Goal: Task Accomplishment & Management: Manage account settings

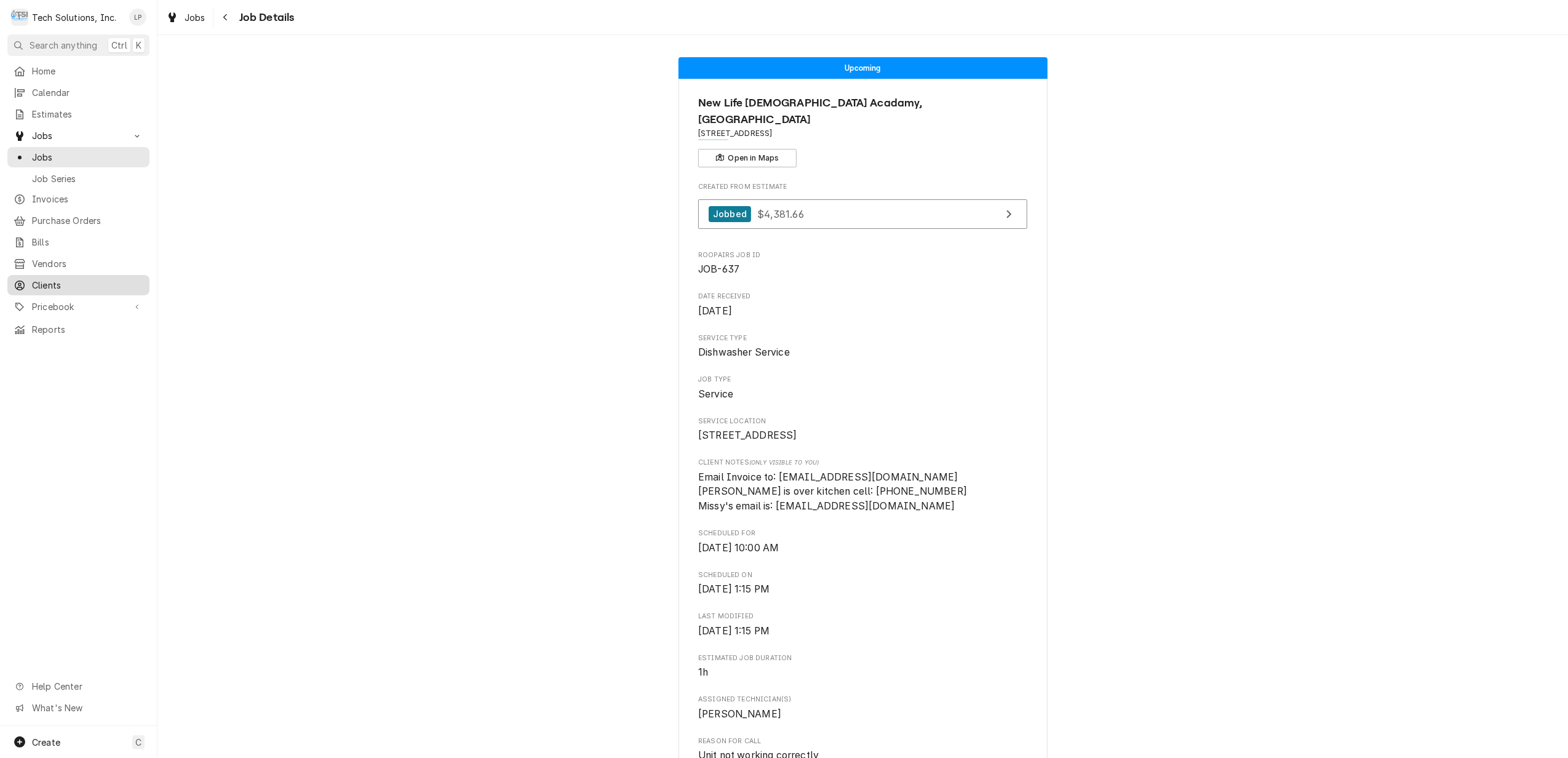
click at [50, 279] on span "Clients" at bounding box center [88, 285] width 111 height 13
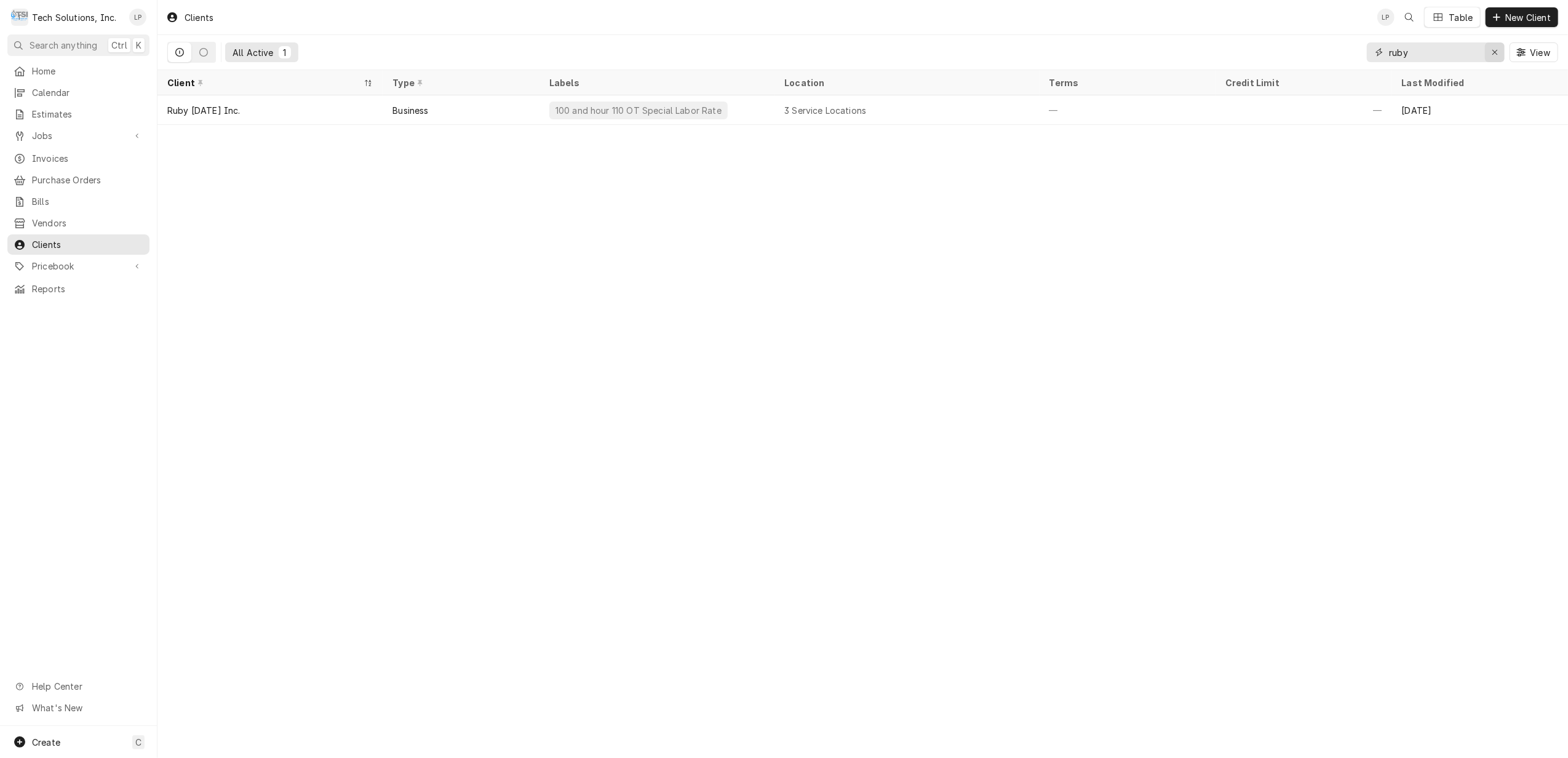
click at [1499, 53] on div "Erase input" at bounding box center [1495, 52] width 12 height 12
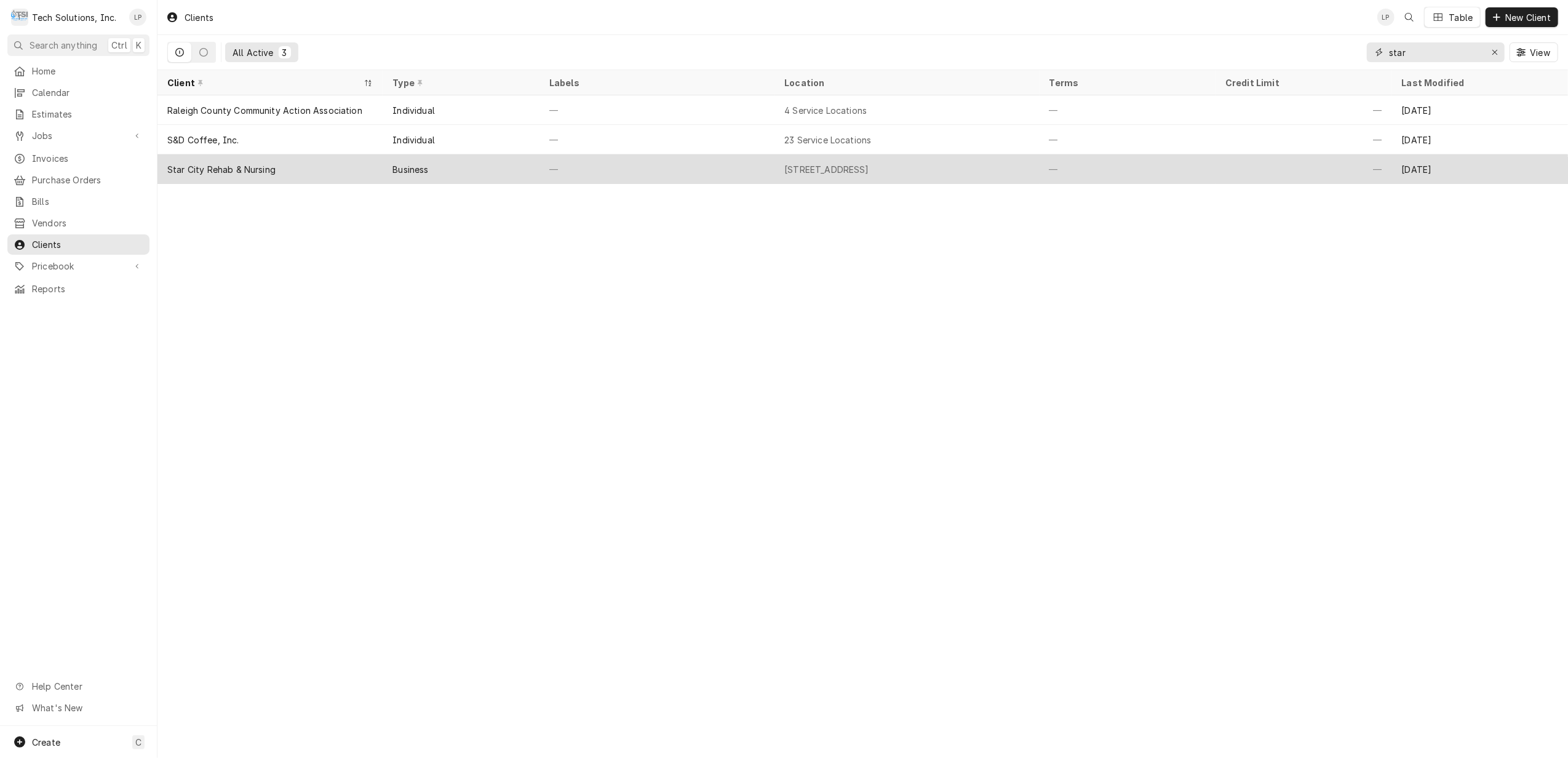
type input "star"
click at [686, 160] on div "—" at bounding box center [657, 169] width 235 height 29
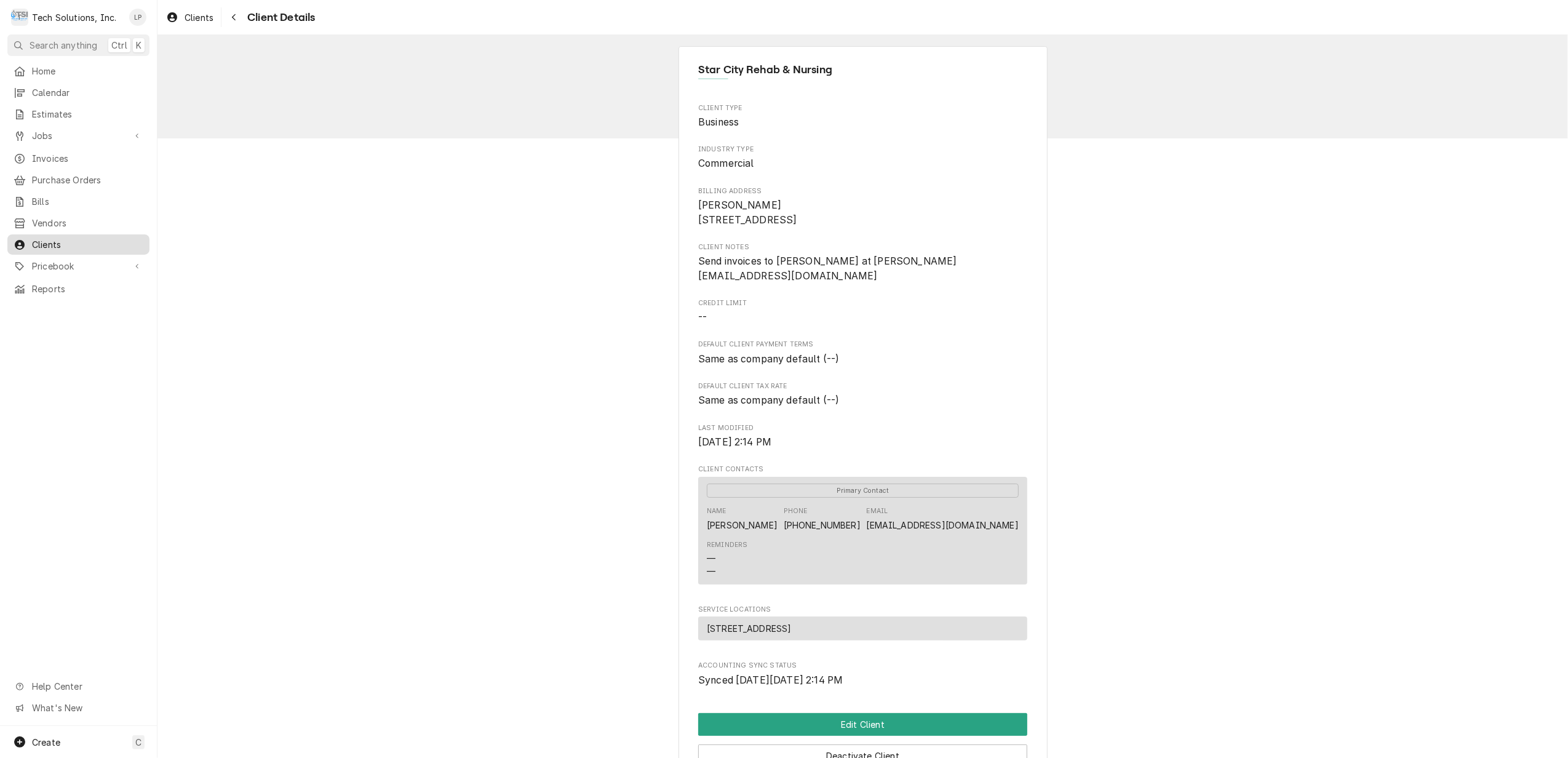
click at [43, 238] on span "Clients" at bounding box center [88, 245] width 111 height 13
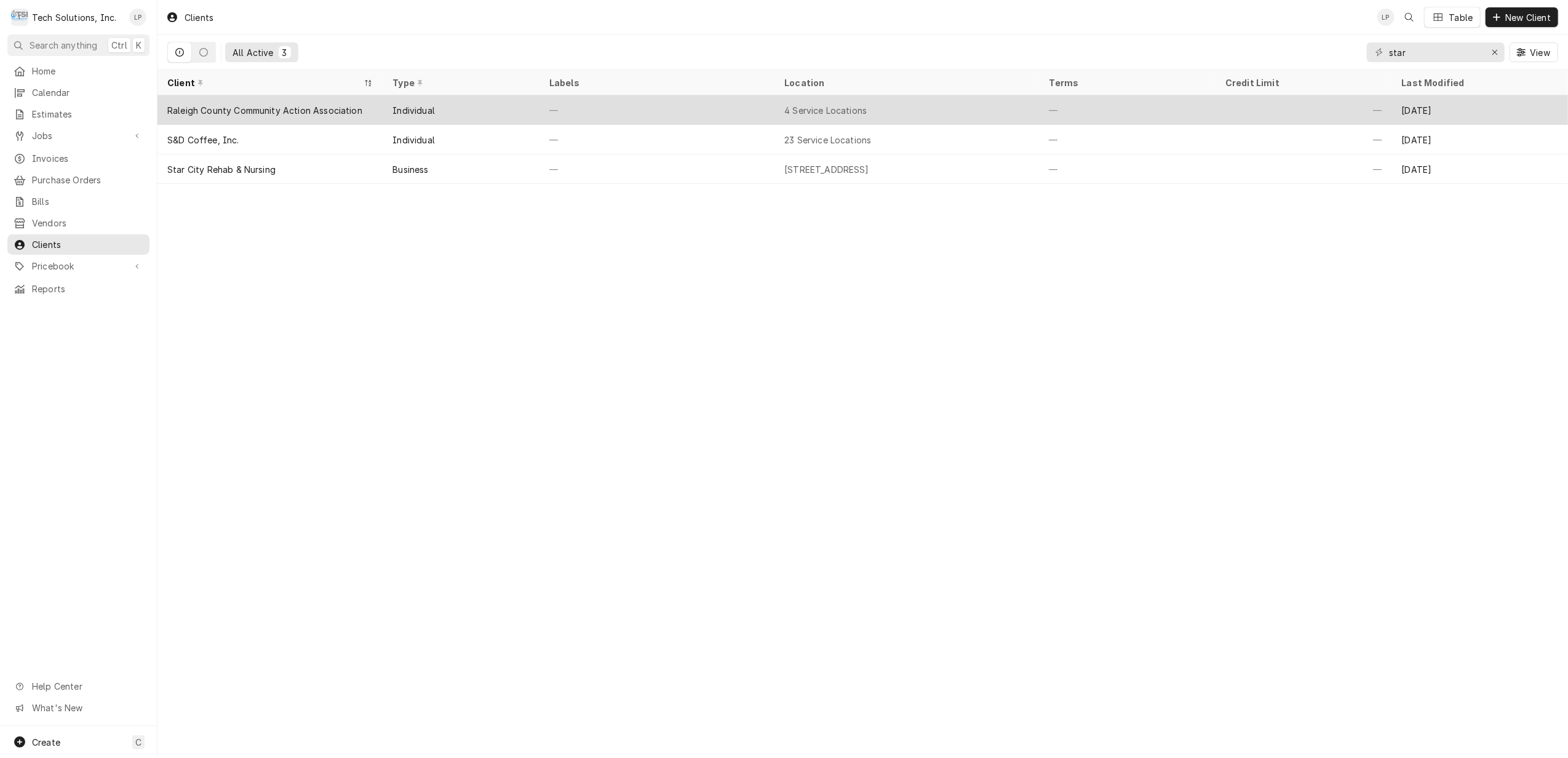
click at [727, 107] on div "—" at bounding box center [657, 110] width 235 height 29
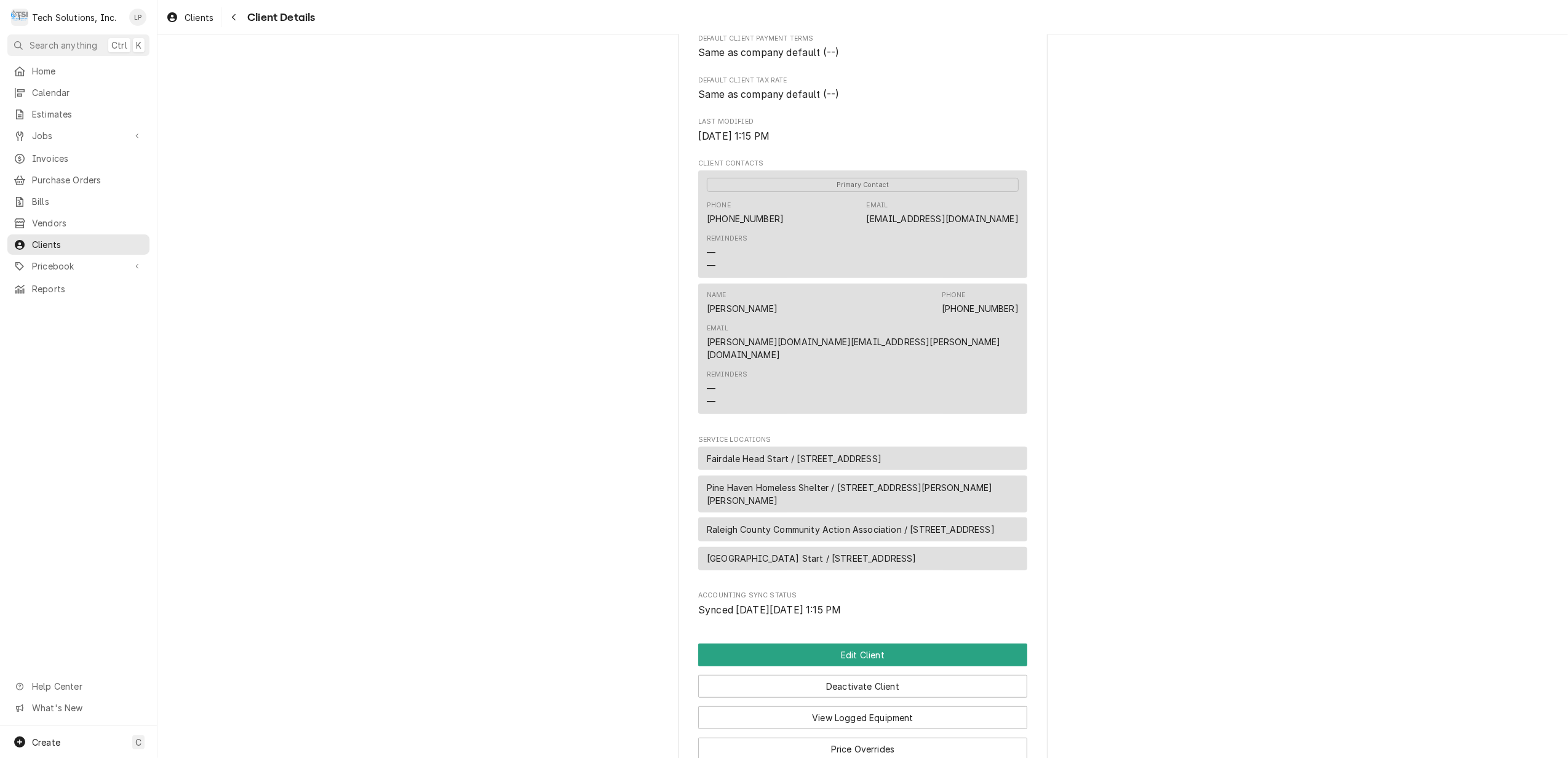
scroll to position [424, 0]
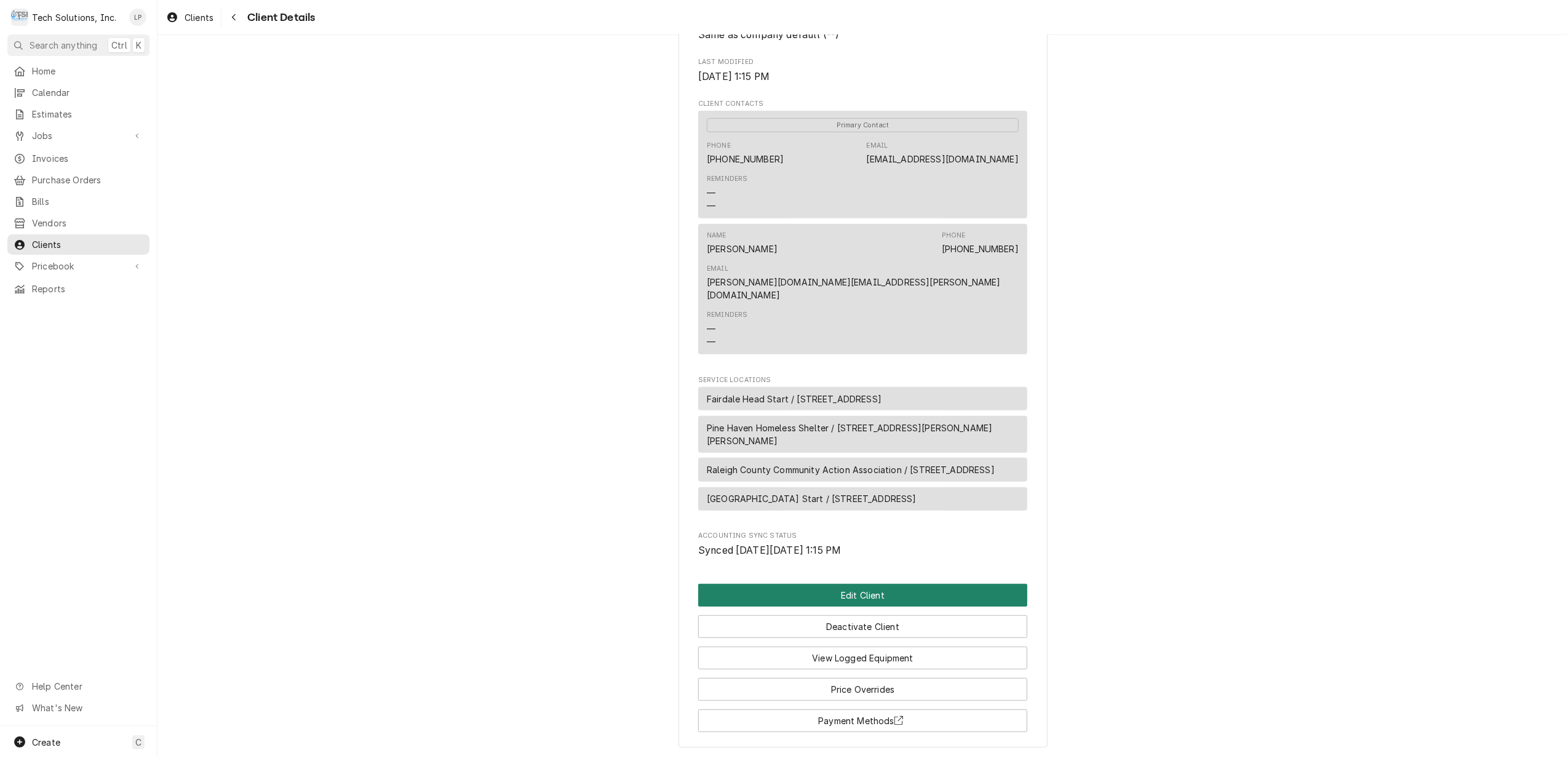
click at [933, 583] on button "Edit Client" at bounding box center [862, 594] width 329 height 23
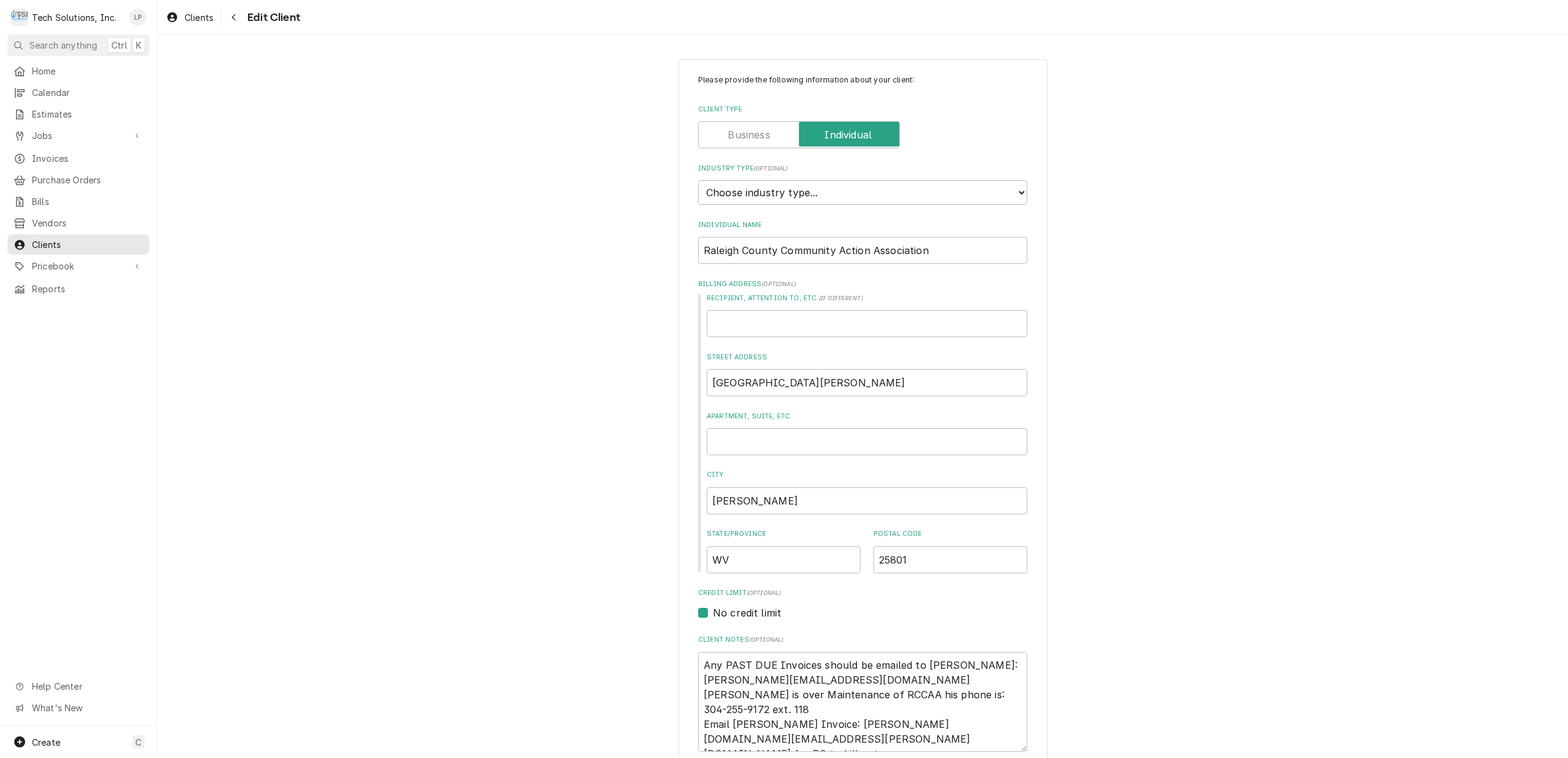
click at [756, 130] on label "Client Type" at bounding box center [799, 134] width 201 height 27
click at [756, 130] on input "Client Type" at bounding box center [799, 134] width 191 height 27
checkbox input "false"
type textarea "x"
click at [1015, 193] on select "Choose industry type... Residential Commercial Industrial Government" at bounding box center [862, 193] width 329 height 25
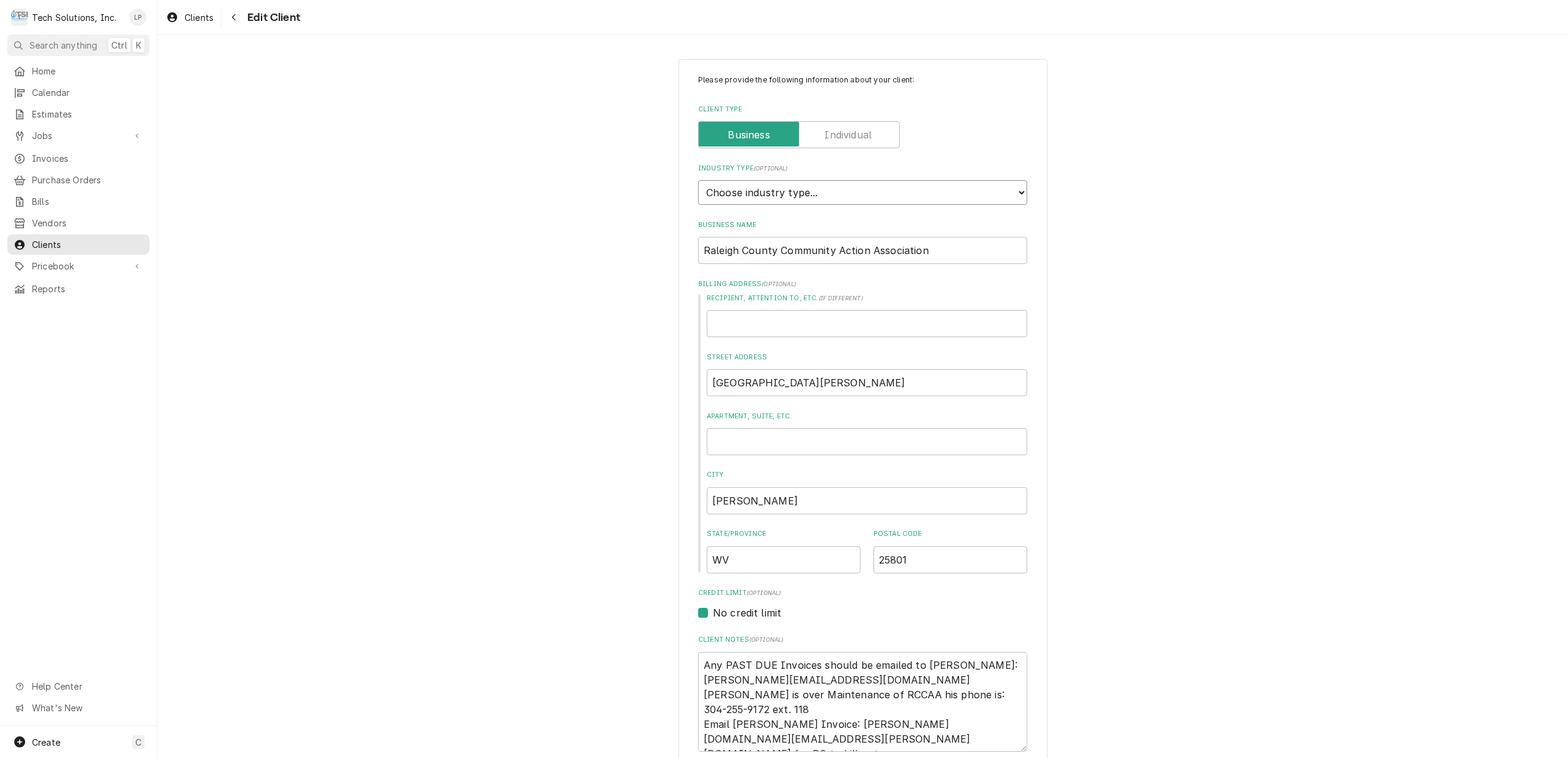
select select "2"
click at [698, 181] on select "Choose industry type... Residential Commercial Industrial Government" at bounding box center [862, 193] width 329 height 25
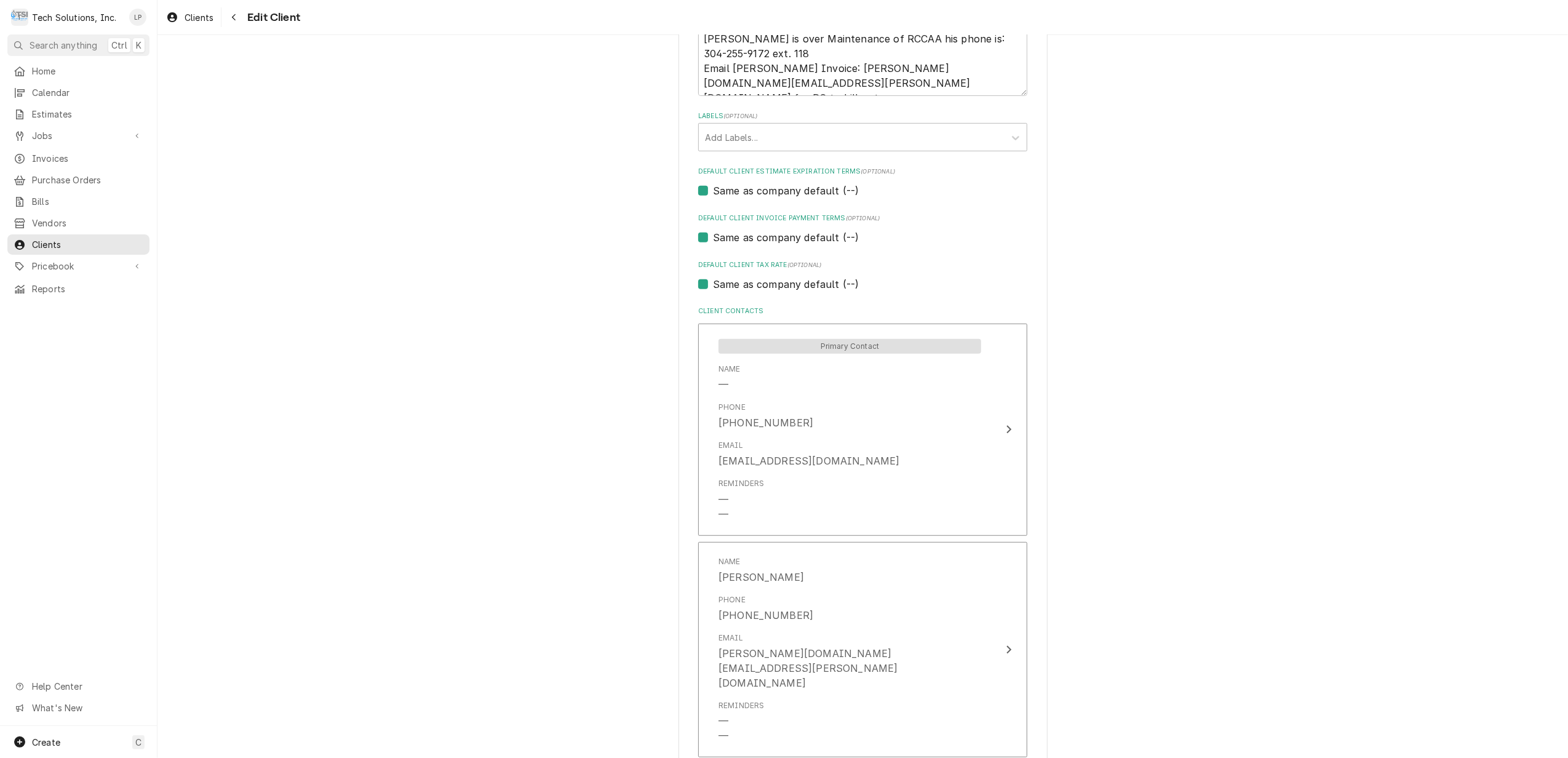
scroll to position [926, 0]
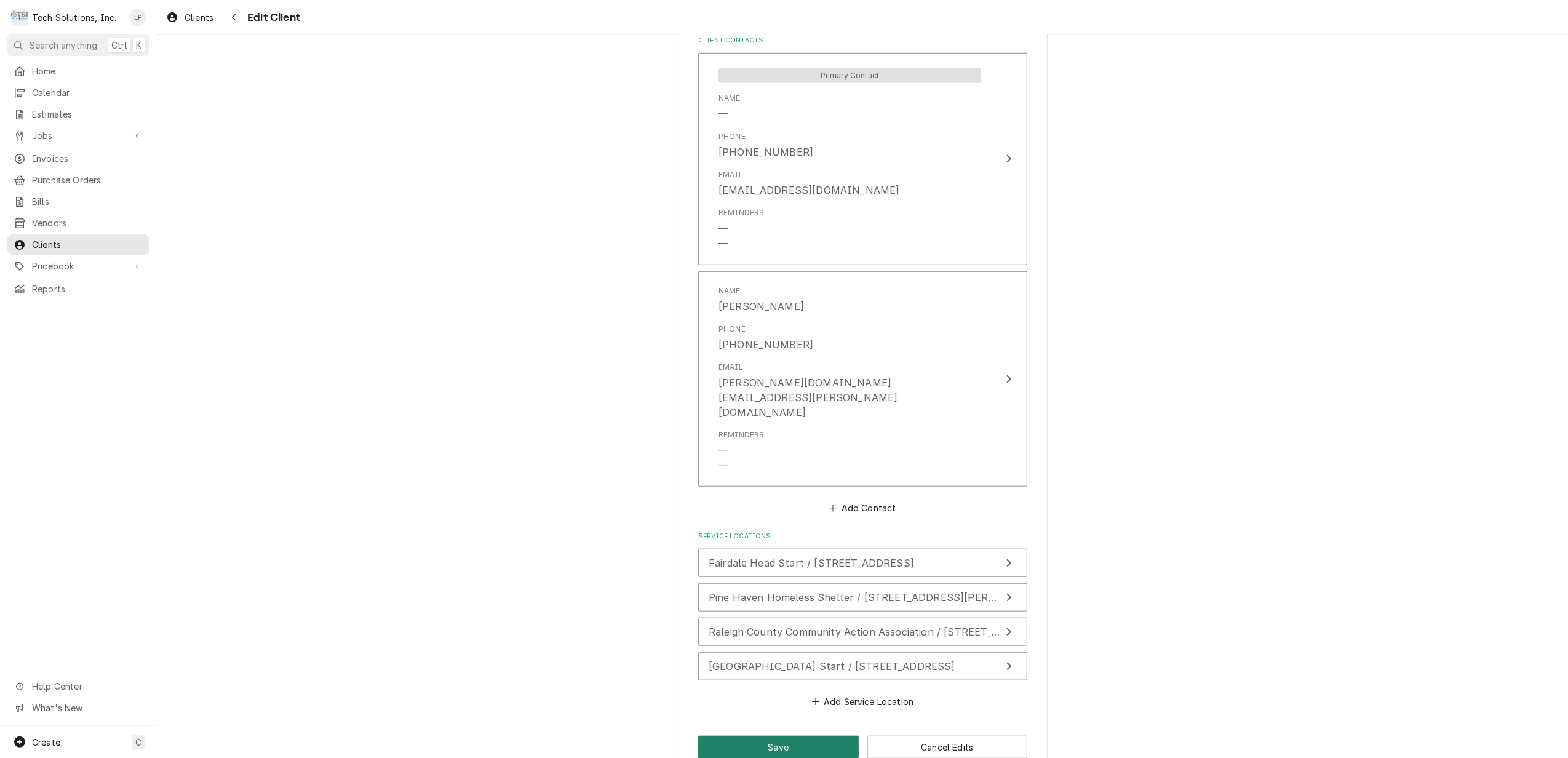
click at [827, 736] on button "Save" at bounding box center [778, 747] width 160 height 23
type textarea "x"
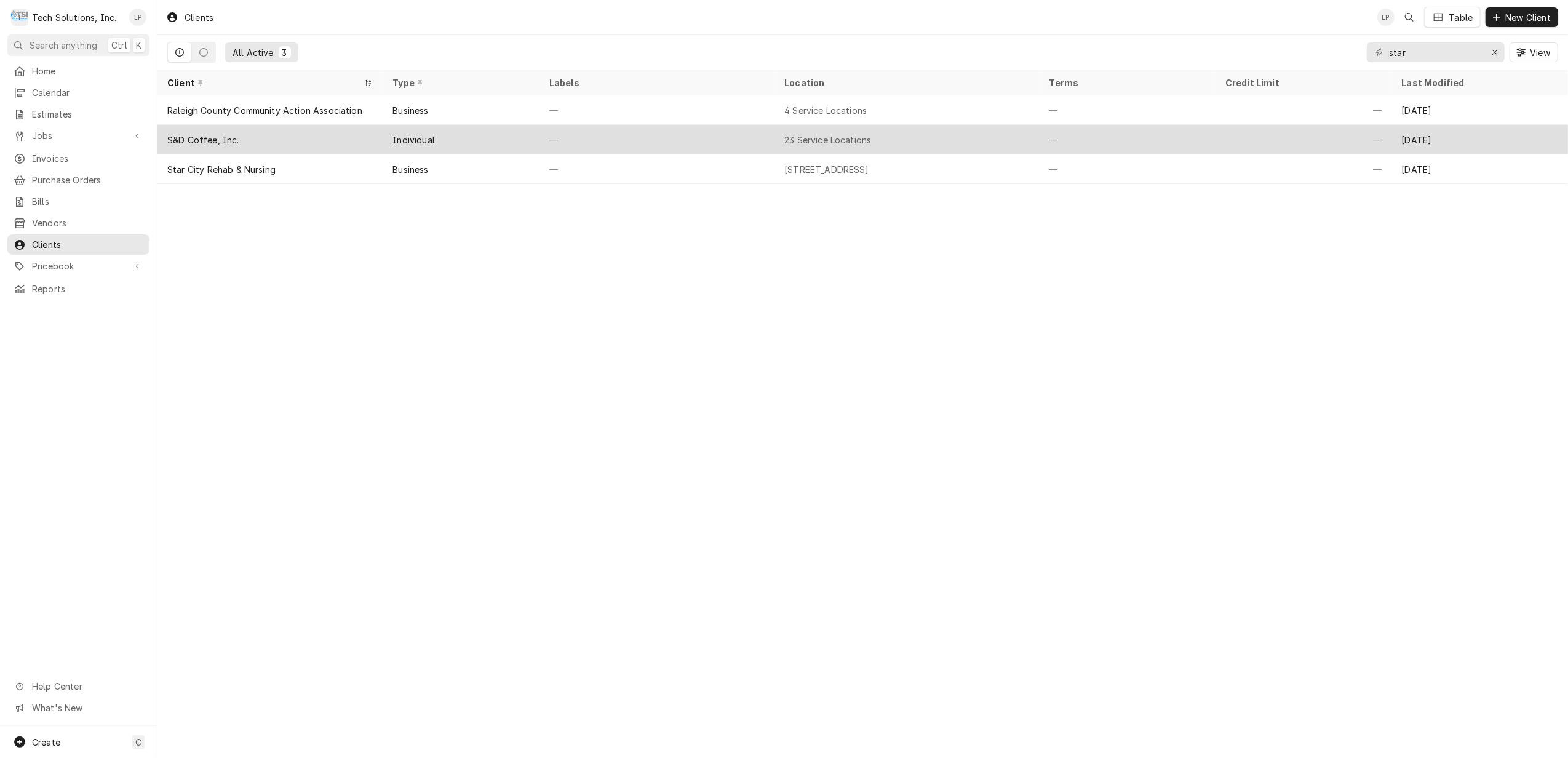
click at [479, 140] on div "Individual" at bounding box center [461, 139] width 156 height 29
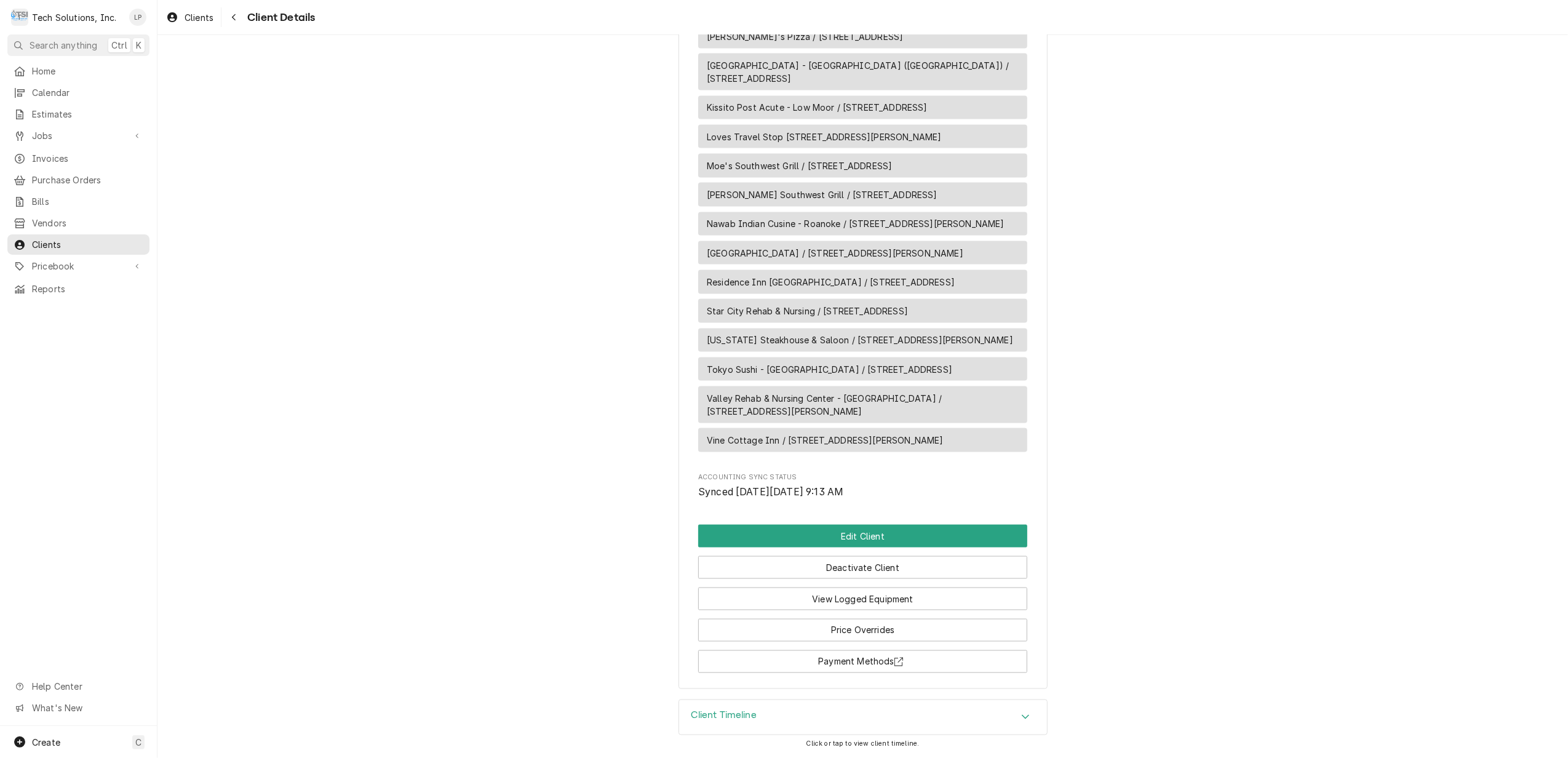
scroll to position [1807, 0]
click at [935, 534] on button "Edit Client" at bounding box center [862, 536] width 329 height 23
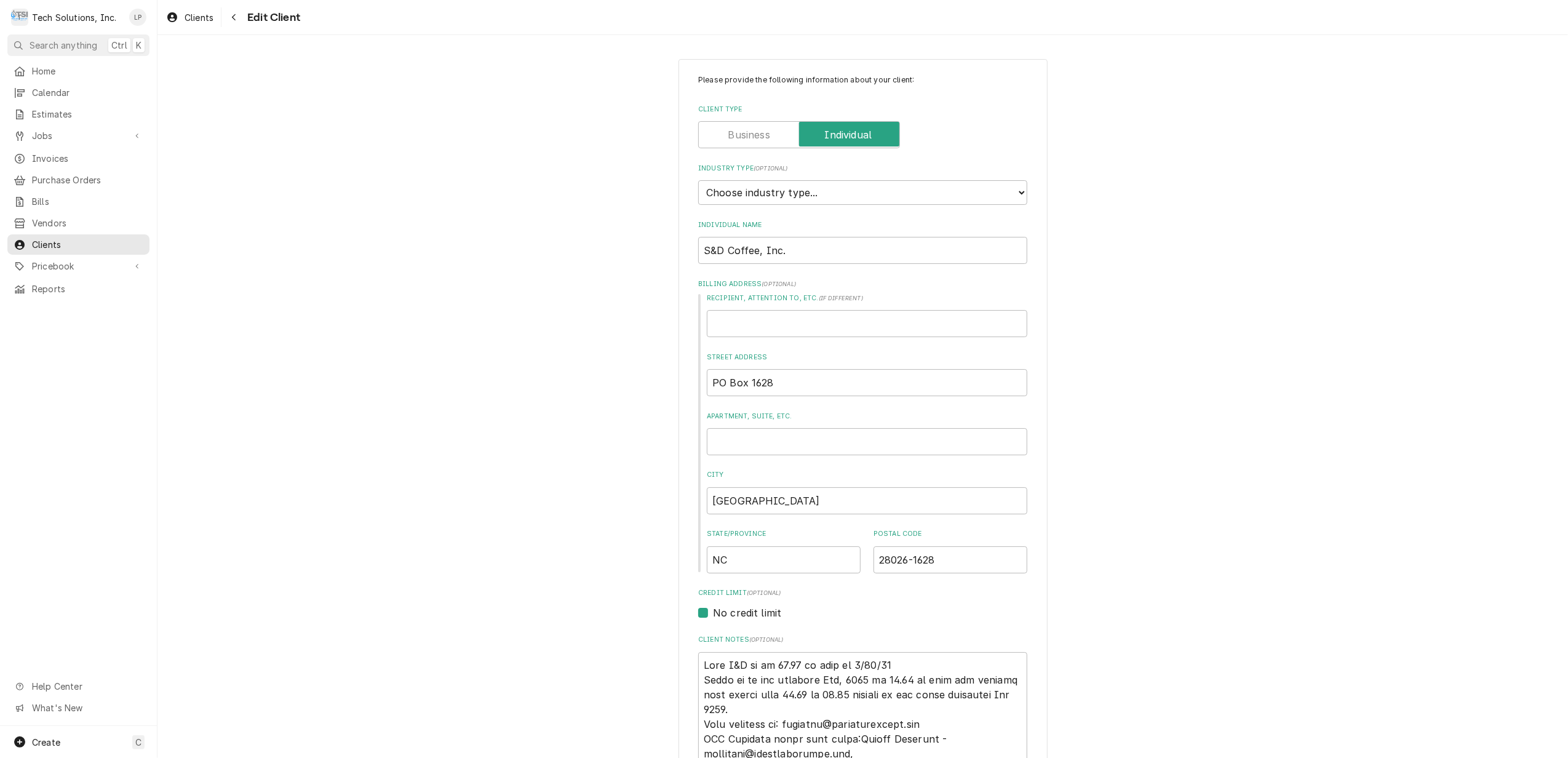
click at [739, 130] on label "Client Type" at bounding box center [799, 134] width 201 height 27
click at [739, 130] on input "Client Type" at bounding box center [799, 134] width 191 height 27
checkbox input "false"
type textarea "x"
click at [1007, 190] on select "Choose industry type... Residential Commercial Industrial Government" at bounding box center [862, 193] width 329 height 25
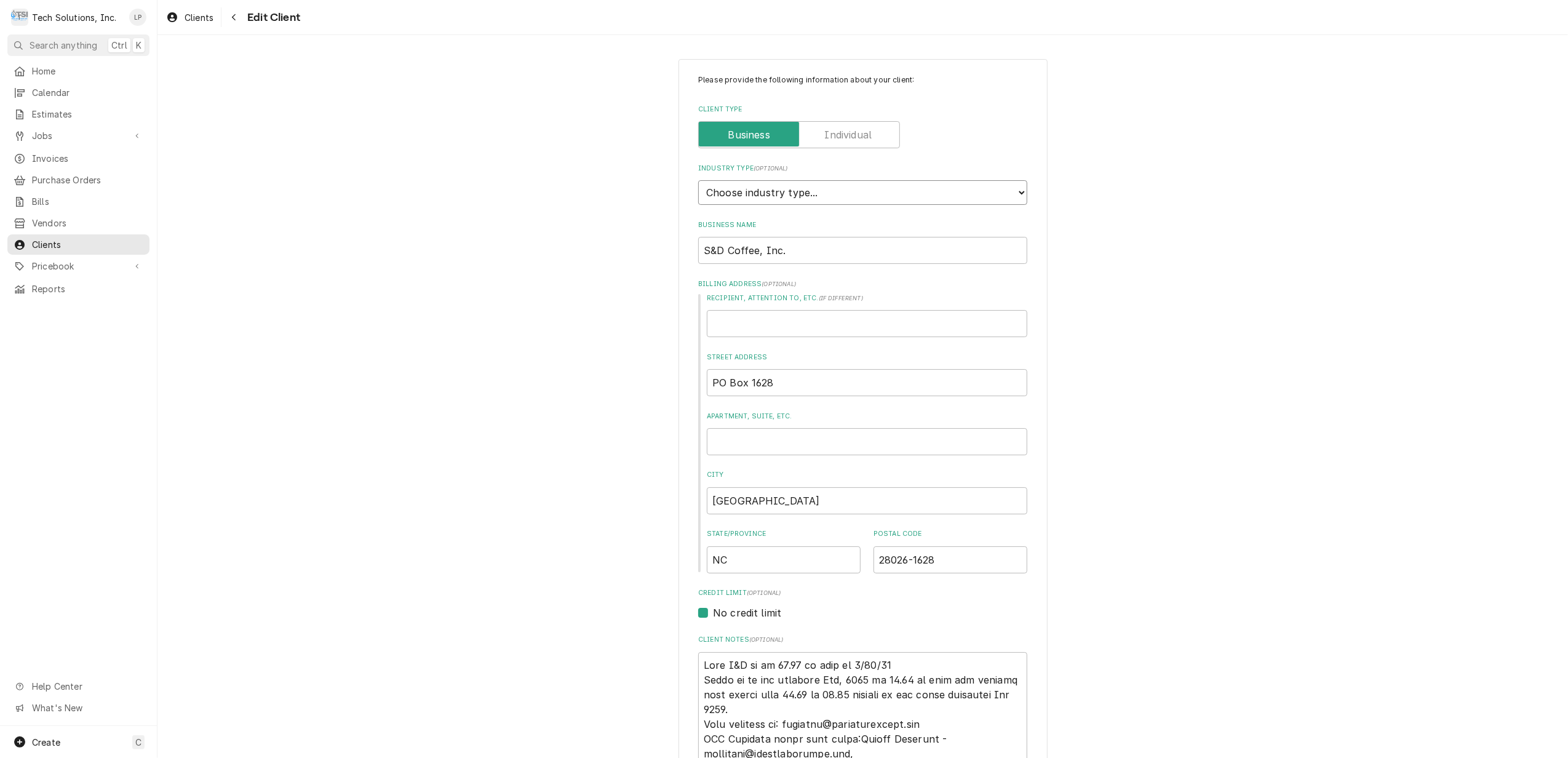
select select "2"
click at [698, 181] on select "Choose industry type... Residential Commercial Industrial Government" at bounding box center [862, 193] width 329 height 25
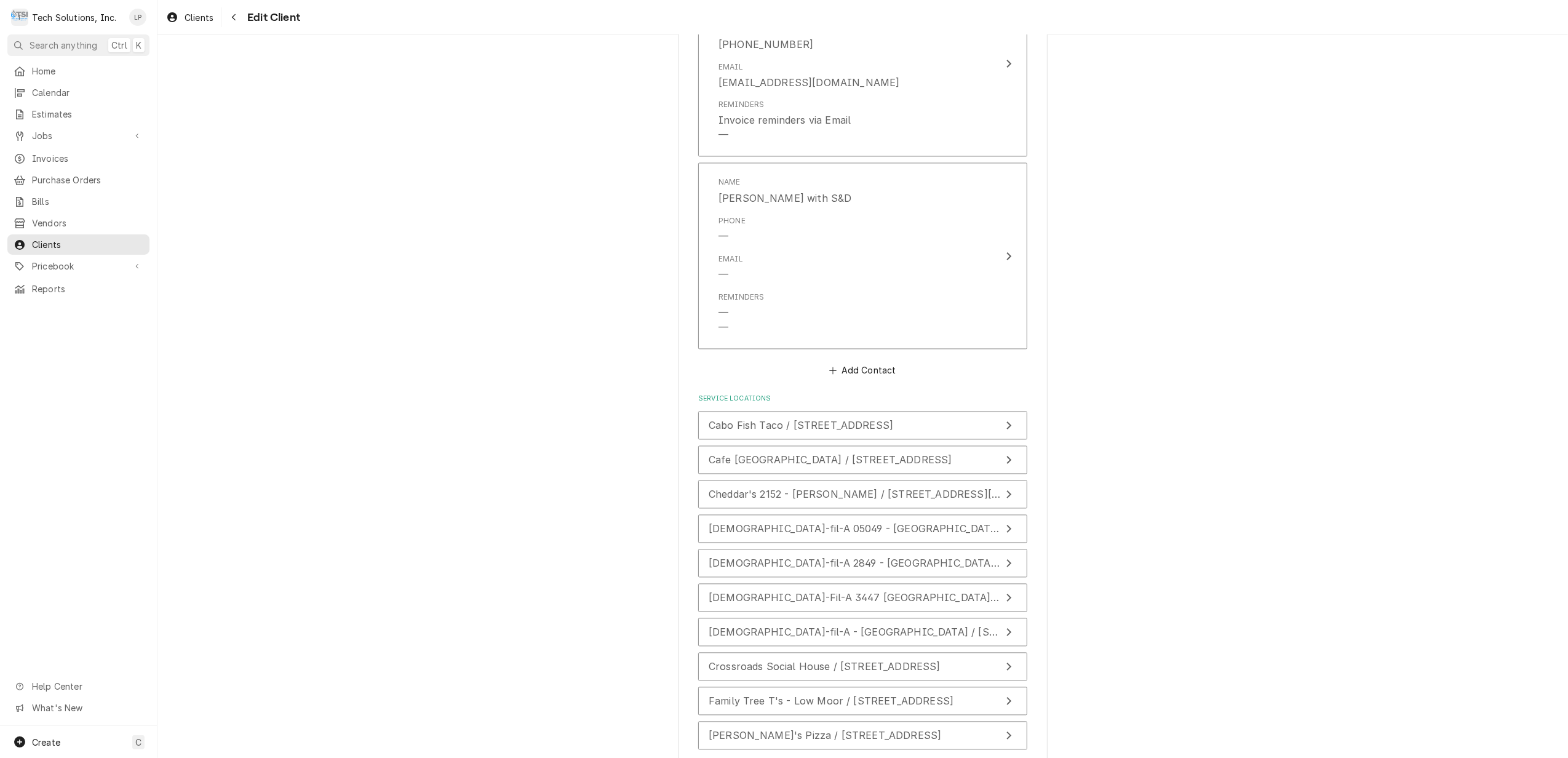
scroll to position [2436, 0]
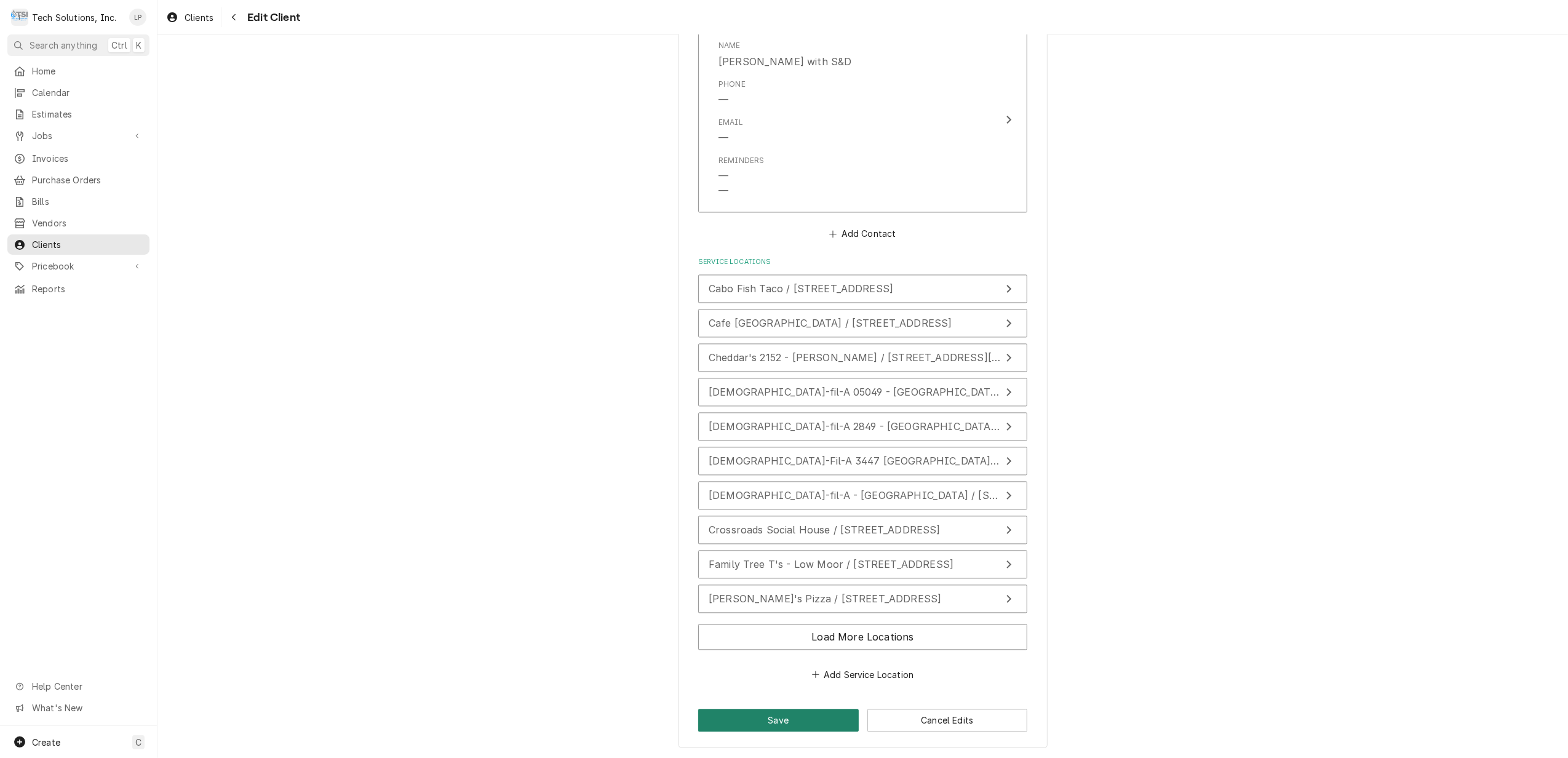
click at [816, 723] on button "Save" at bounding box center [778, 719] width 160 height 23
type textarea "x"
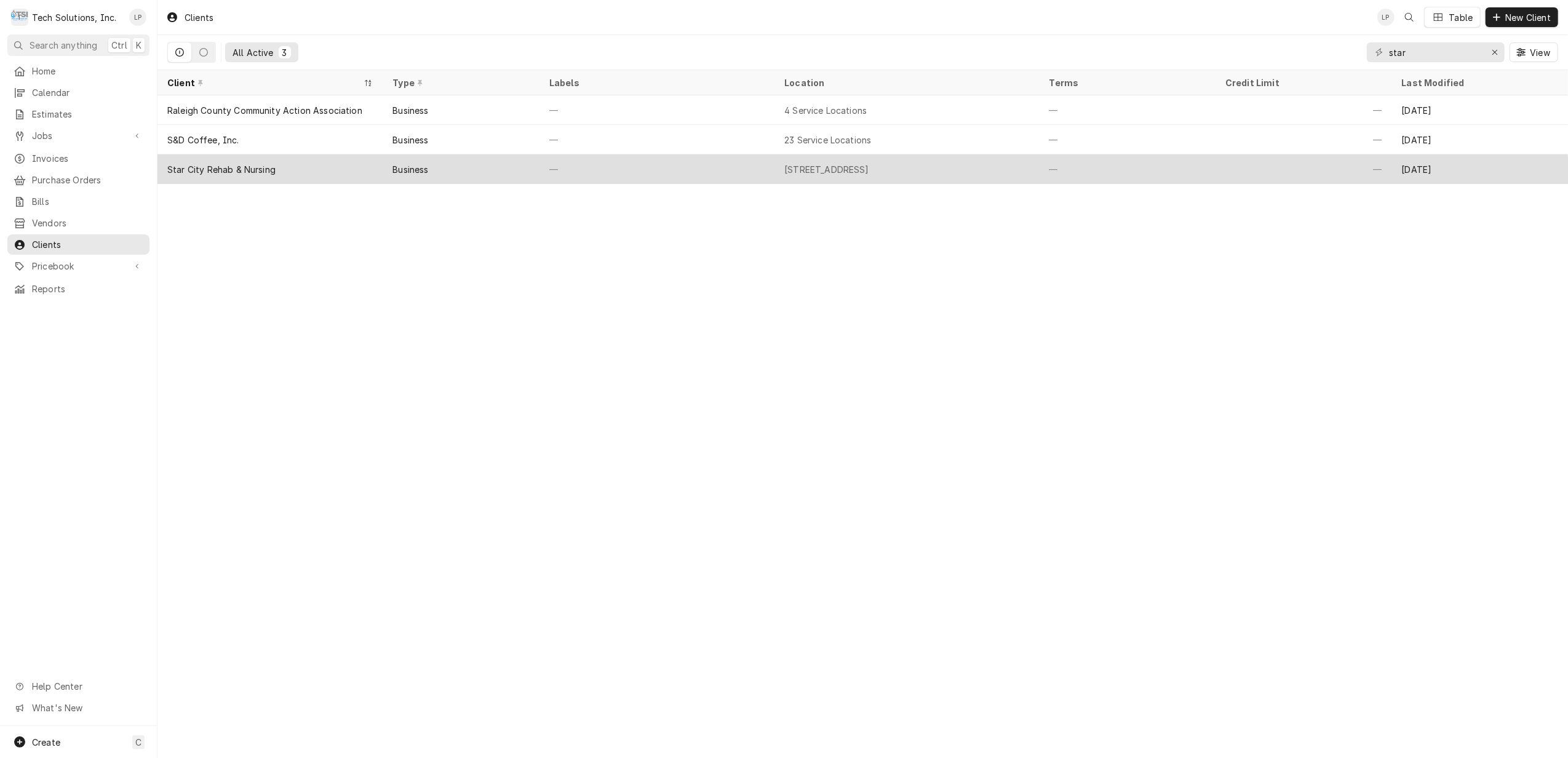
click at [628, 164] on div "—" at bounding box center [657, 169] width 235 height 29
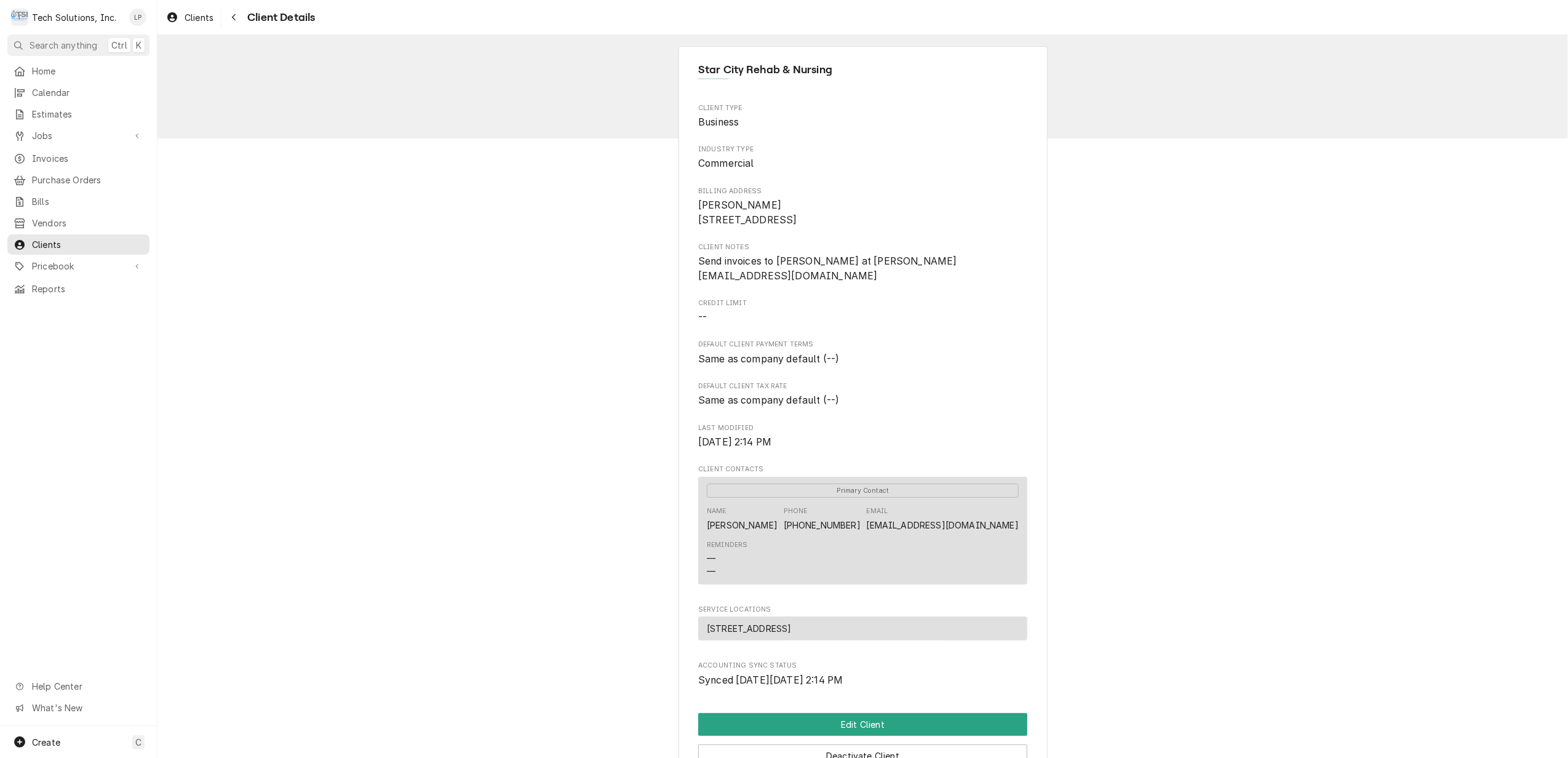
scroll to position [190, 0]
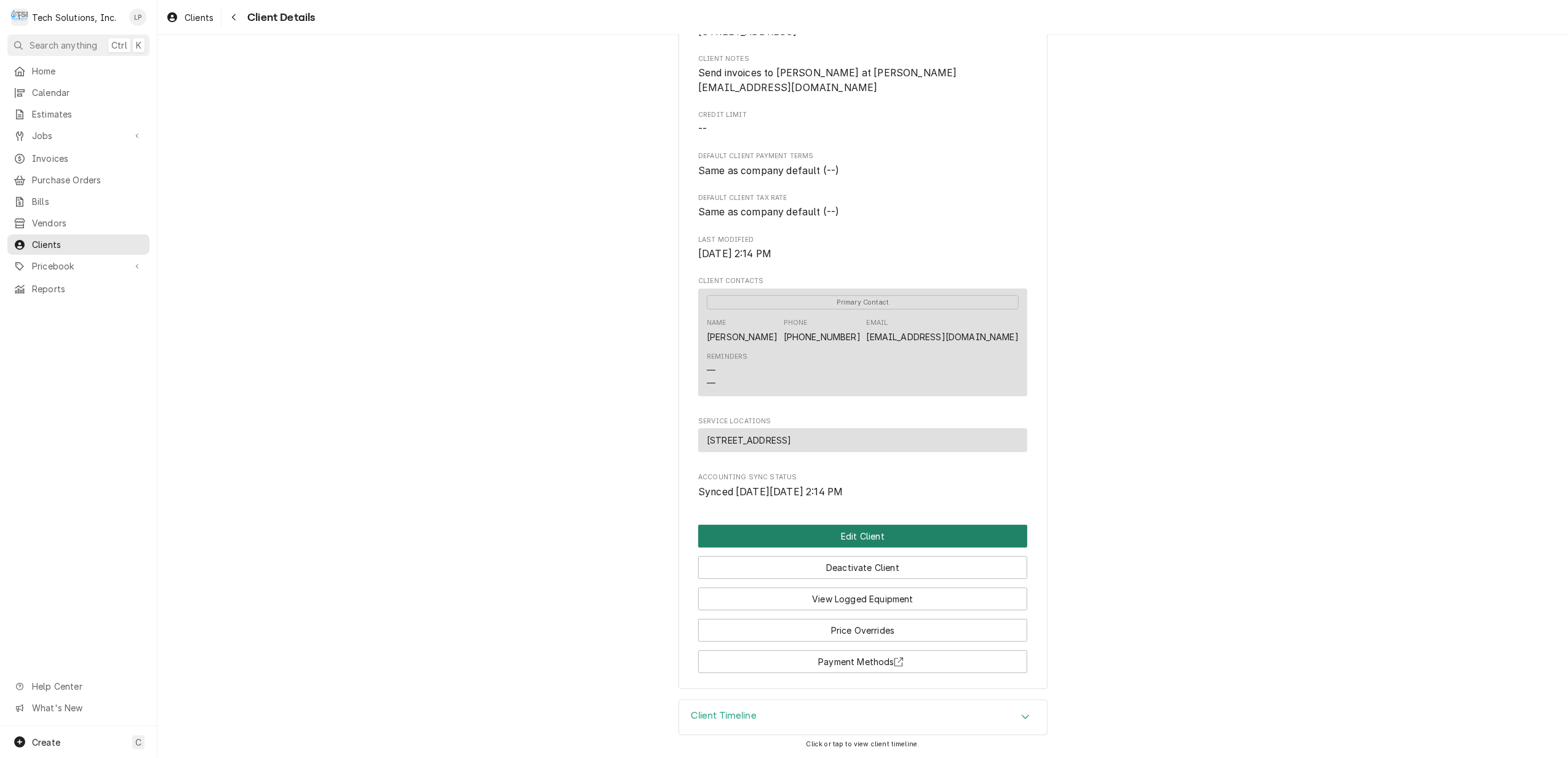
click at [894, 531] on button "Edit Client" at bounding box center [862, 536] width 329 height 23
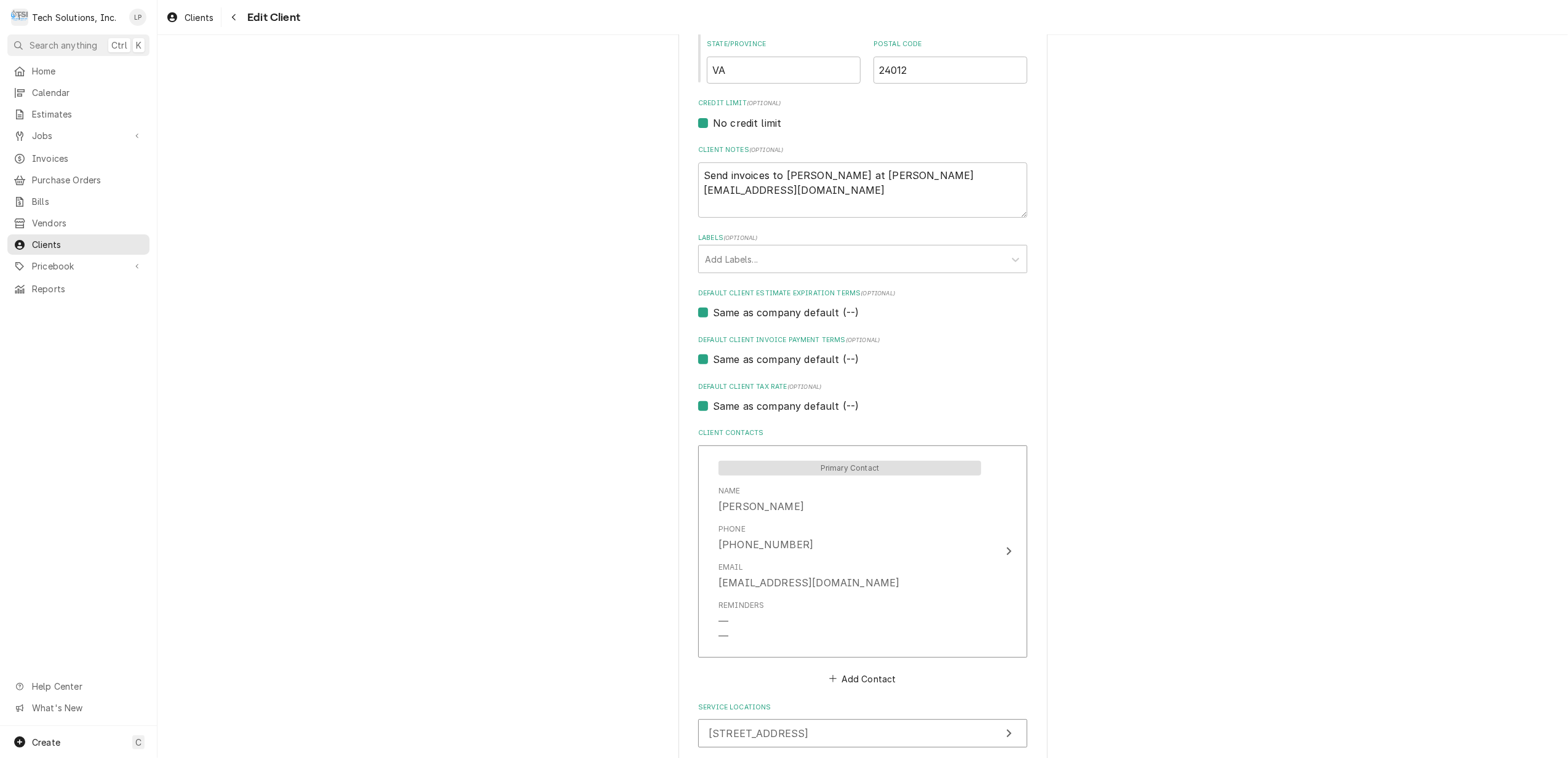
scroll to position [409, 0]
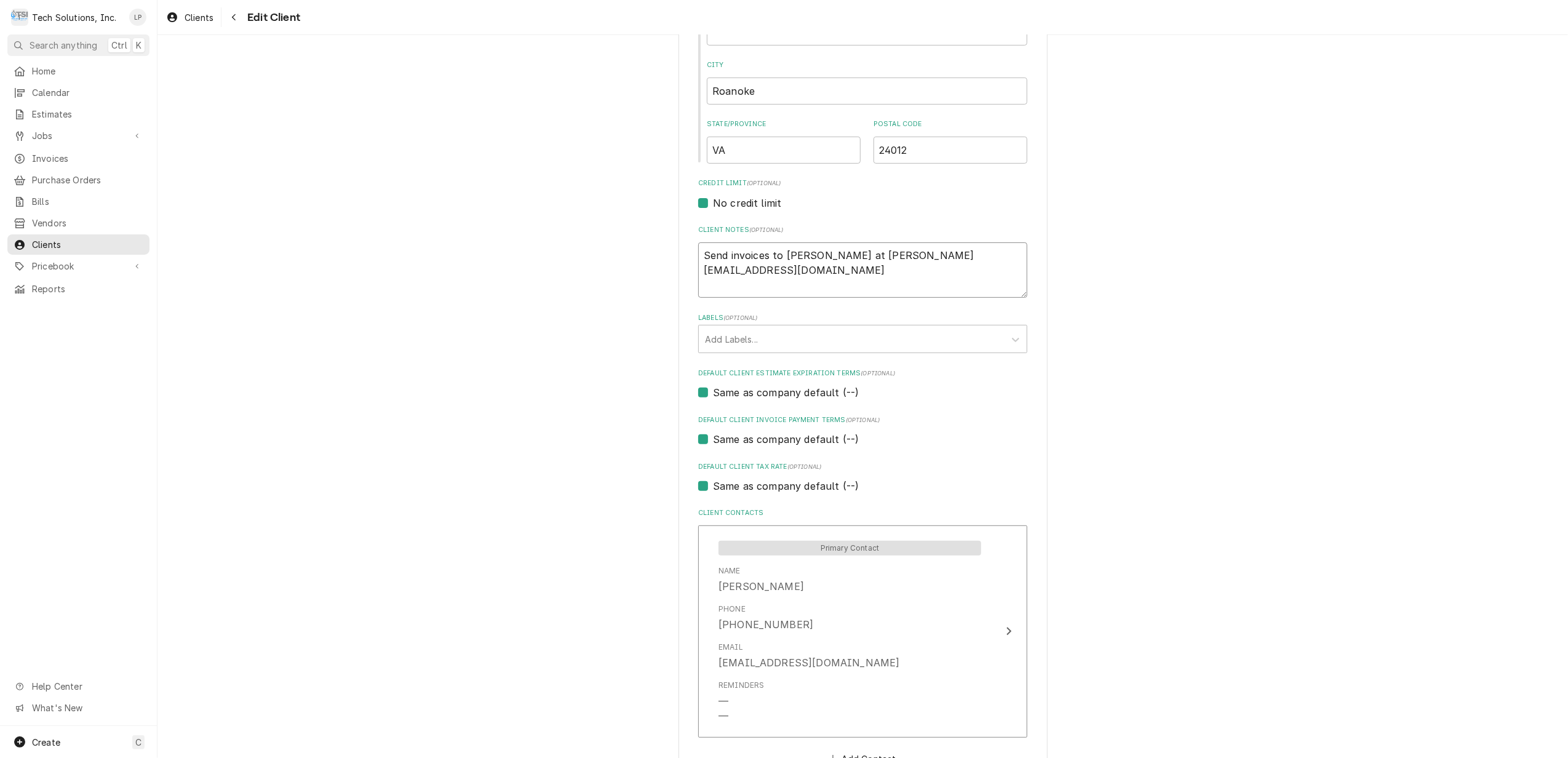
click at [997, 254] on textarea "Send invoices to [PERSON_NAME] at [PERSON_NAME][EMAIL_ADDRESS][DOMAIN_NAME]" at bounding box center [862, 271] width 329 height 56
type textarea "x"
type textarea "Send invoices to Samuel Wade at swade@starcityrehab.com"
type textarea "x"
type textarea "Send invoices to Samuel Wade at swade@starcityrehab.com O"
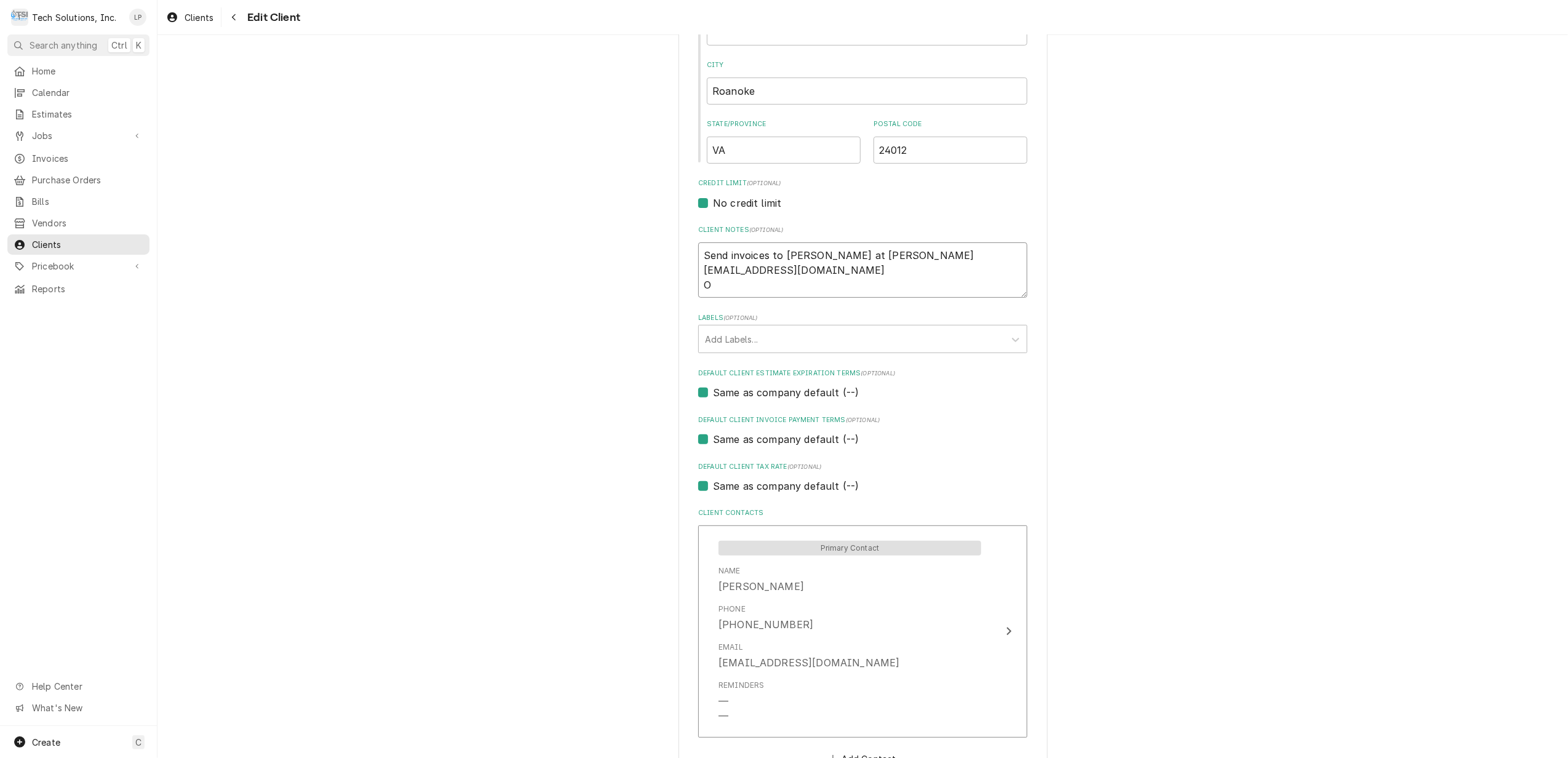
type textarea "x"
type textarea "Send invoices to Samuel Wade at swade@starcityrehab.com Or"
type textarea "x"
type textarea "Send invoices to Samuel Wade at swade@starcityrehab.com Or"
type textarea "x"
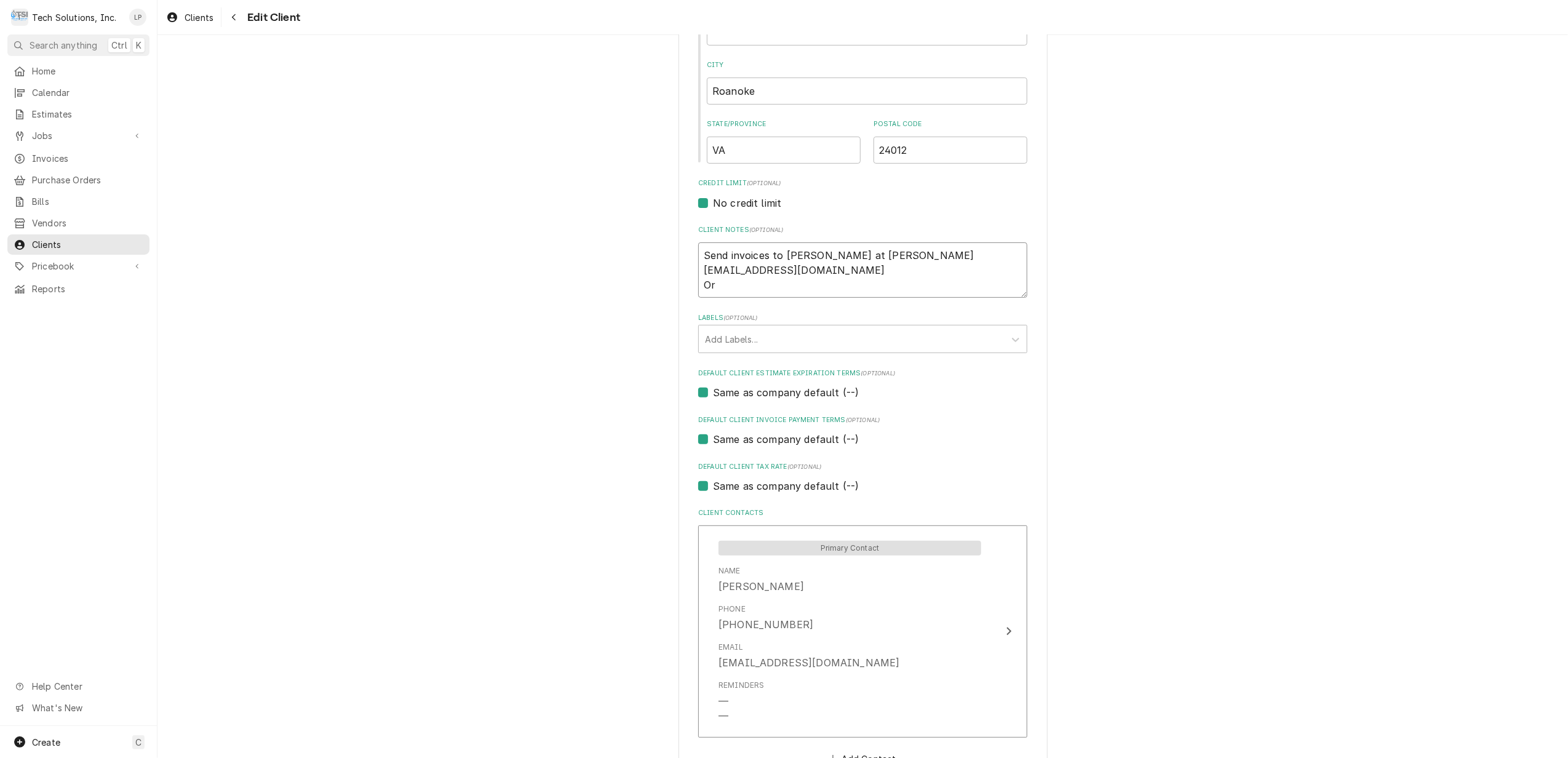
type textarea "Send invoices to Samuel Wade at swade@starcityrehab.com Or t"
type textarea "x"
type textarea "Send invoices to Samuel Wade at swade@starcityrehab.com Or to"
type textarea "x"
type textarea "Send invoices to Samuel Wade at swade@starcityrehab.com Or to"
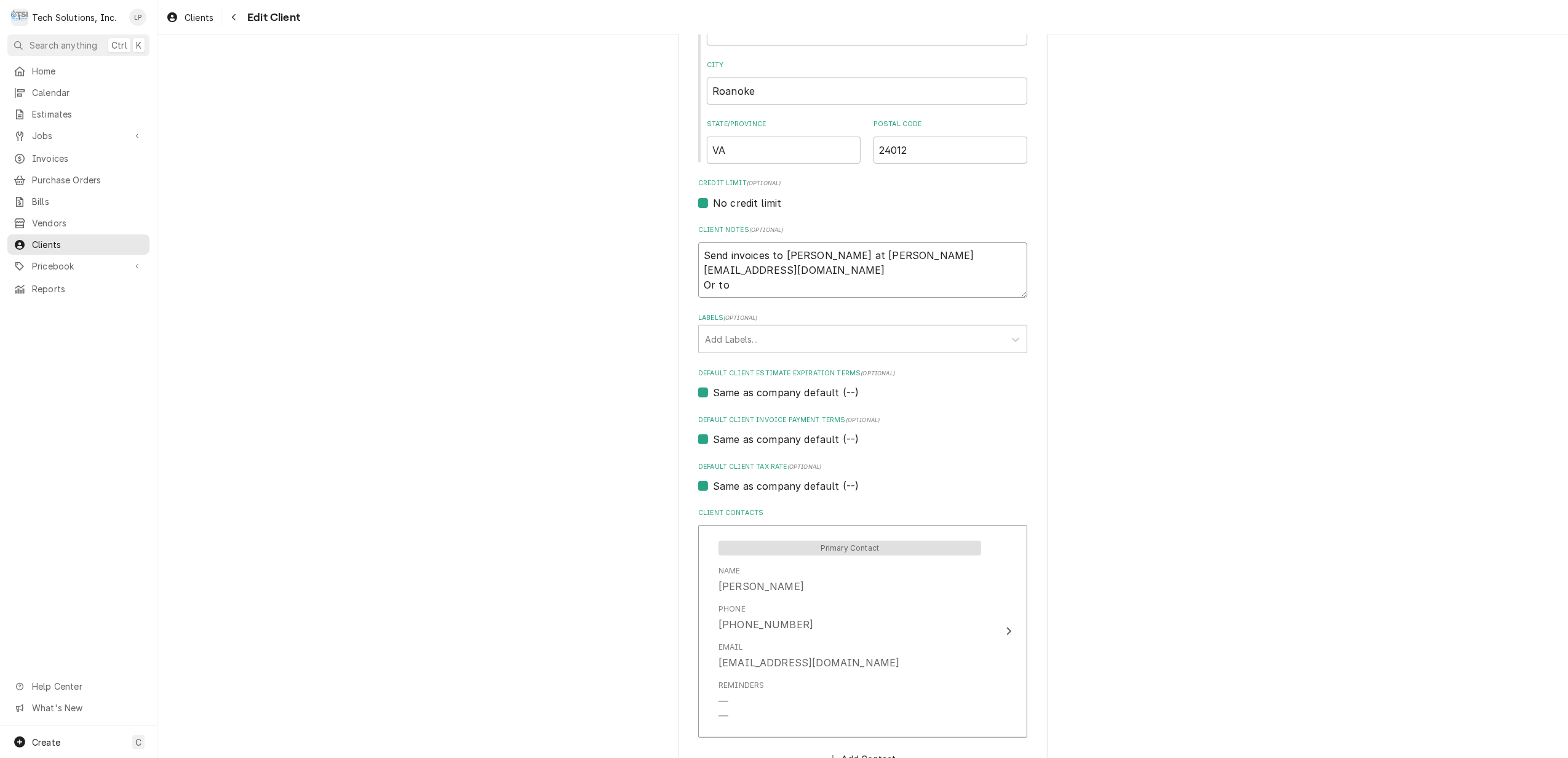
type textarea "x"
type textarea "Send invoices to Samuel Wade at swade@starcityrehab.com Or to L"
type textarea "x"
type textarea "Send invoices to Samuel Wade at swade@starcityrehab.com Or to La"
type textarea "x"
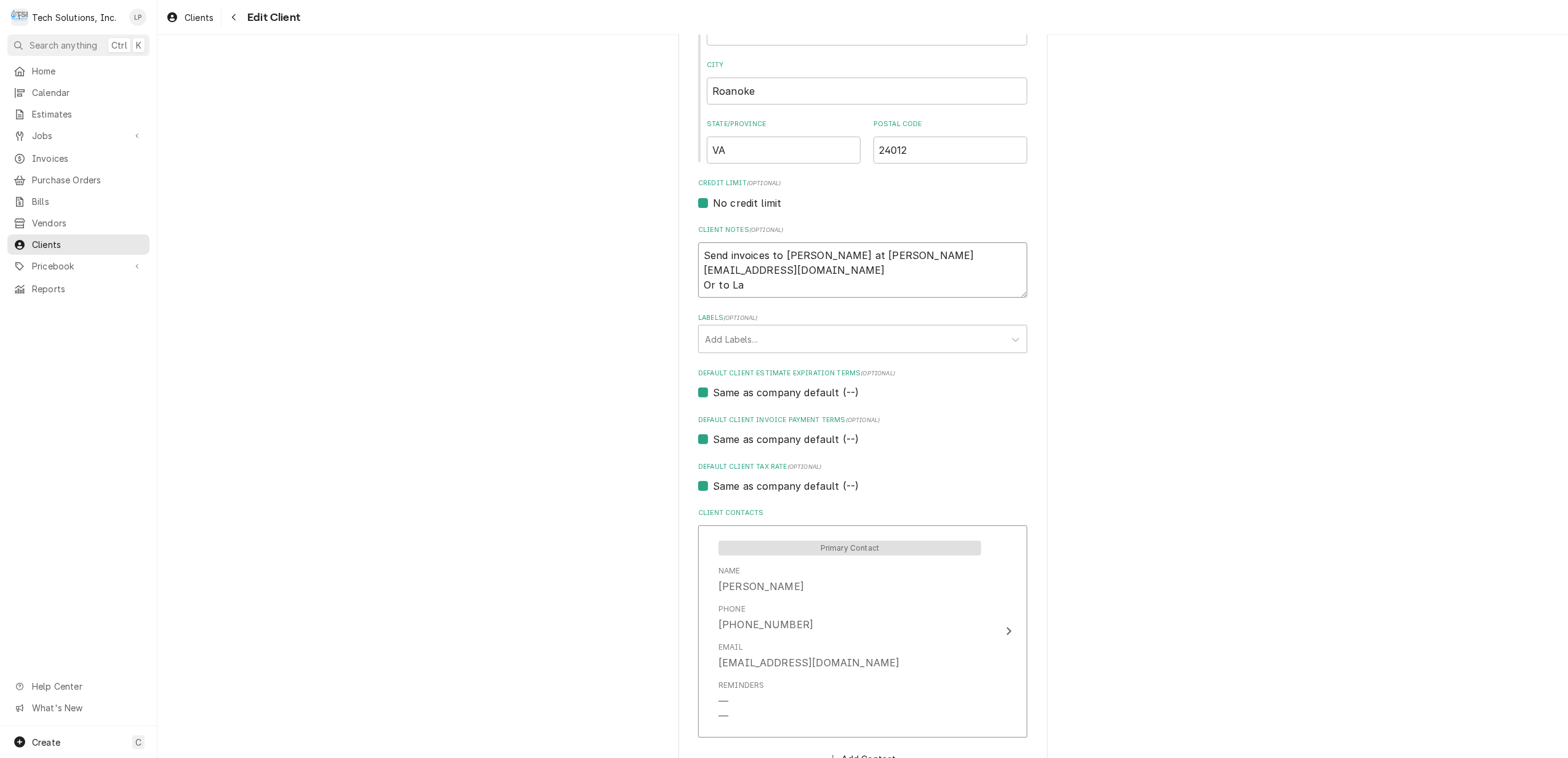
type textarea "Send invoices to Samuel Wade at swade@starcityrehab.com Or to Lac"
type textarea "x"
type textarea "Send invoices to Samuel Wade at swade@starcityrehab.com Or to Lace"
type textarea "x"
type textarea "Send invoices to Samuel Wade at swade@starcityrehab.com Or to Lacey"
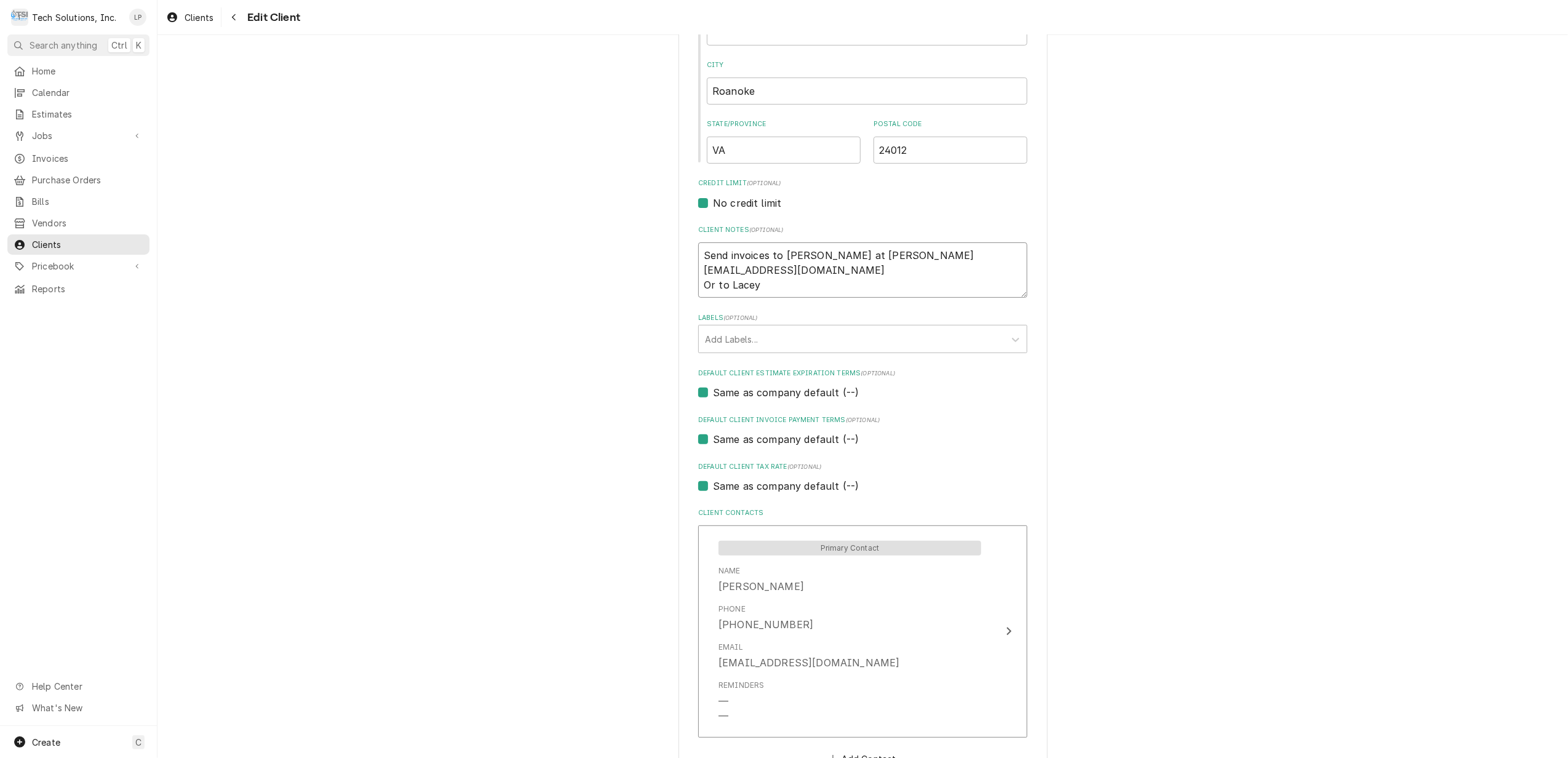
type textarea "x"
type textarea "Send invoices to Samuel Wade at swade@starcityrehab.com Or to Lacey"
type textarea "x"
type textarea "Send invoices to Samuel Wade at swade@starcityrehab.com Or to Lacey D"
type textarea "x"
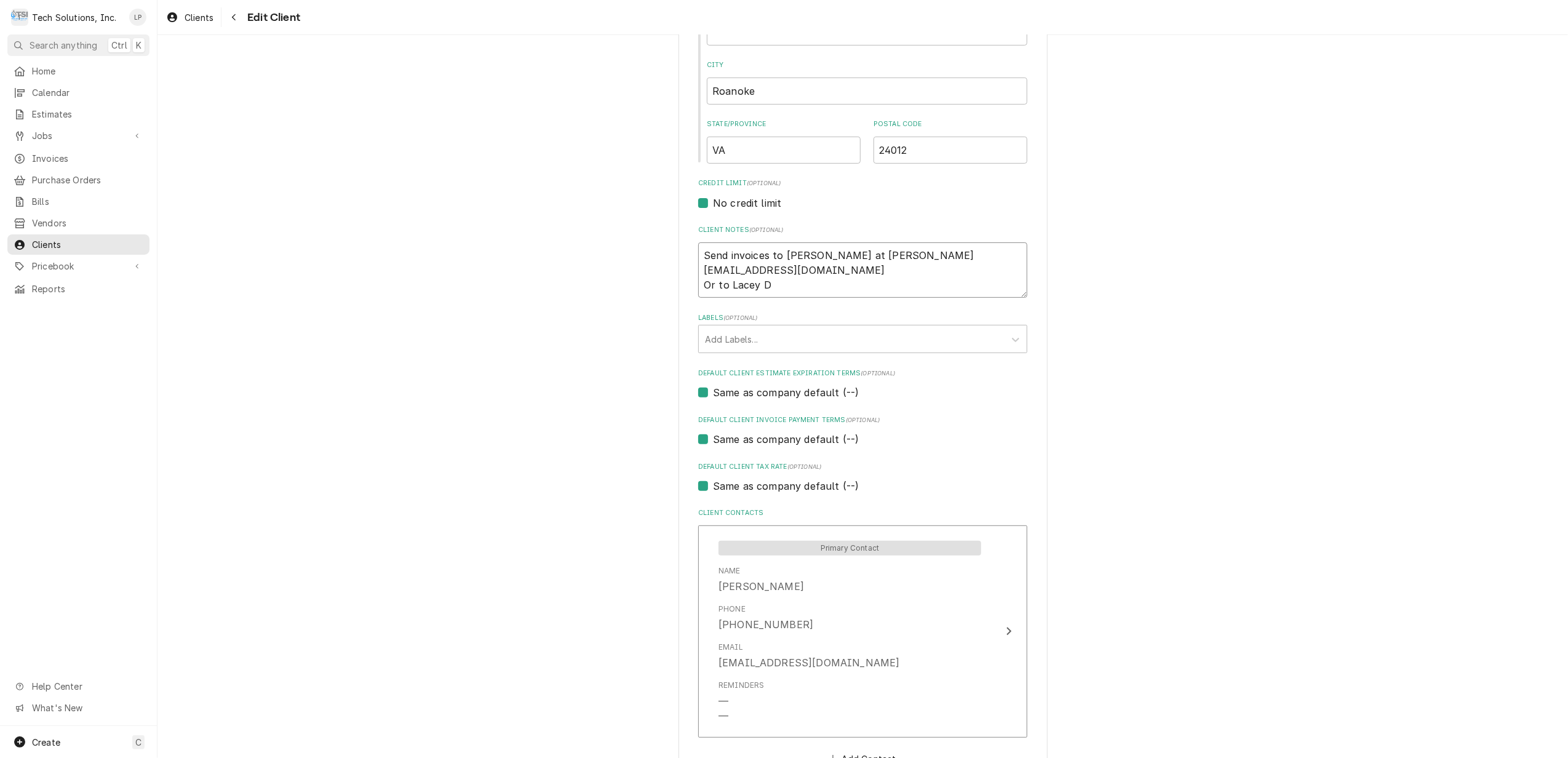
type textarea "Send invoices to Samuel Wade at swade@starcityrehab.com Or to Lacey Da"
type textarea "x"
type textarea "Send invoices to Samuel Wade at swade@starcityrehab.com Or to Lacey Day"
type textarea "x"
type textarea "Send invoices to Samuel Wade at swade@starcityrehab.com Or to Lacey Day"
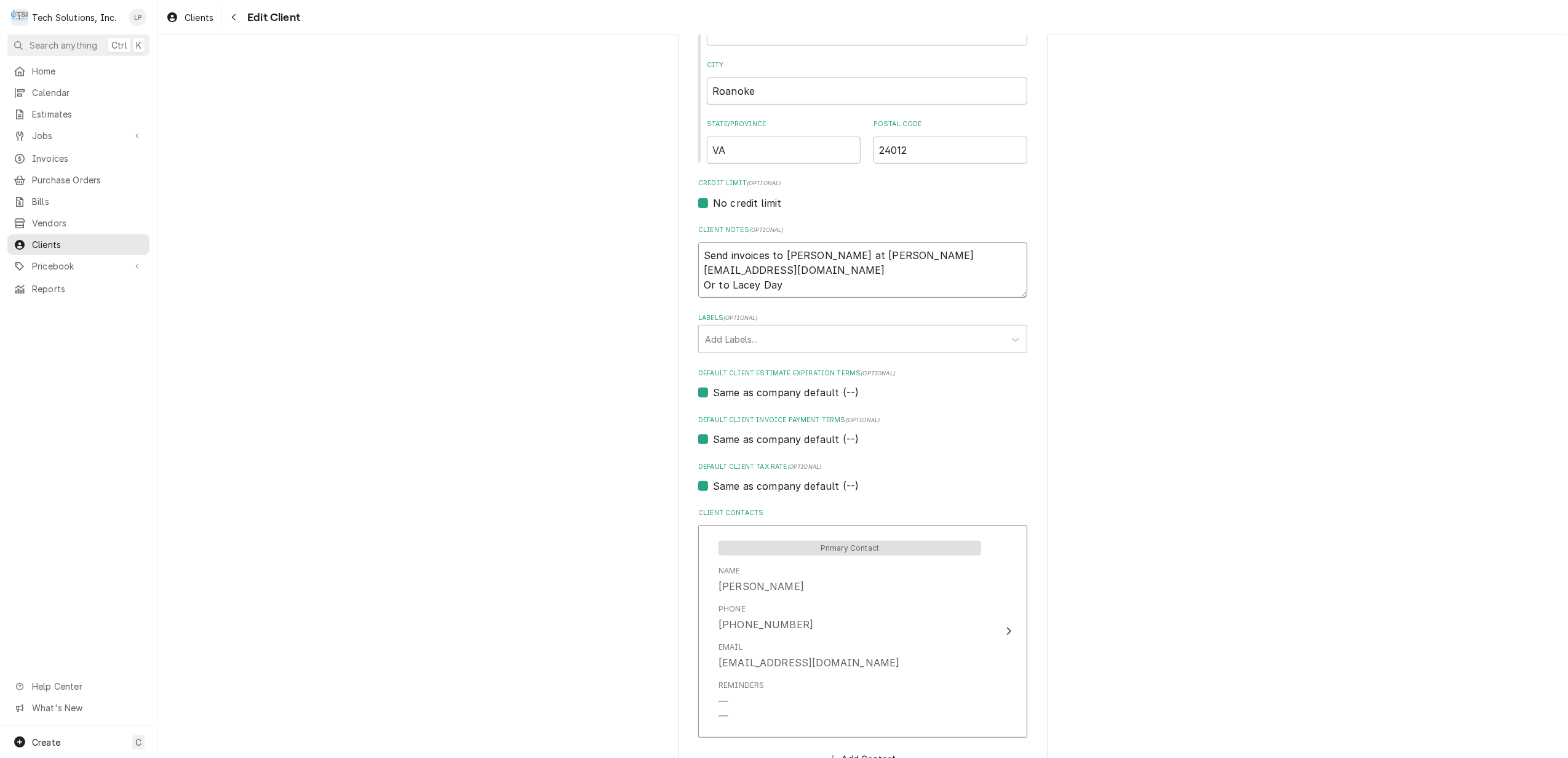
type textarea "x"
type textarea "Send invoices to Samuel Wade at swade@starcityrehab.com Or to Lacey Day -"
type textarea "x"
type textarea "Send invoices to Samuel Wade at swade@starcityrehab.com Or to Lacey Day -"
paste textarea "Lacey Day her email is LDay@StarCityRehab.com"
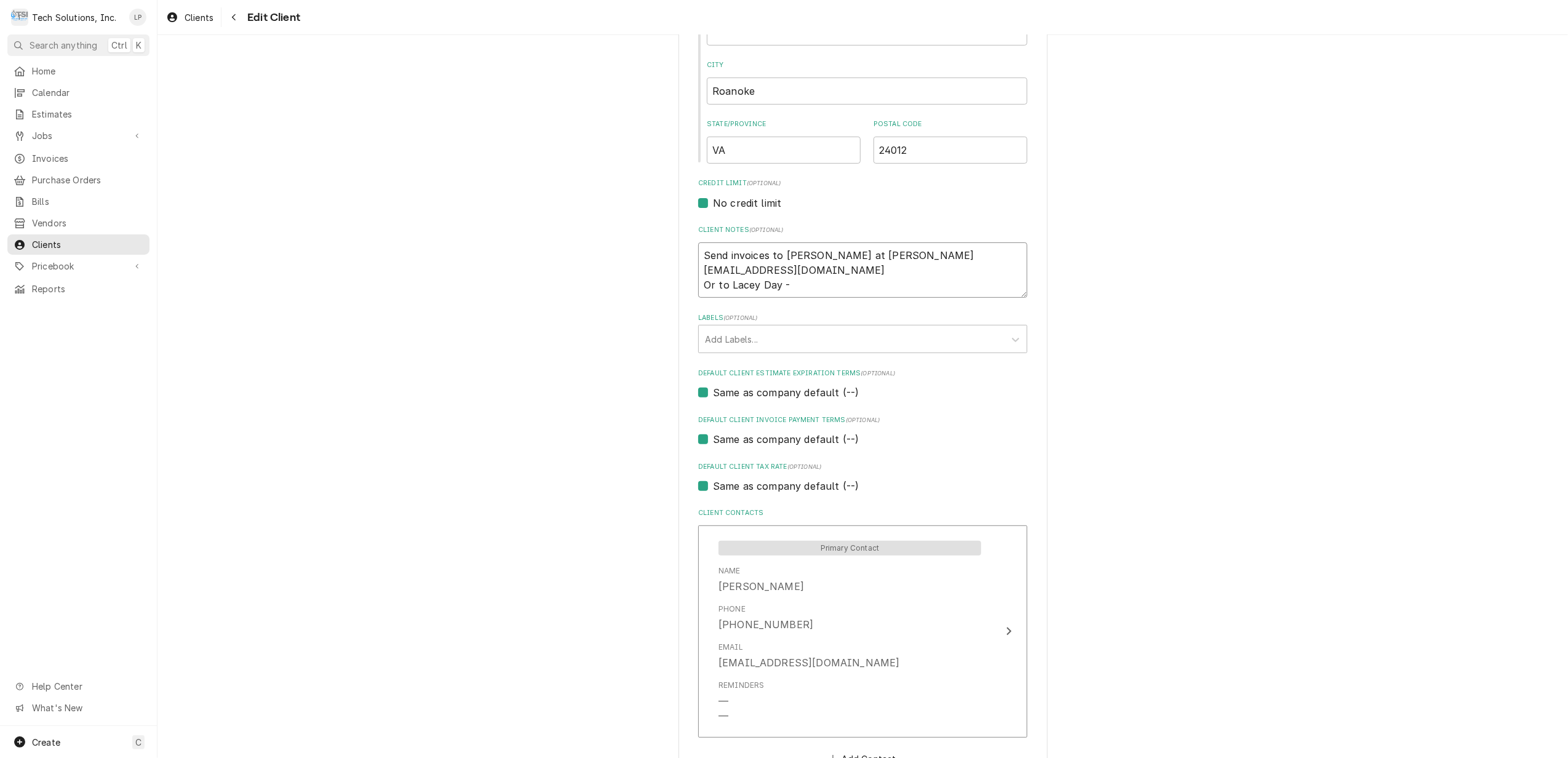
type textarea "x"
type textarea "Send invoices to Samuel Wade at swade@starcityrehab.com Or to Lacey Day - Lacey…"
click at [852, 269] on textarea "Send invoices to Samuel Wade at swade@starcityrehab.com Or to Lacey Day - Lacey…" at bounding box center [862, 271] width 329 height 56
type textarea "x"
type textarea "Send invoices to Samuel Wade at swade@starcityrehab.com Or to Lacey Day - Lacey…"
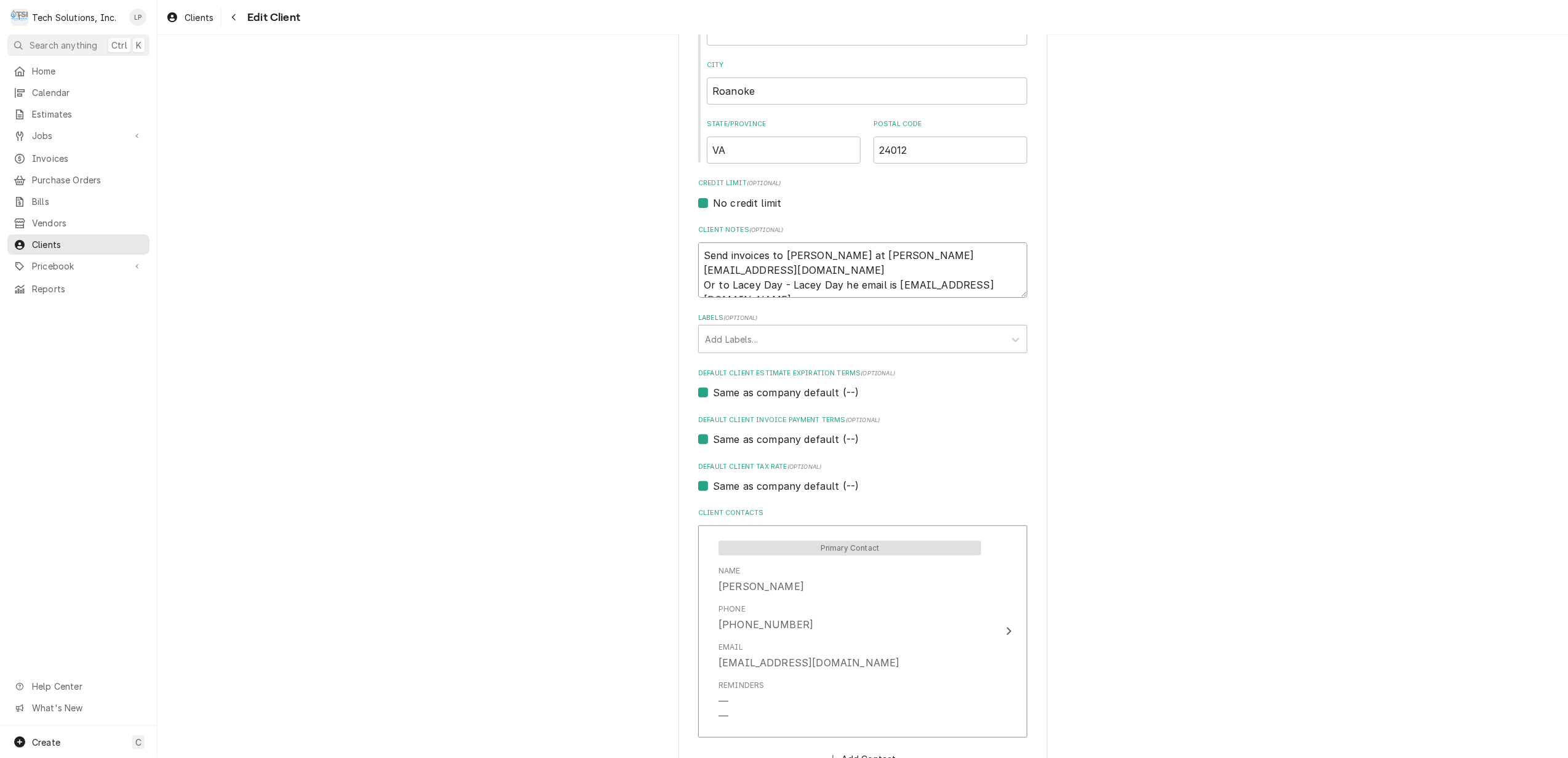
type textarea "x"
type textarea "Send invoices to Samuel Wade at swade@starcityrehab.com Or to Lacey Day - Lacey…"
type textarea "x"
type textarea "Send invoices to Samuel Wade at swade@starcityrehab.com Or to Lacey Day - Lacey…"
type textarea "x"
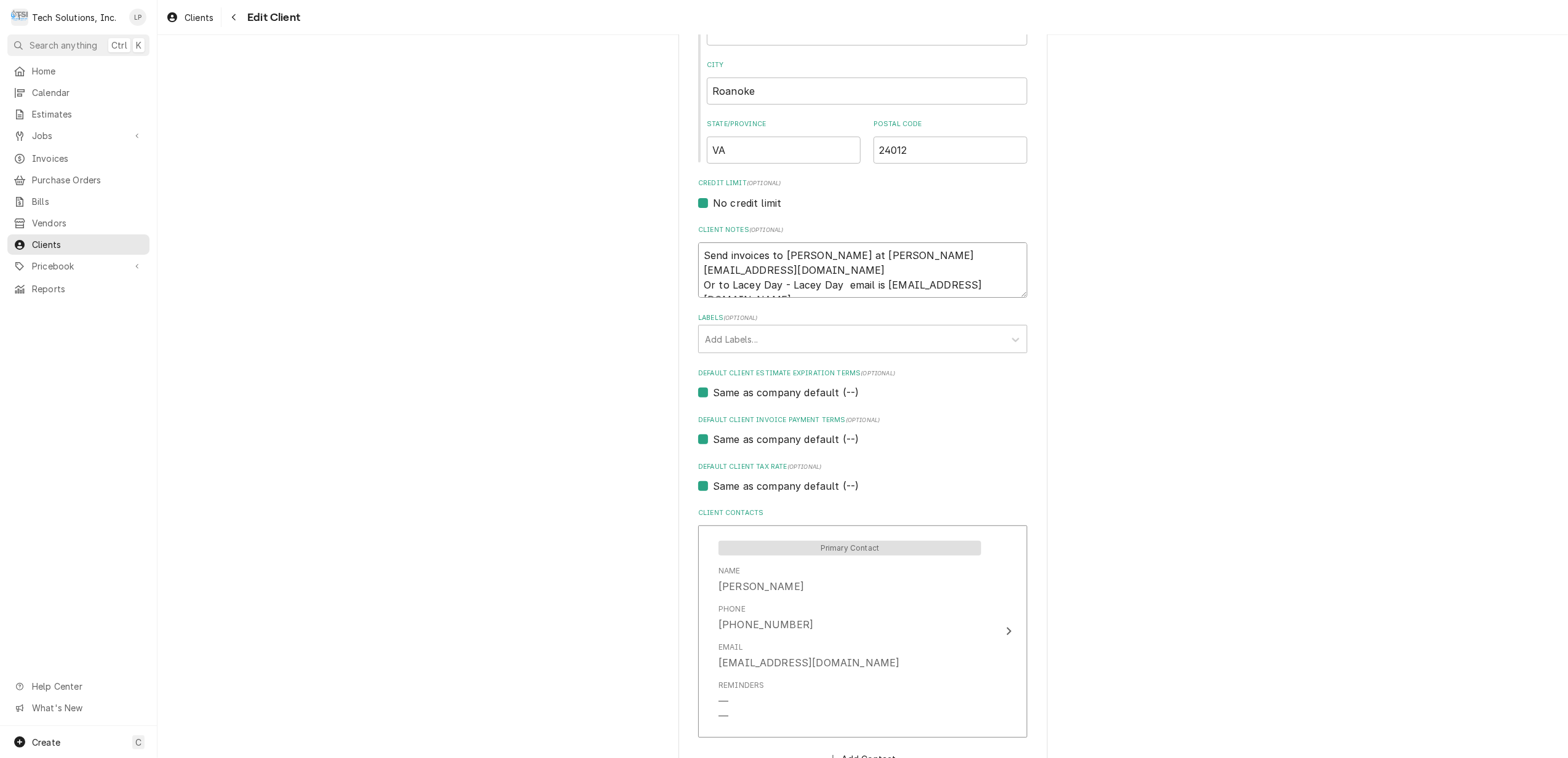
type textarea "Send invoices to Samuel Wade at swade@starcityrehab.com Or to Lacey Day - Lacey…"
type textarea "x"
type textarea "Send invoices to Samuel Wade at swade@starcityrehab.com Or to Lacey Day - Lacey…"
type textarea "x"
type textarea "Send invoices to Samuel Wade at swade@starcityrehab.com Or to Lacey Day - Lacey…"
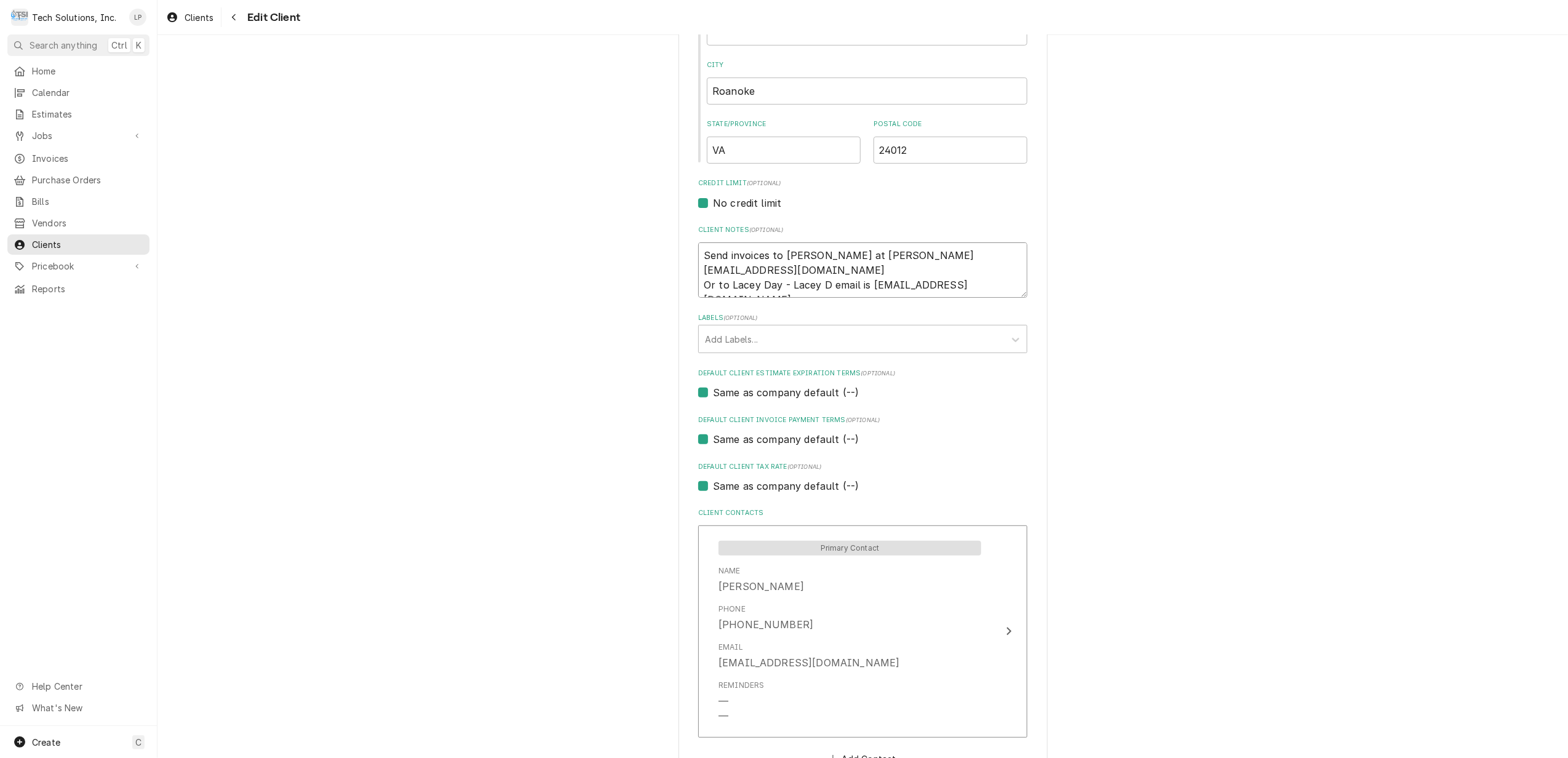
type textarea "x"
type textarea "Send invoices to Samuel Wade at swade@starcityrehab.com Or to Lacey Day - Lacey…"
type textarea "x"
type textarea "Send invoices to Samuel Wade at swade@starcityrehab.com Or to Lacey Day - Lacey…"
type textarea "x"
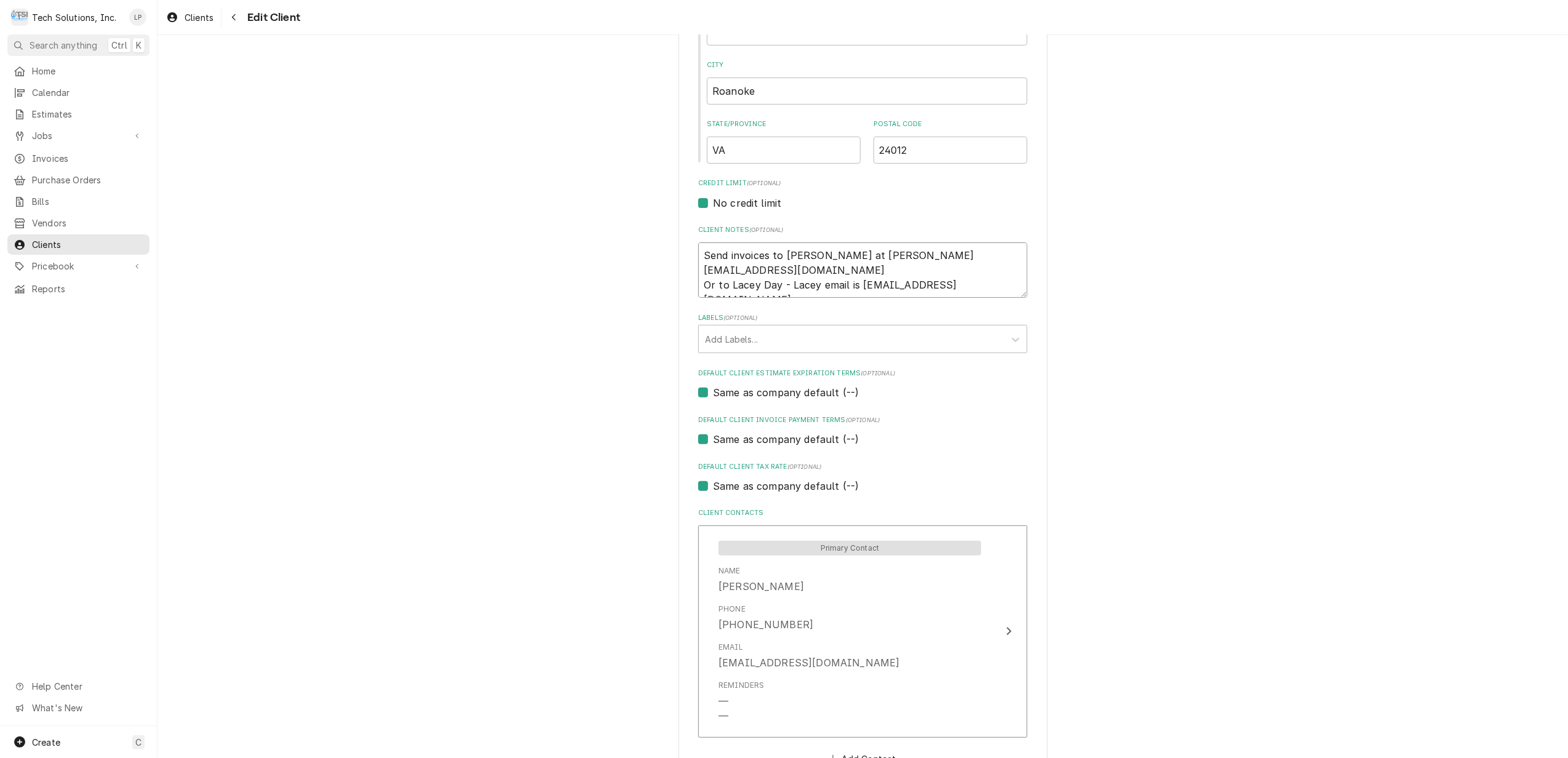
type textarea "Send invoices to Samuel Wade at swade@starcityrehab.com Or to Lacey Day - Lace …"
type textarea "x"
type textarea "Send invoices to Samuel Wade at swade@starcityrehab.com Or to Lacey Day - Lac e…"
type textarea "x"
type textarea "Send invoices to Samuel Wade at swade@starcityrehab.com Or to Lacey Day - La em…"
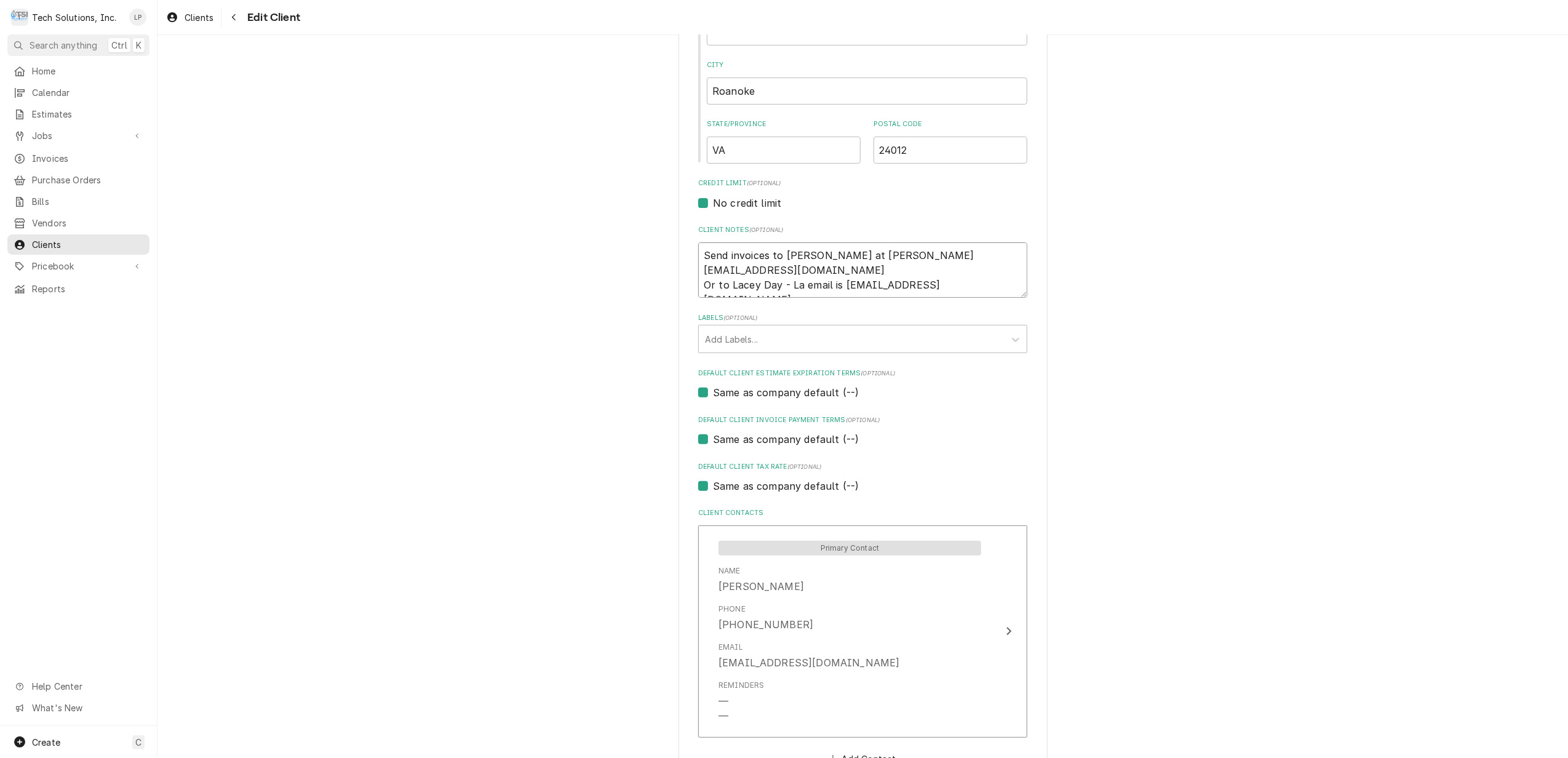
type textarea "x"
type textarea "Send invoices to Samuel Wade at swade@starcityrehab.com Or to Lacey Day - L ema…"
type textarea "x"
type textarea "Send invoices to Samuel Wade at swade@starcityrehab.com Or to Lacey Day - email…"
type textarea "x"
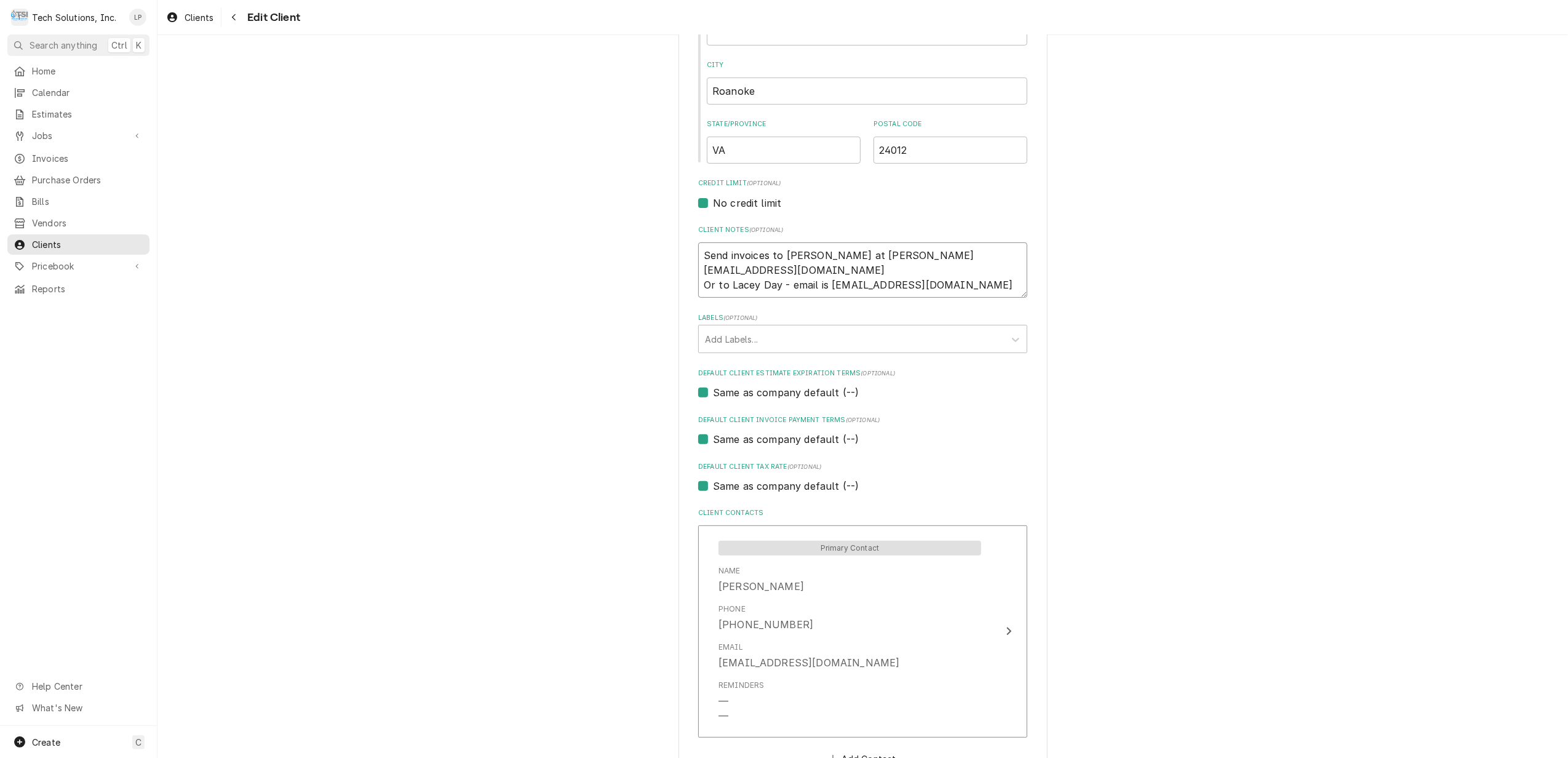
type textarea "Send invoices to Samuel Wade at swade@starcityrehab.com Or to Lacey Day - email…"
click at [988, 401] on div "Please provide the following information about your client: Client Type Industr…" at bounding box center [862, 260] width 329 height 1192
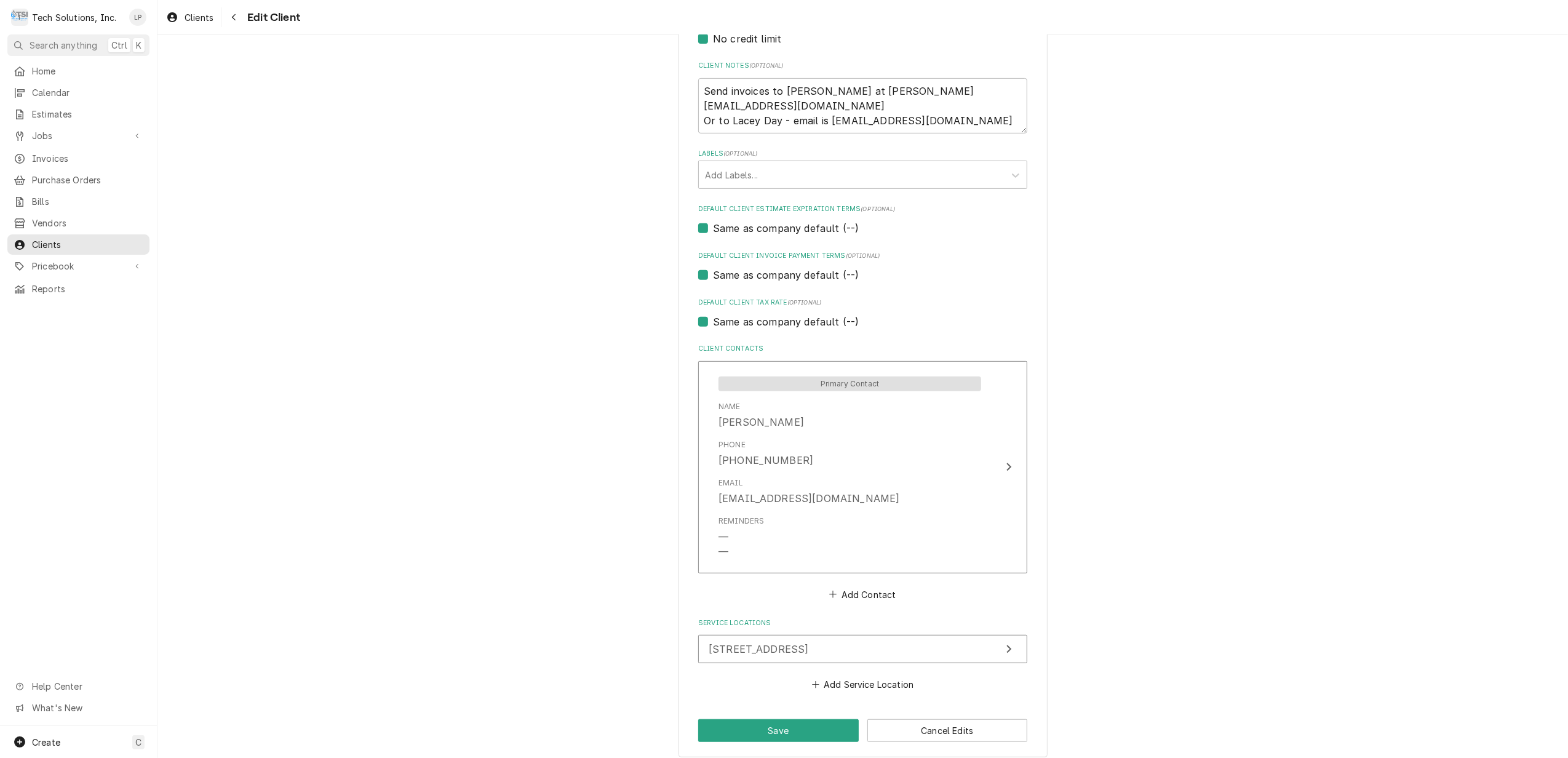
scroll to position [584, 0]
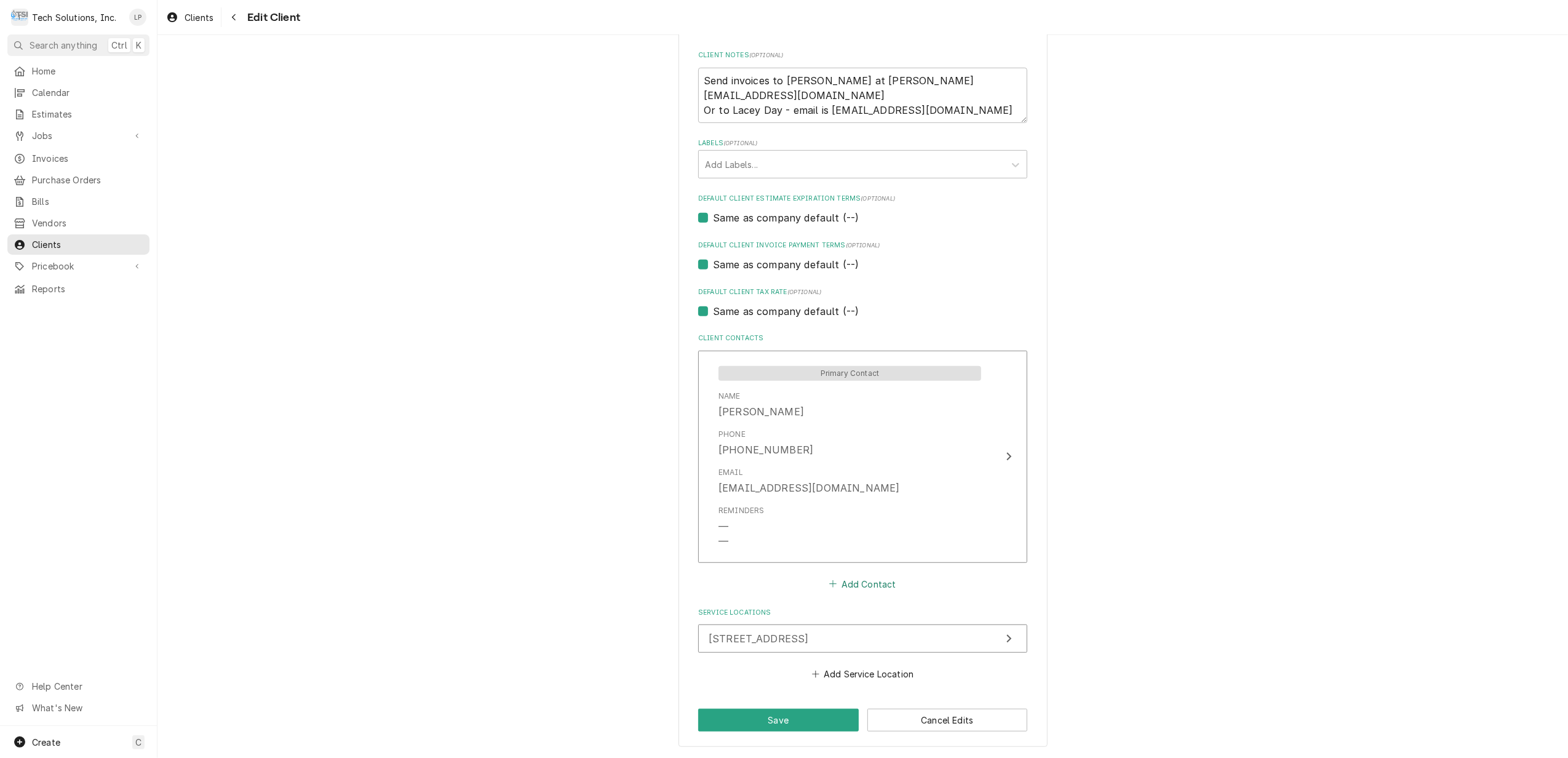
click at [884, 584] on button "Add Contact" at bounding box center [863, 583] width 71 height 17
type textarea "x"
click at [834, 611] on input "Business Name" at bounding box center [863, 607] width 304 height 27
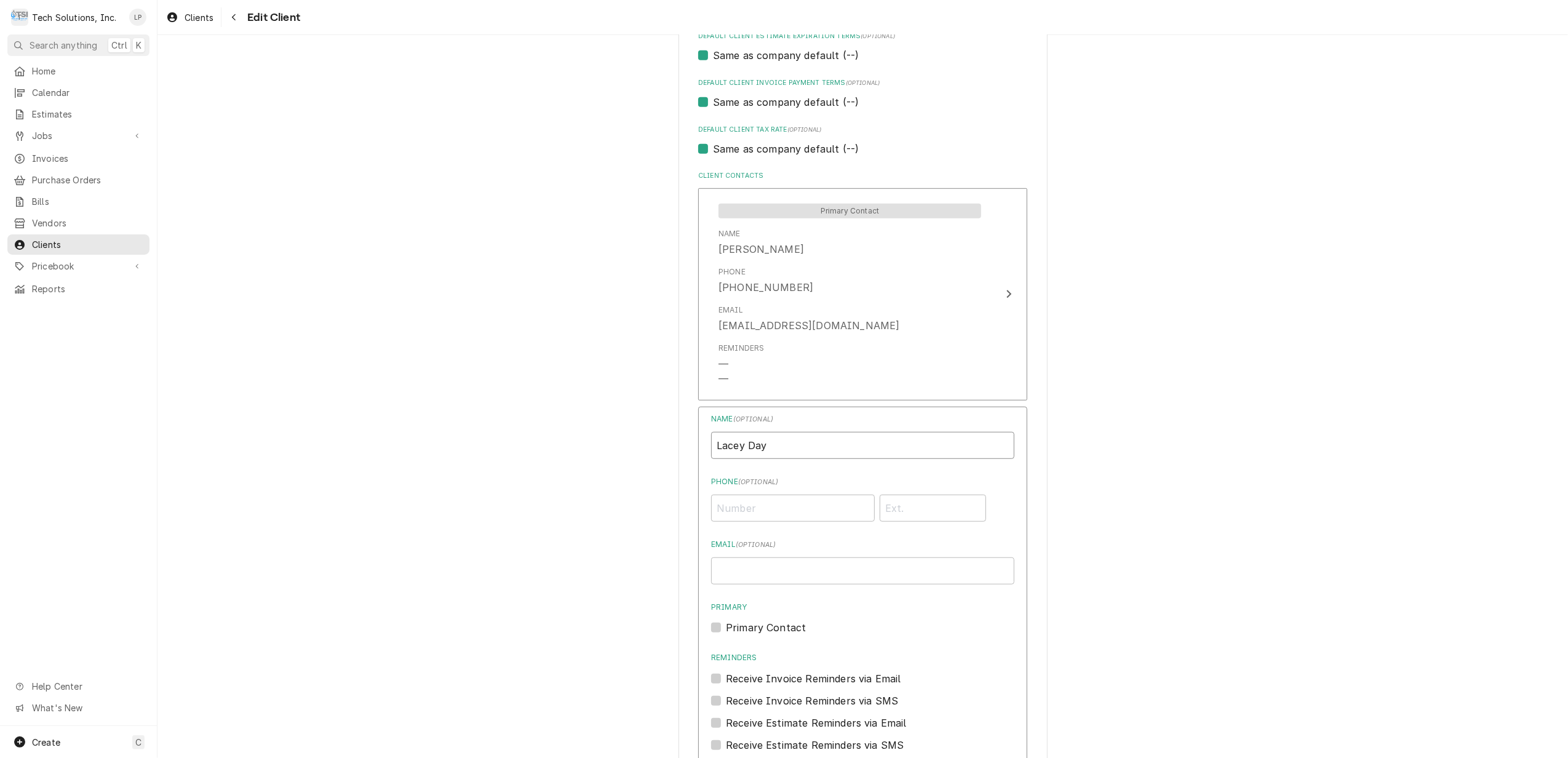
scroll to position [748, 0]
type input "Lacey Day"
paste input "Lacey Day her email is LDay@StarCityRehab.com"
click at [820, 573] on input "Lacey Day her email is LDay@StarCityRehab.com" at bounding box center [863, 568] width 304 height 27
type input "LDay@StarCityRehab.com"
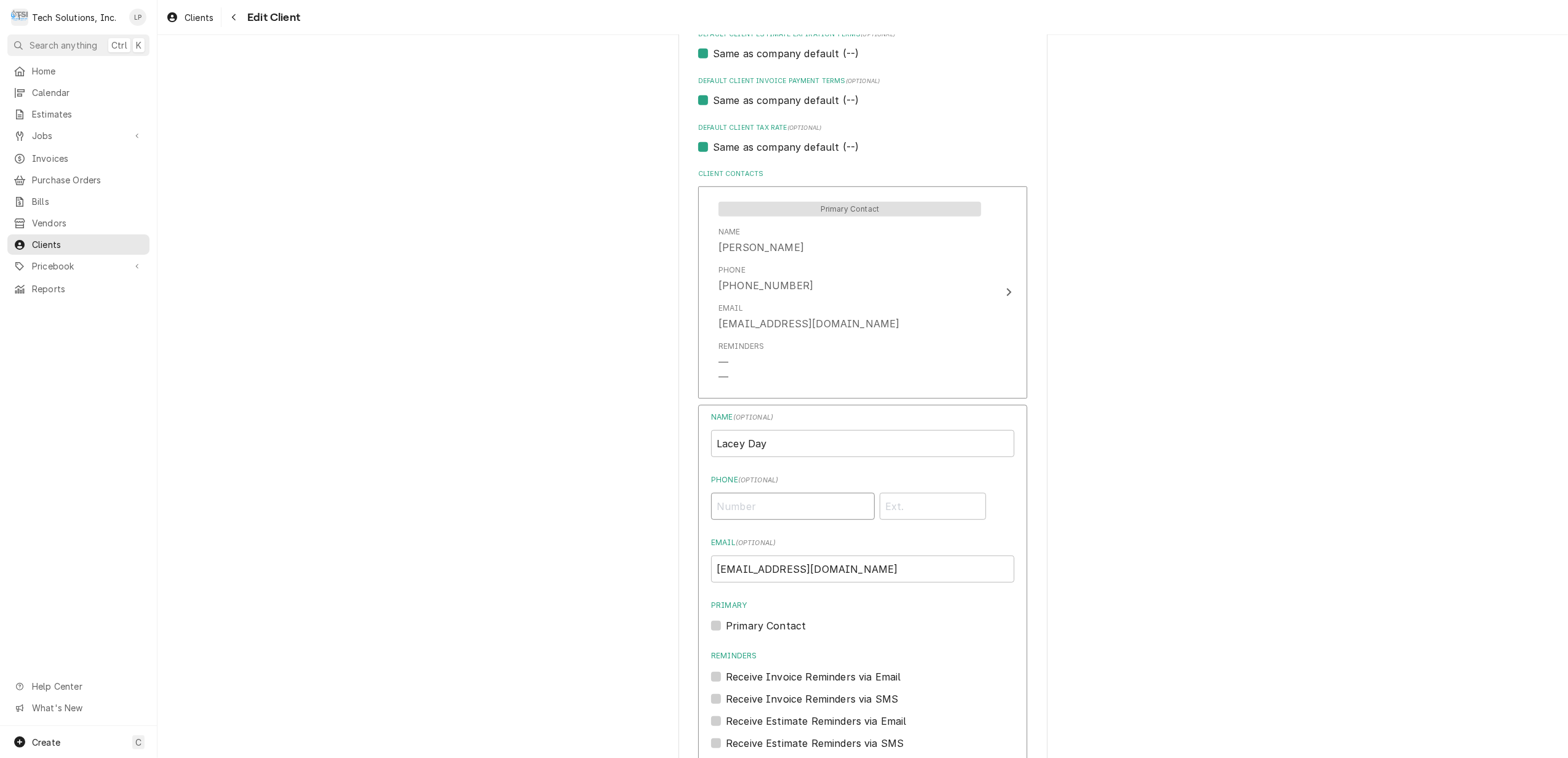
click at [780, 511] on input "Phone ( optional )" at bounding box center [793, 506] width 164 height 27
type input "(540) 924-0219"
click at [997, 532] on div "Name ( optional ) Lacey Day Phone ( optional ) (540) 924-0219 Email ( optional …" at bounding box center [863, 581] width 304 height 339
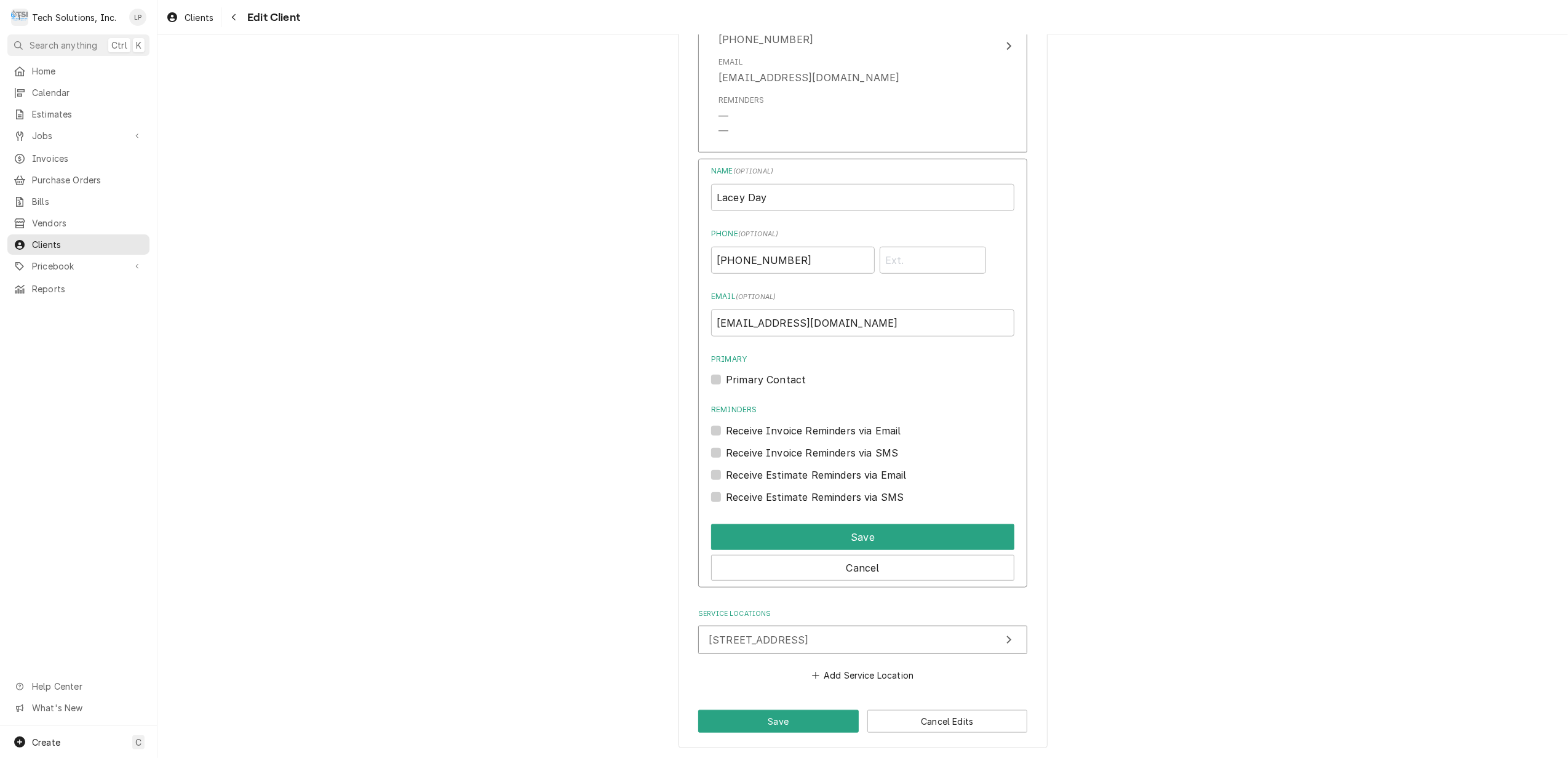
scroll to position [997, 0]
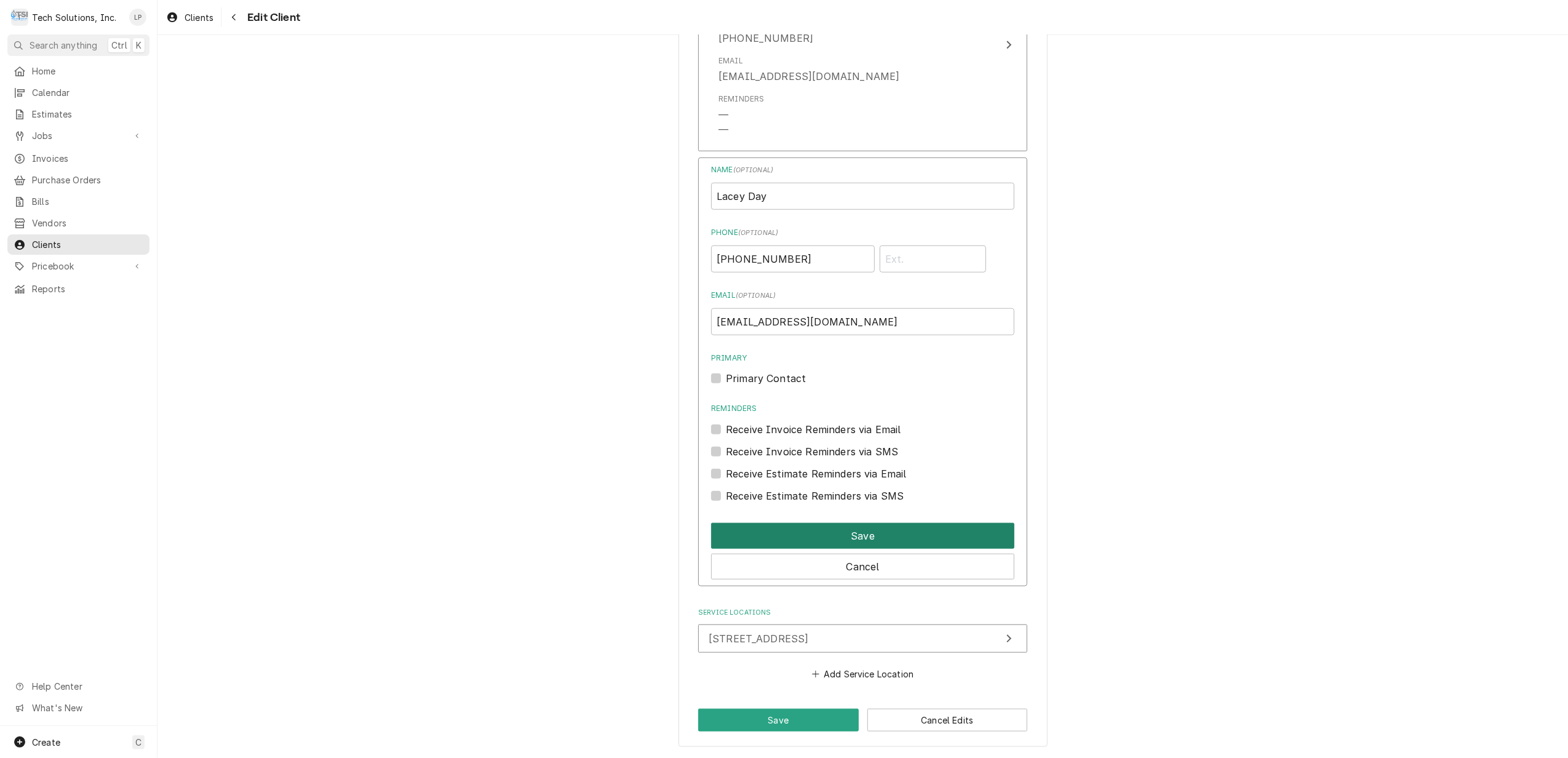
click at [912, 532] on button "Save" at bounding box center [863, 535] width 304 height 26
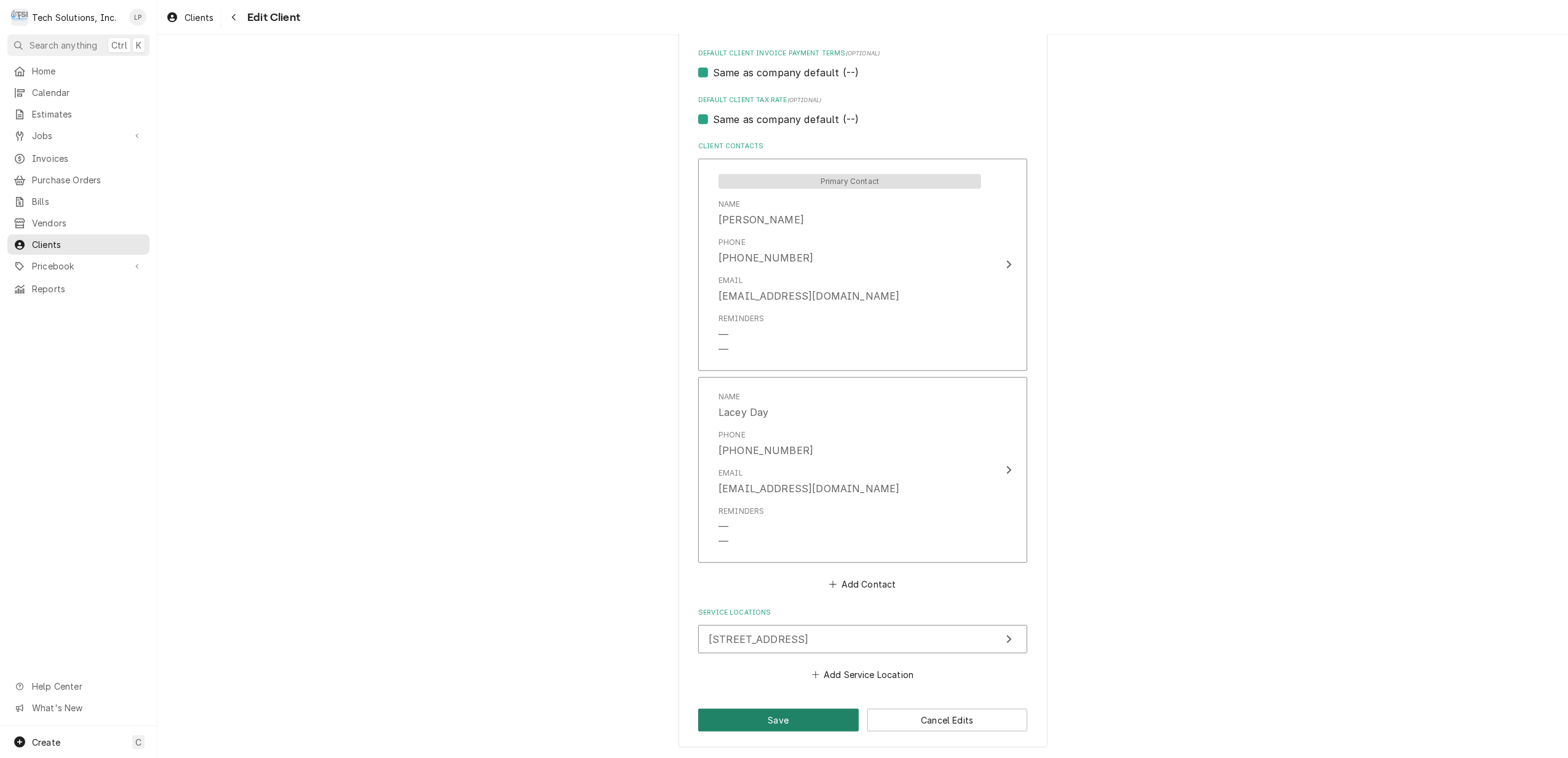
click at [805, 719] on button "Save" at bounding box center [778, 719] width 160 height 23
type textarea "x"
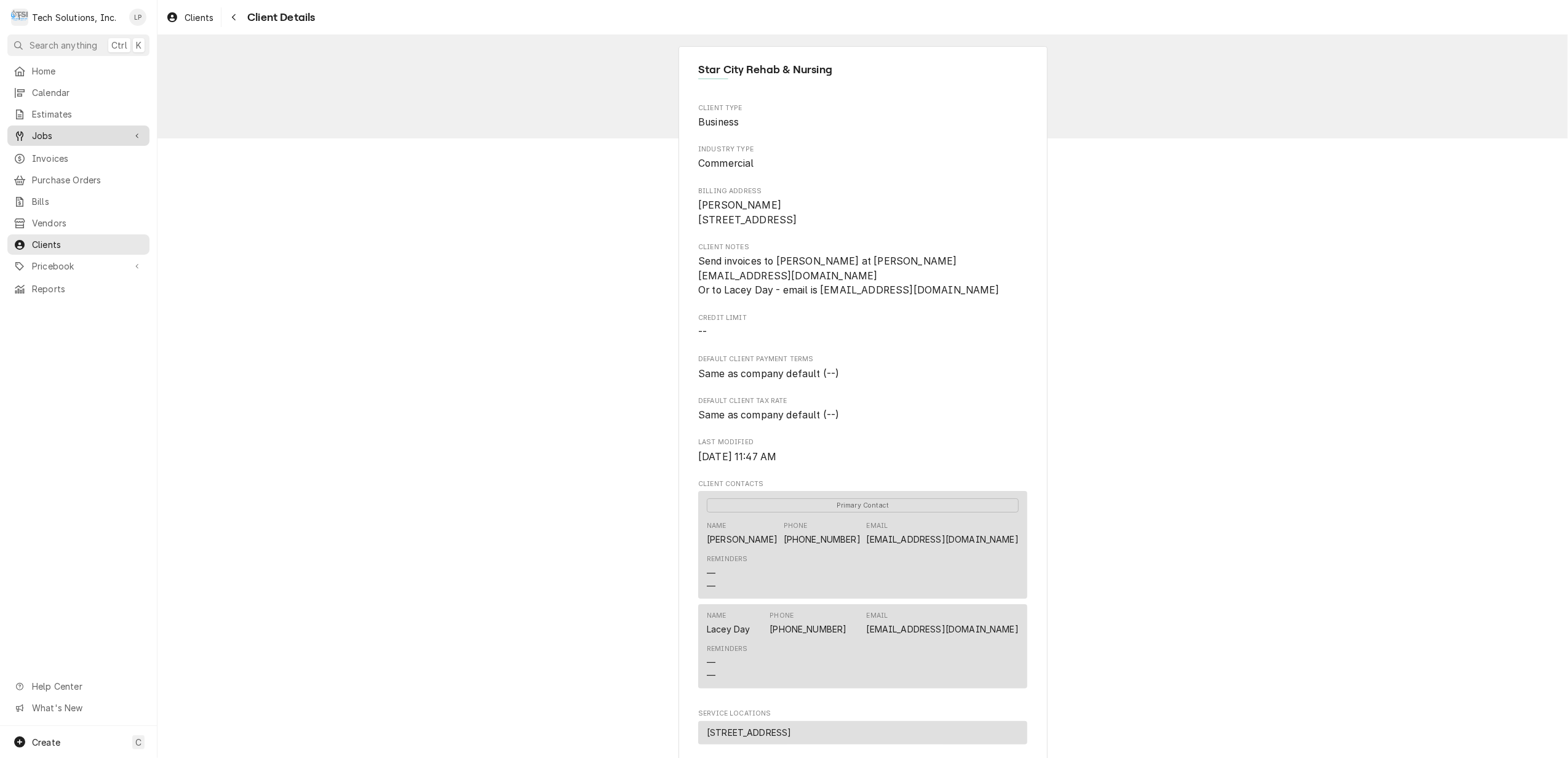
click at [47, 129] on span "Jobs" at bounding box center [78, 135] width 93 height 13
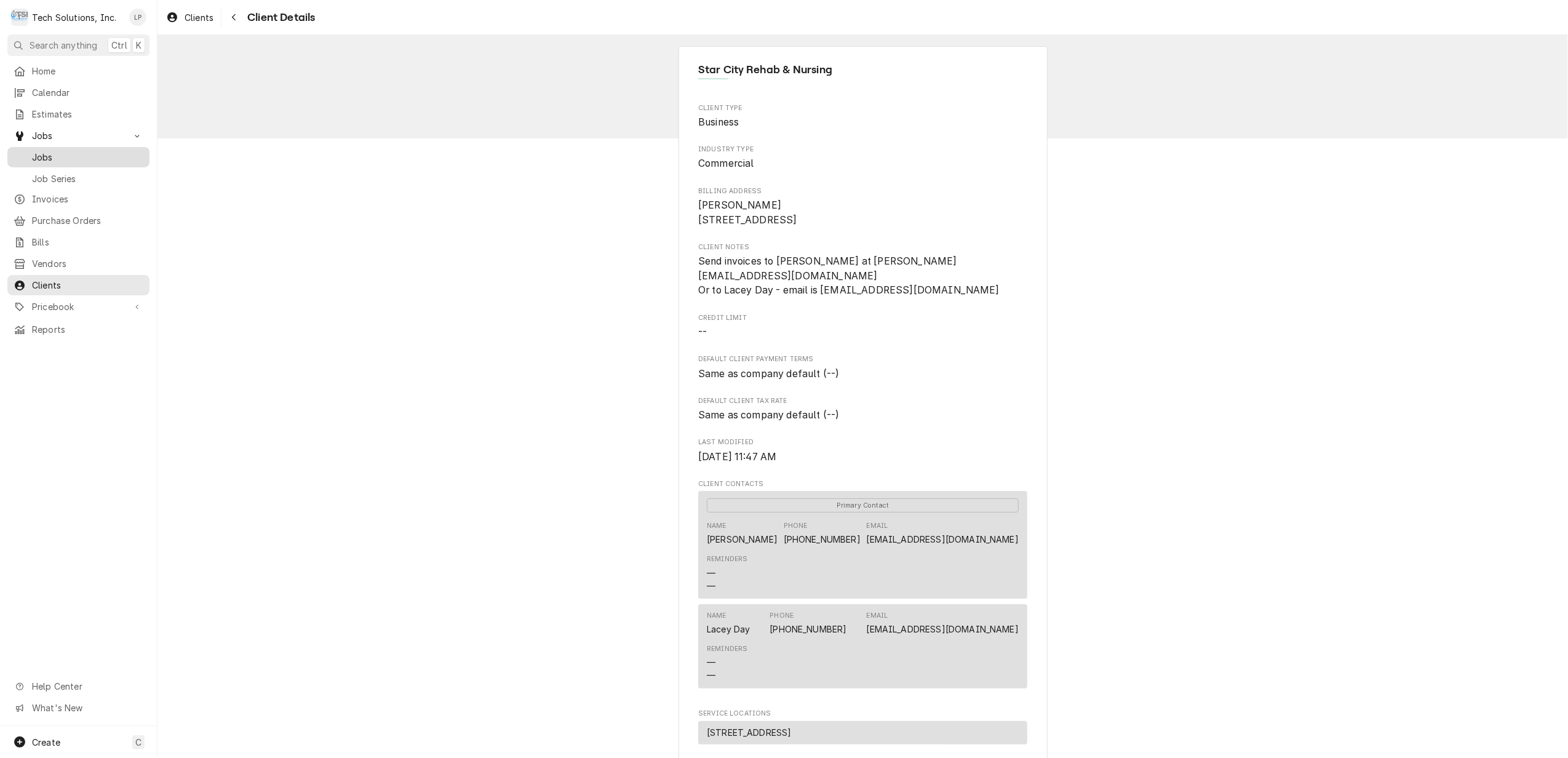
click at [43, 151] on span "Jobs" at bounding box center [88, 157] width 111 height 13
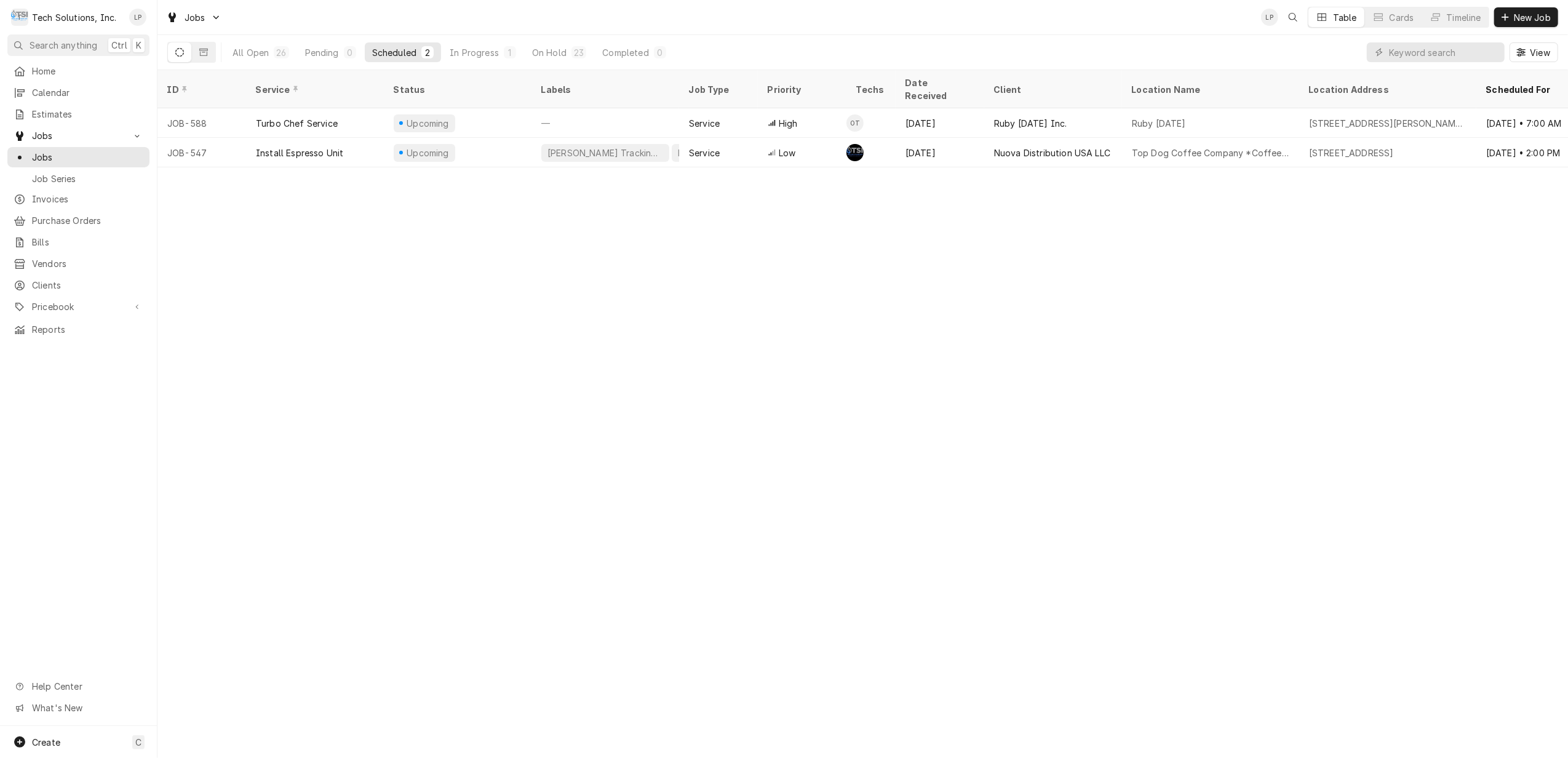
drag, startPoint x: 544, startPoint y: 48, endPoint x: 623, endPoint y: 20, distance: 83.8
click at [623, 20] on div "Jobs LP Table Cards Timeline New Job All Open 26 Pending 0 Scheduled 2 In Progr…" at bounding box center [863, 35] width 1410 height 70
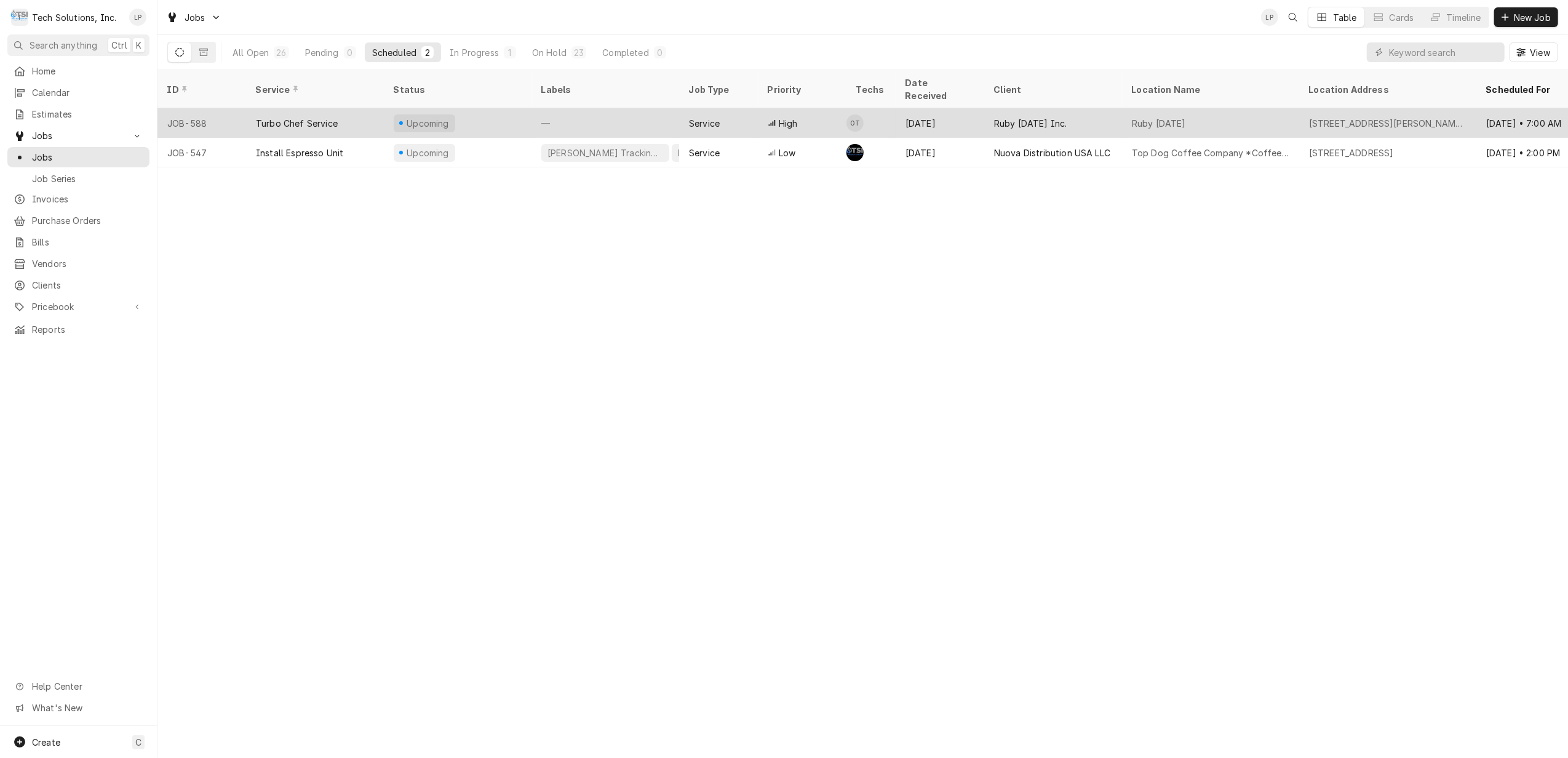
click at [608, 109] on div "—" at bounding box center [605, 123] width 148 height 29
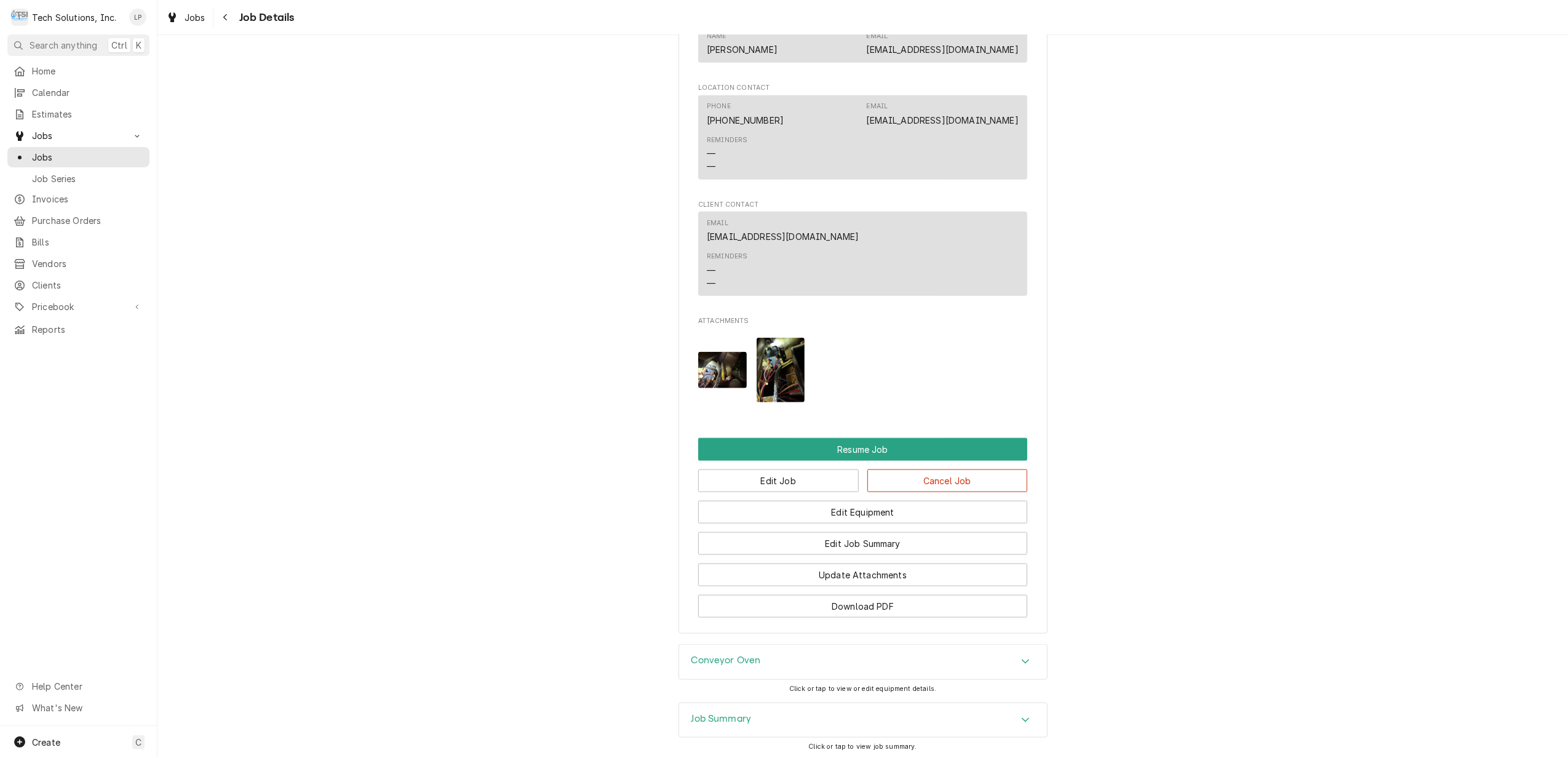
scroll to position [1406, 0]
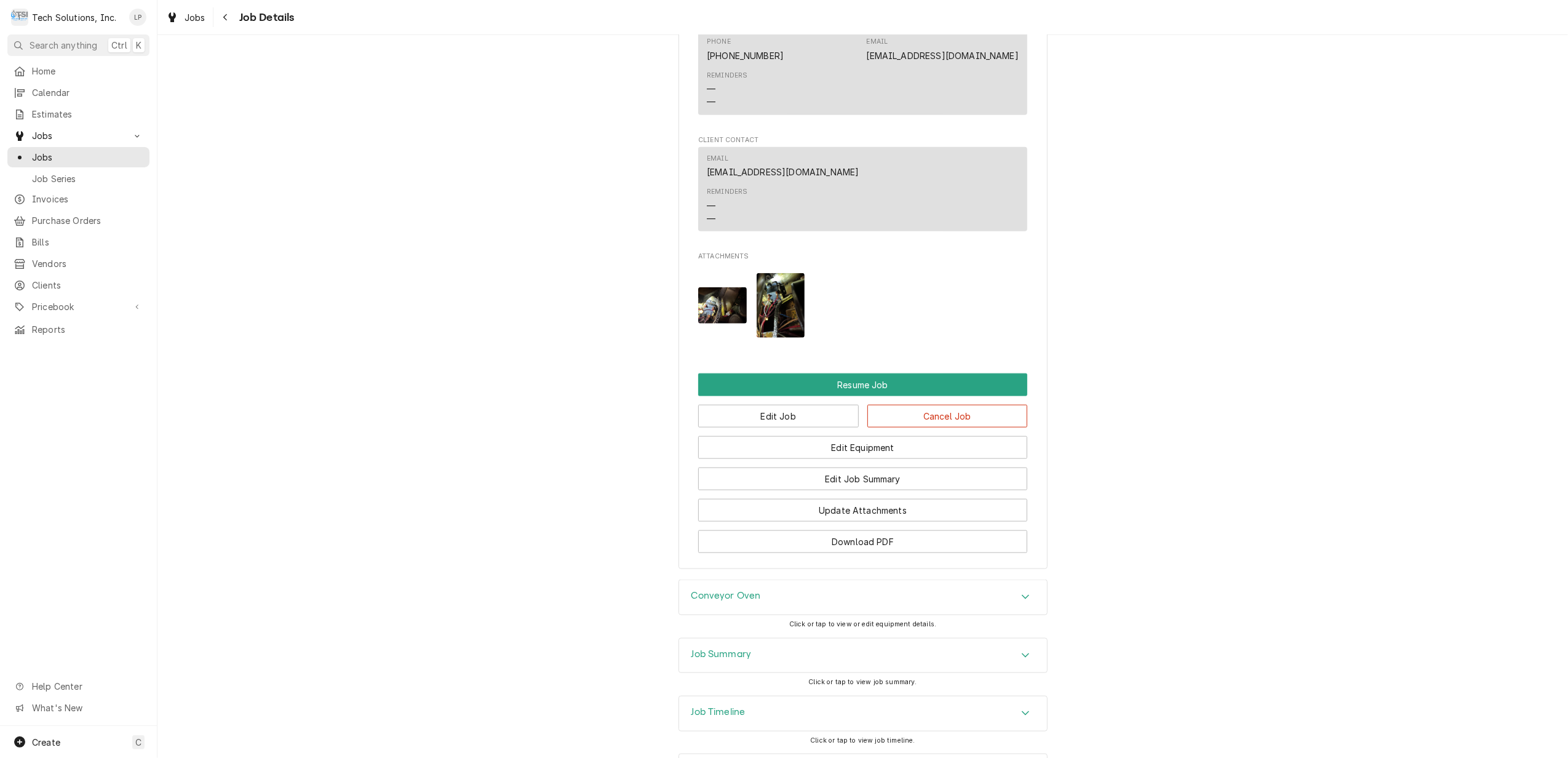
click at [1021, 708] on icon "Accordion Header" at bounding box center [1025, 712] width 9 height 10
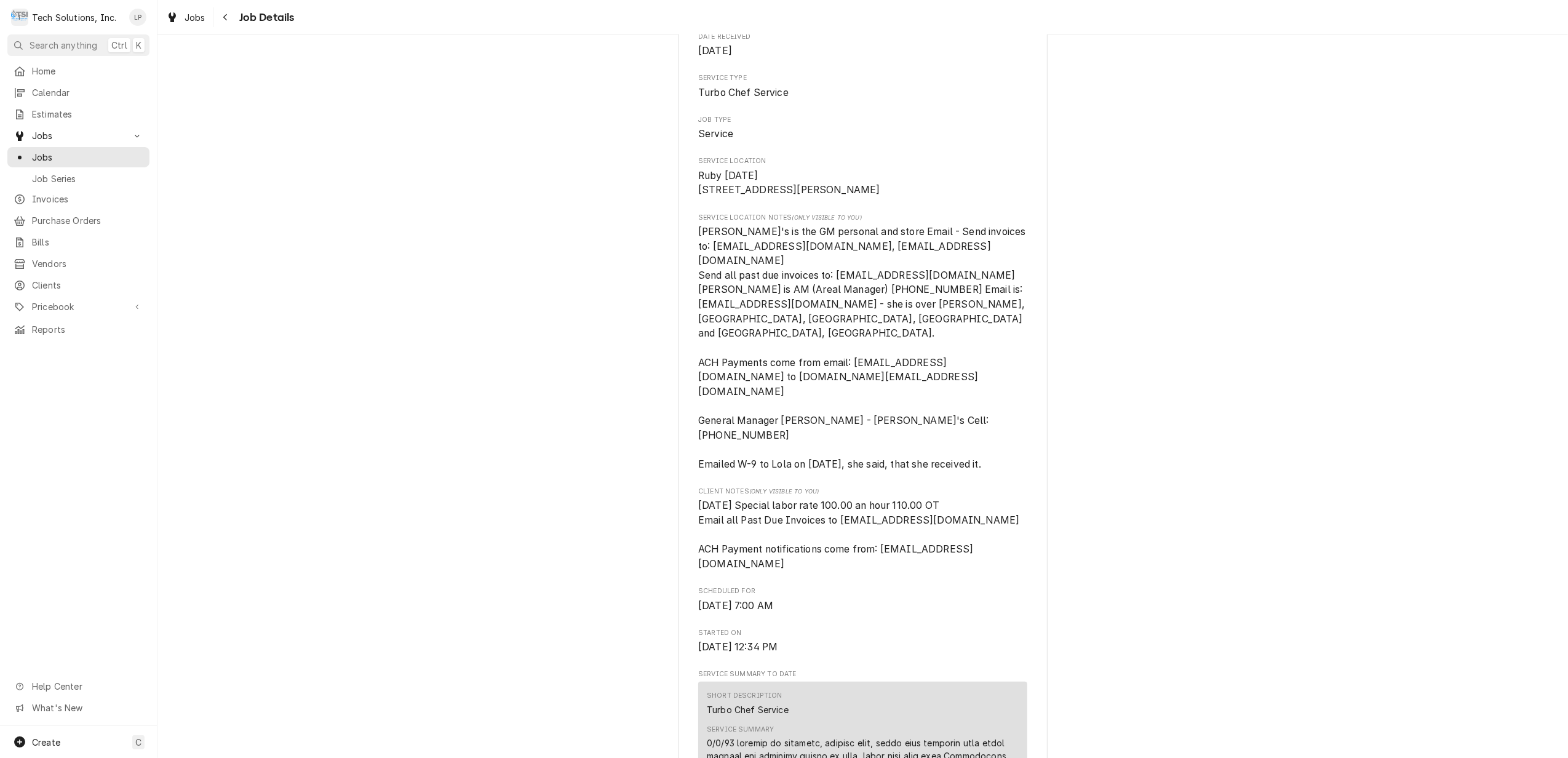
scroll to position [0, 0]
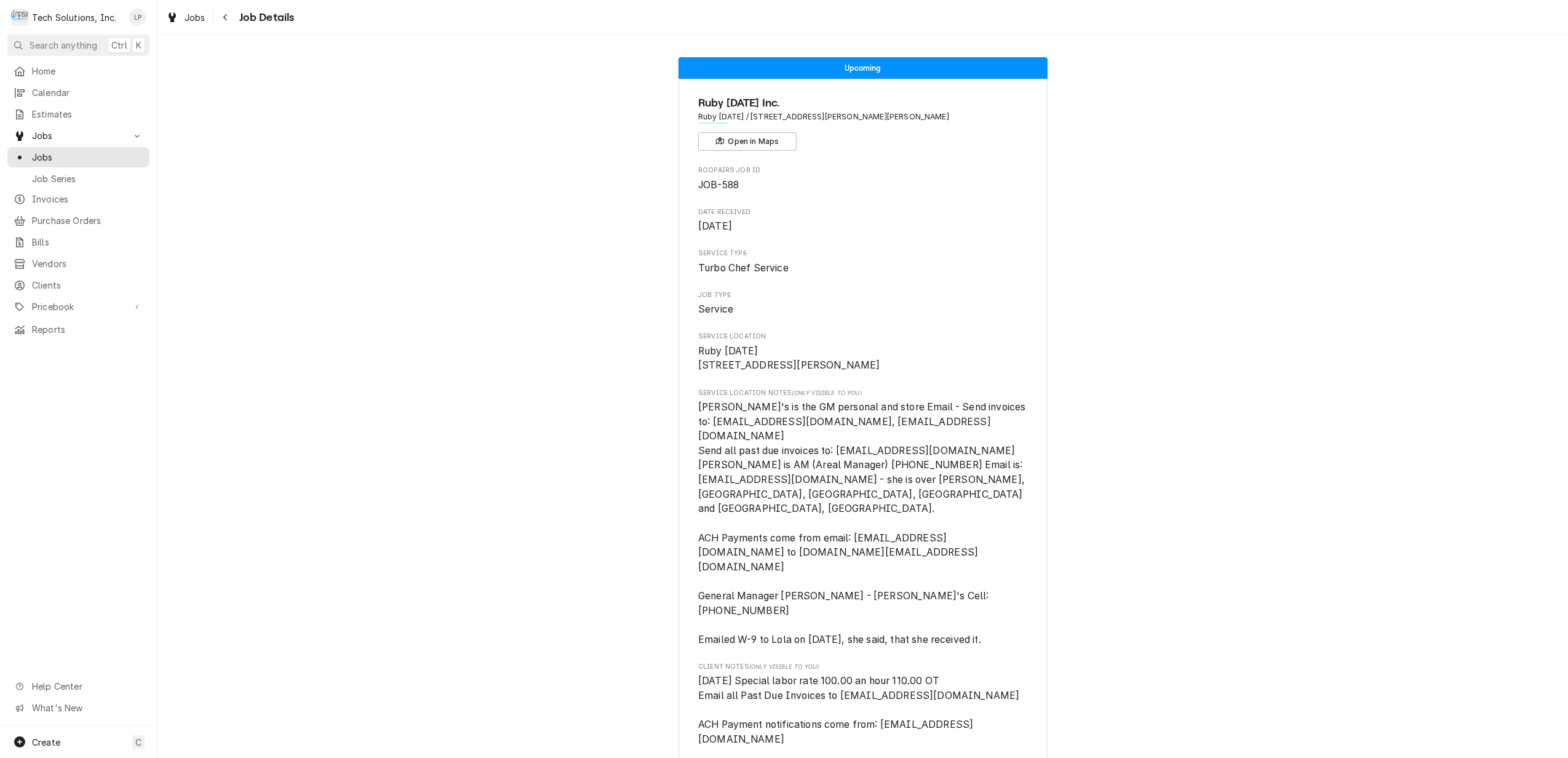
click at [49, 151] on span "Jobs" at bounding box center [88, 157] width 111 height 13
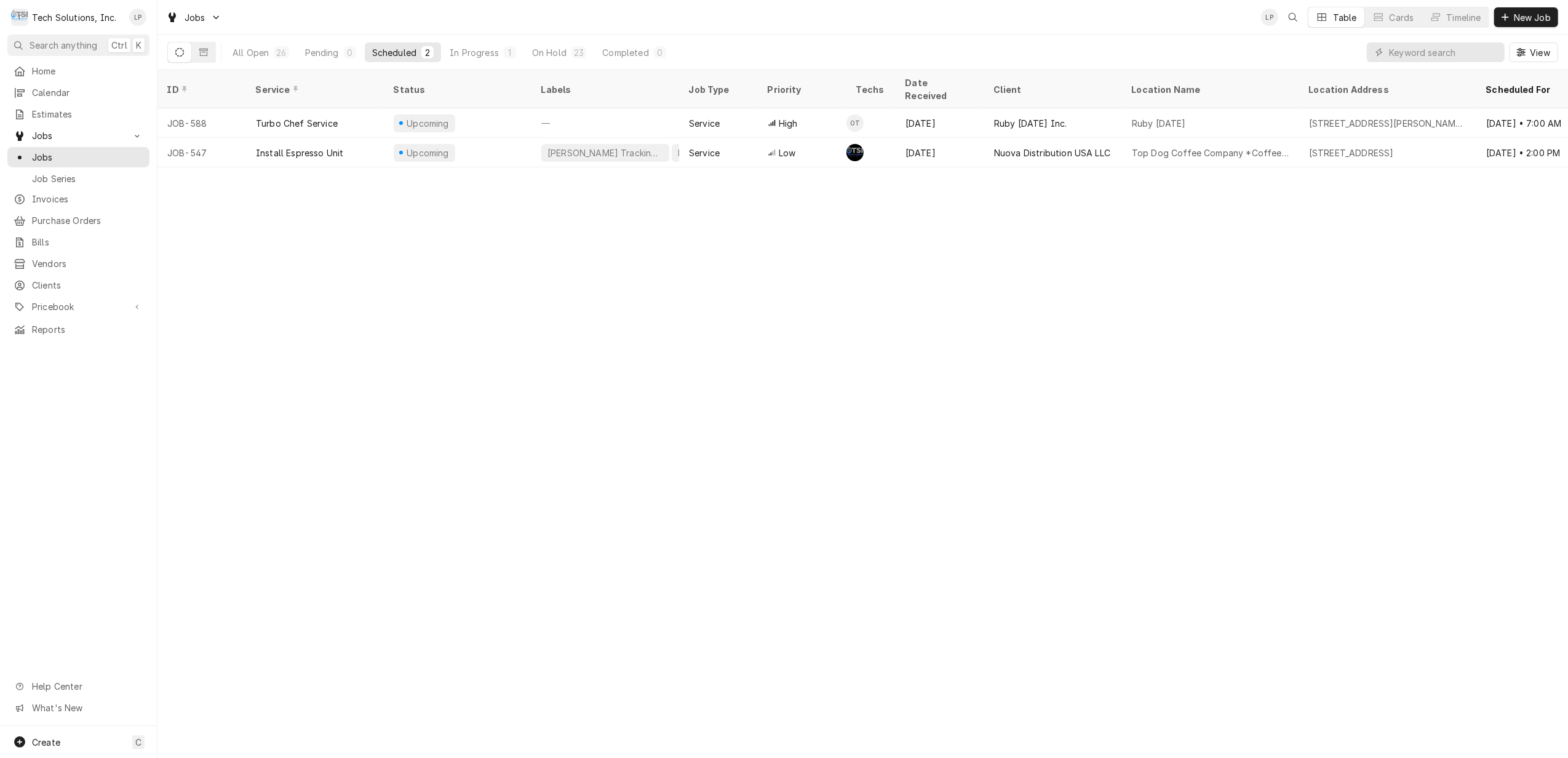
click at [595, 321] on div "ID Service Status Labels Job Type Priority Techs Date Received Client Location …" at bounding box center [863, 413] width 1410 height 687
click at [540, 46] on div "On Hold" at bounding box center [549, 53] width 35 height 13
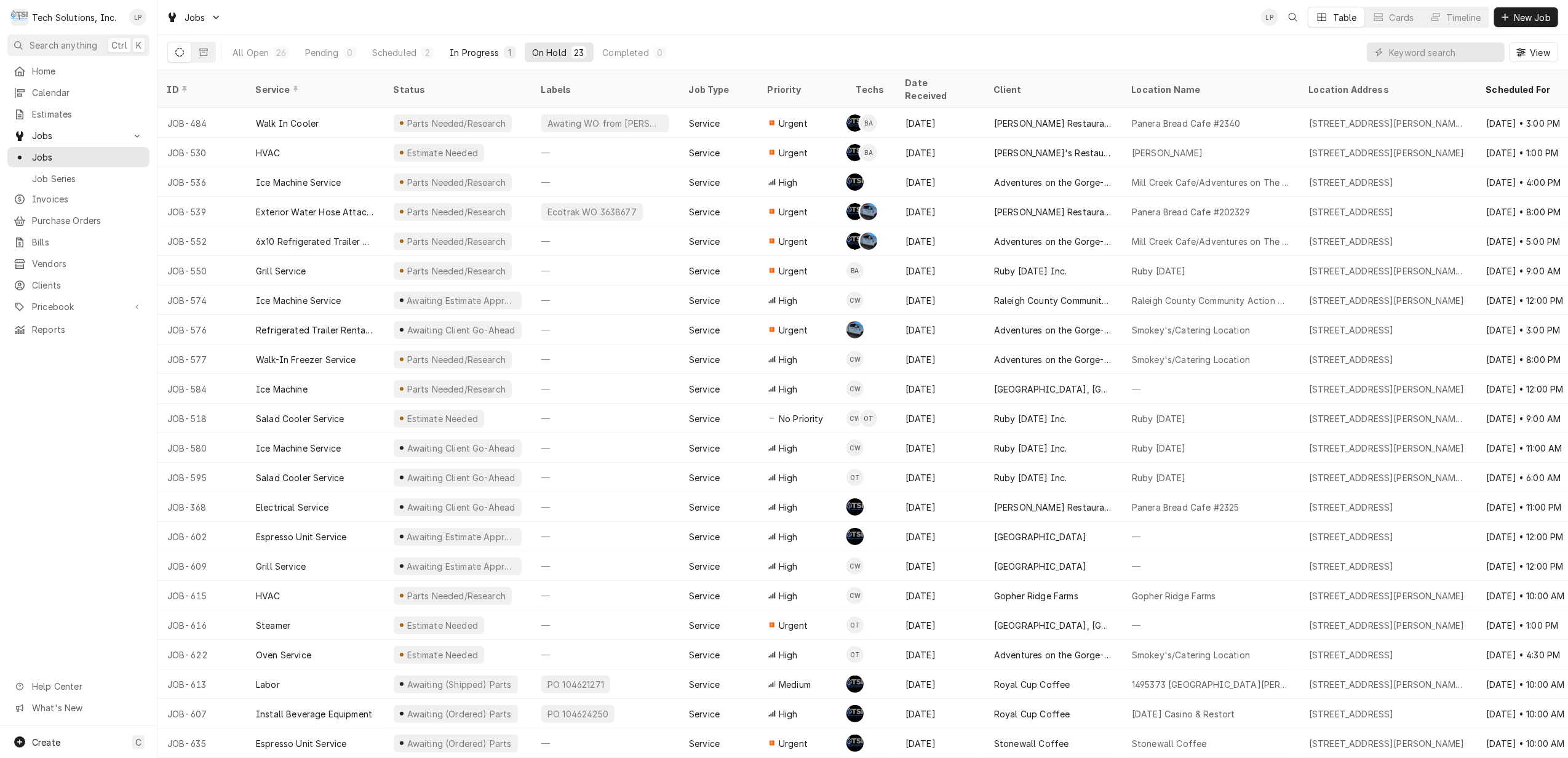
click at [464, 52] on div "In Progress" at bounding box center [474, 53] width 49 height 13
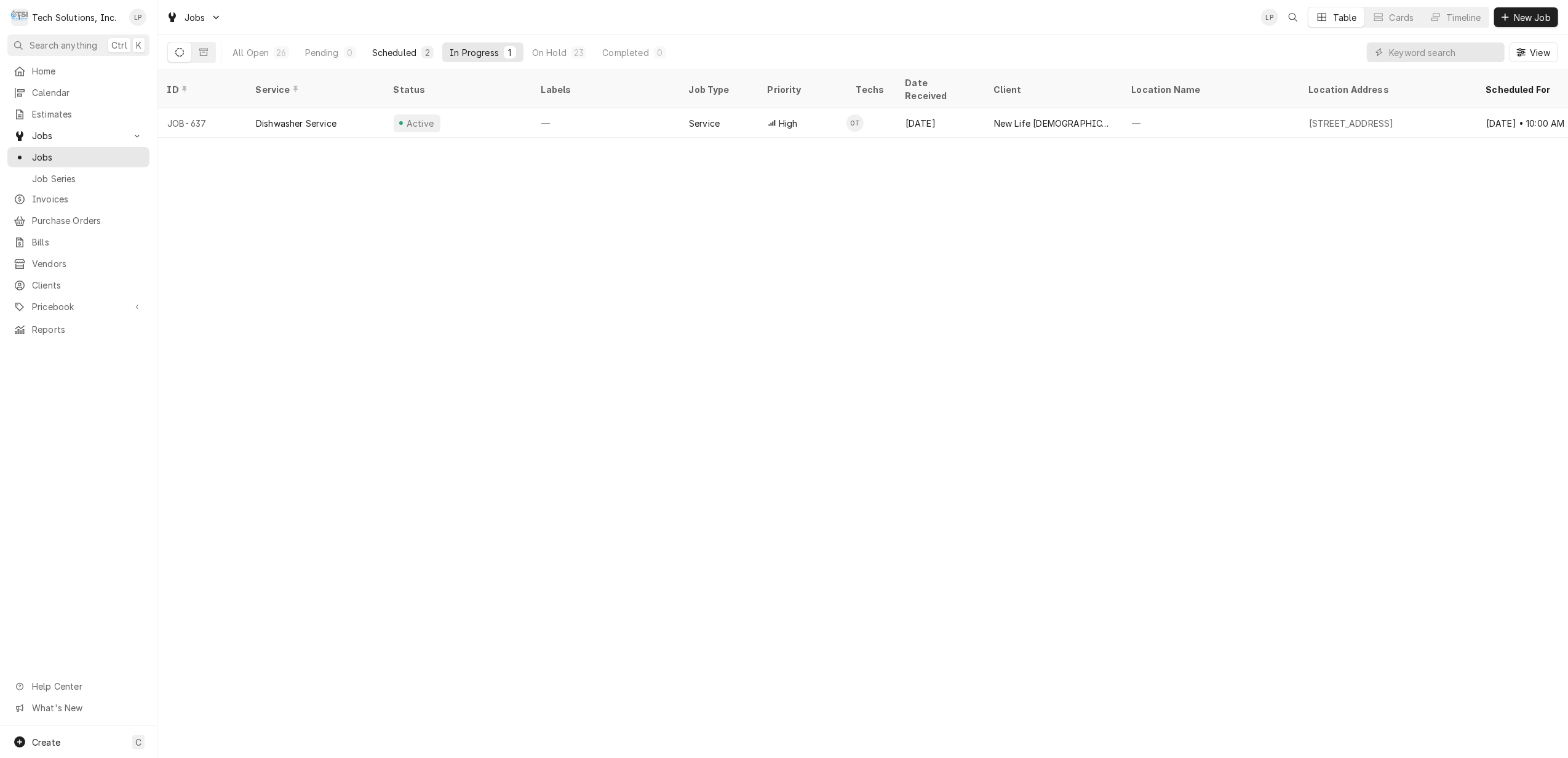
click at [389, 50] on div "Scheduled" at bounding box center [394, 53] width 44 height 13
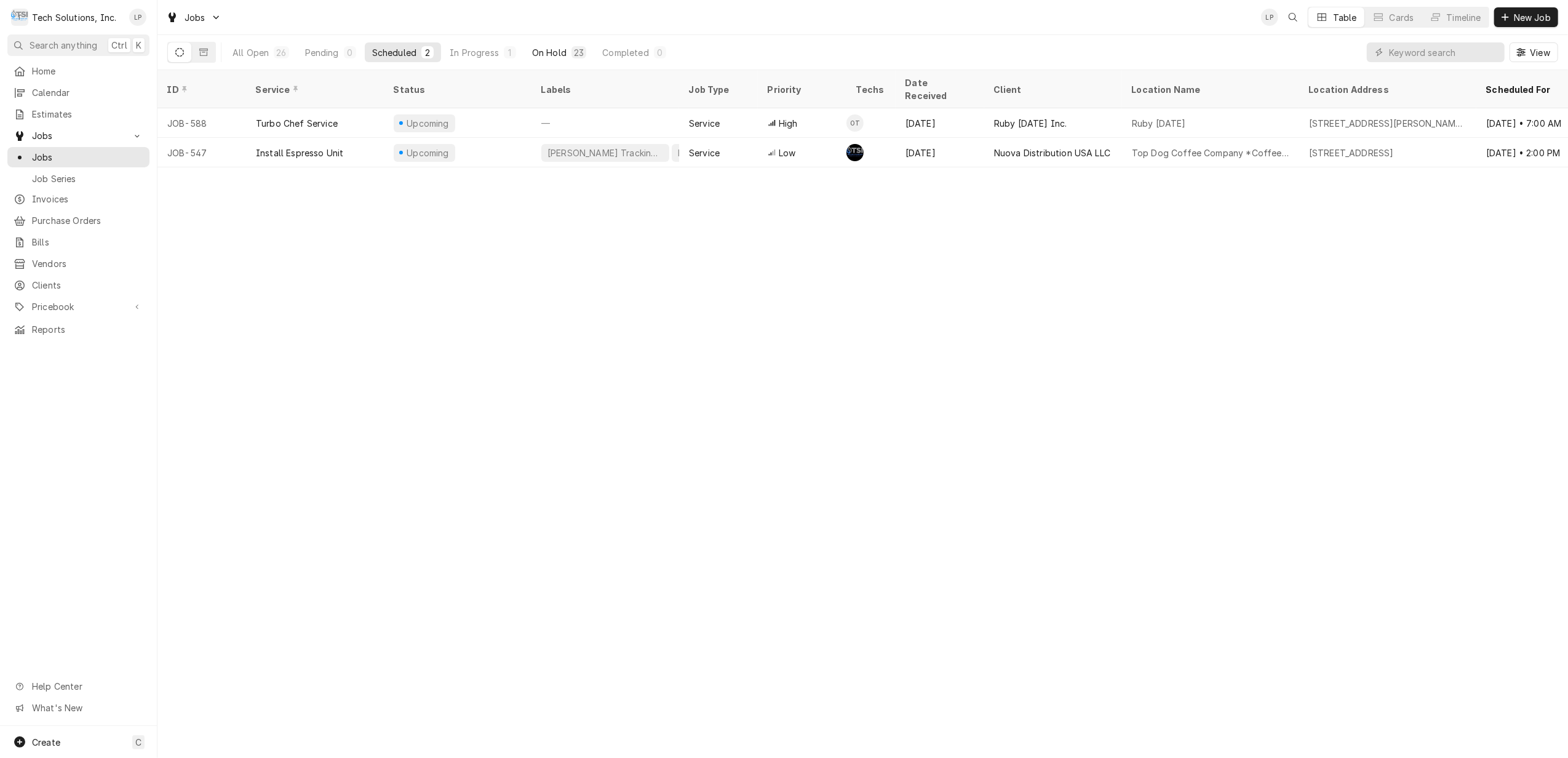
click at [549, 57] on div "On Hold" at bounding box center [549, 53] width 35 height 13
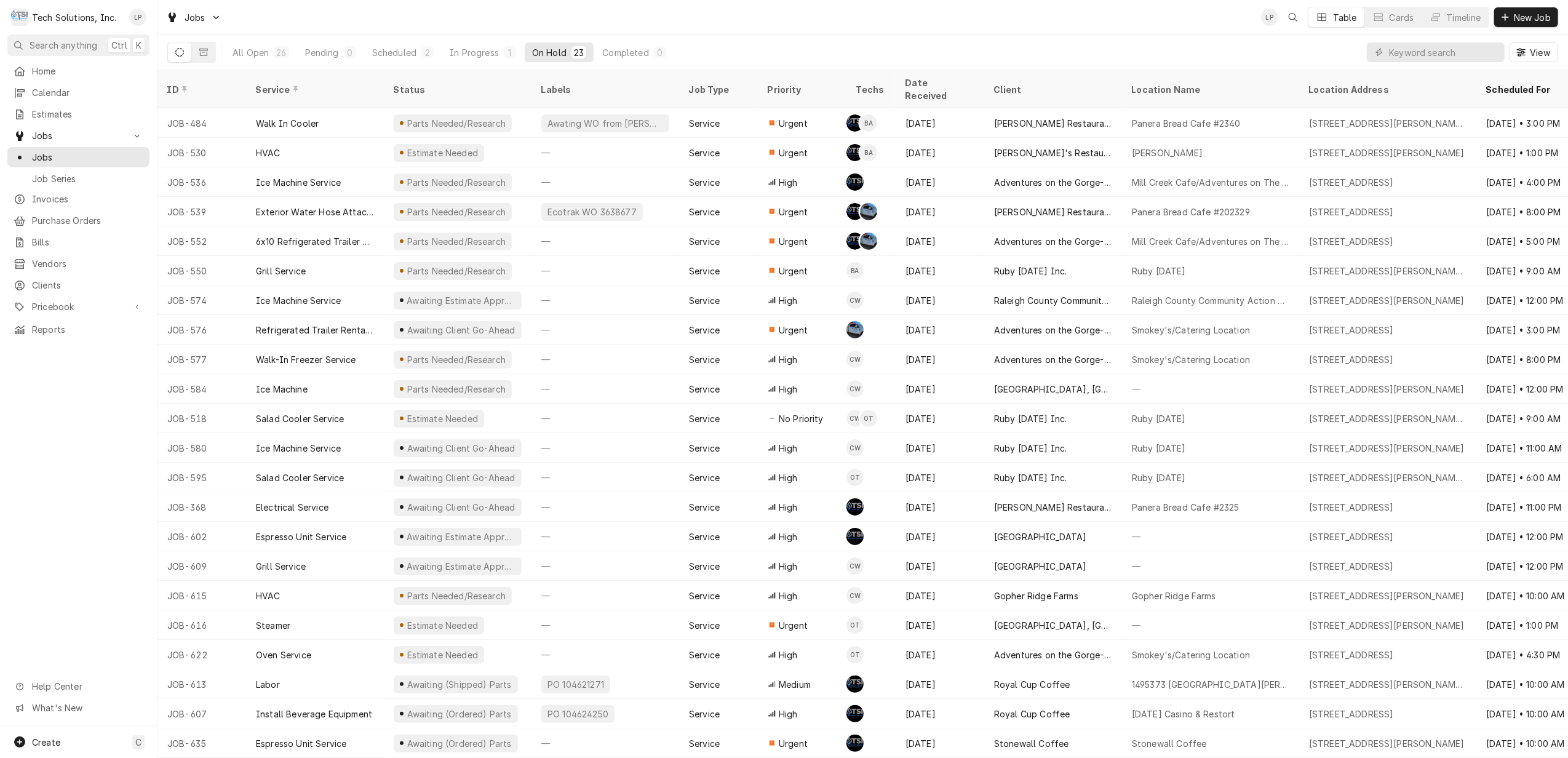
click at [706, 39] on div "All Open 26 Pending 0 Scheduled 2 In Progress 1 On Hold 23 Completed 0 View" at bounding box center [863, 52] width 1391 height 35
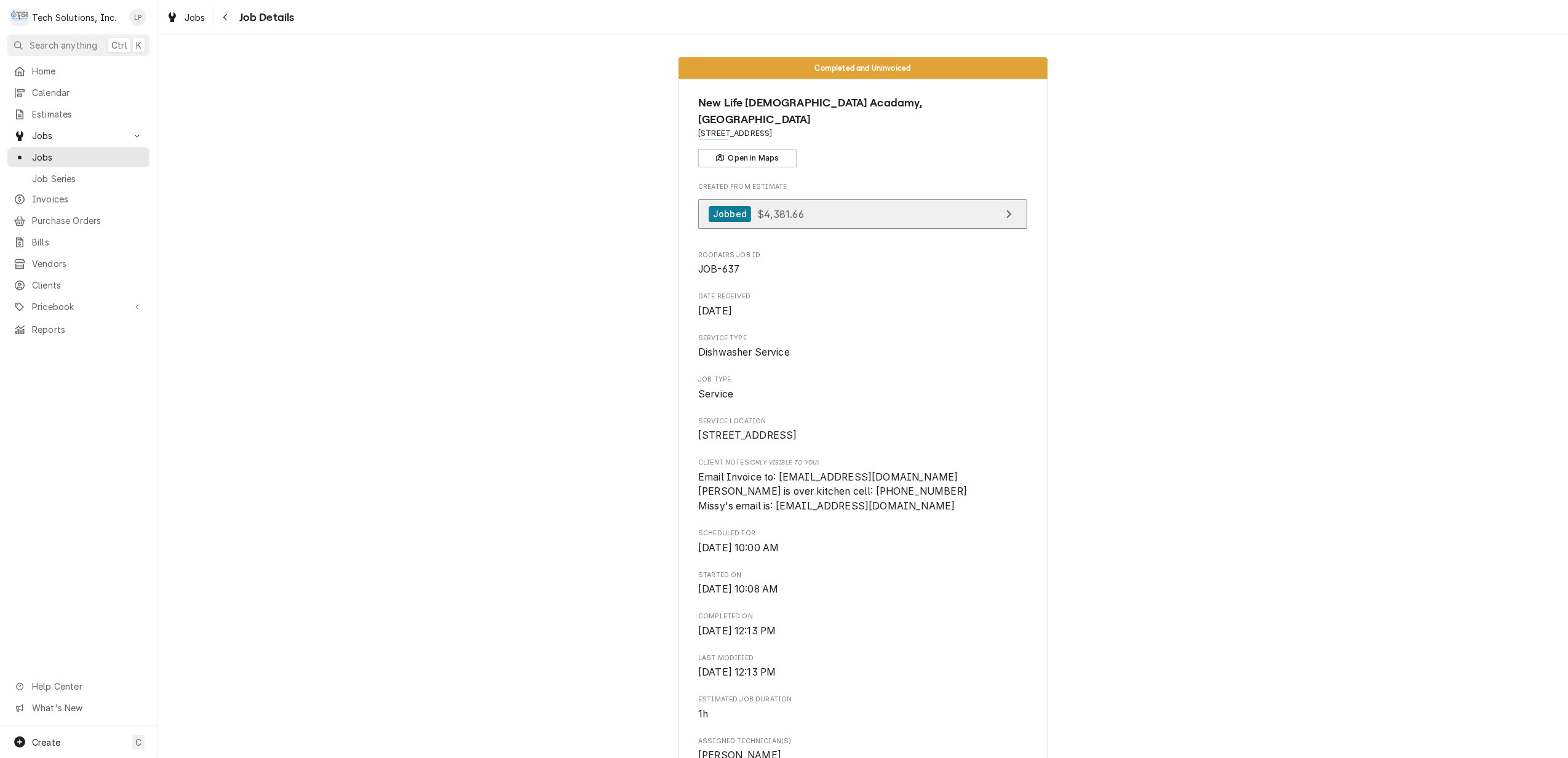
click at [952, 199] on link "Jobbed $4,381.66" at bounding box center [862, 215] width 329 height 30
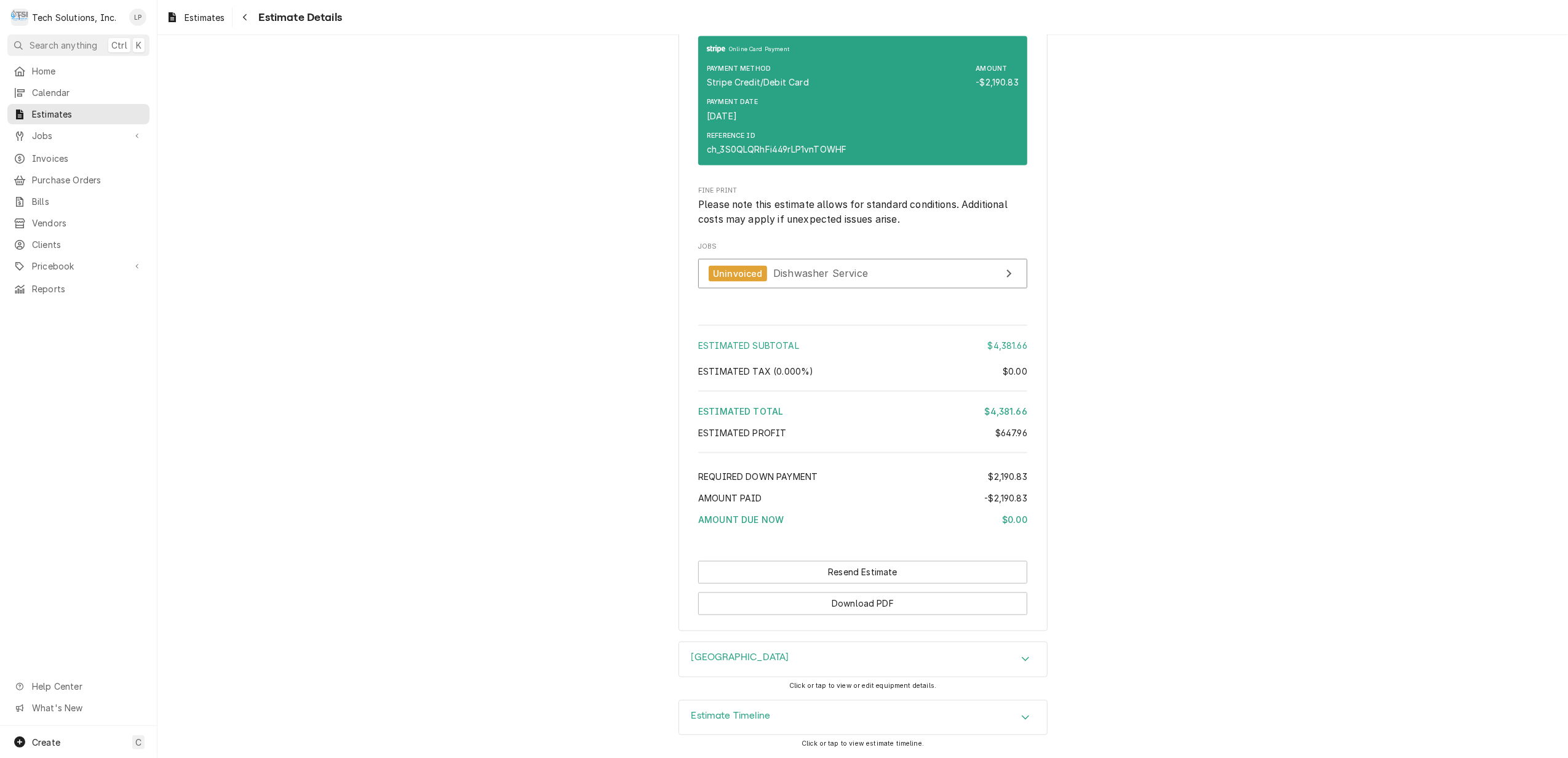
scroll to position [1989, 0]
click at [801, 271] on span "Dishwasher Service" at bounding box center [820, 273] width 95 height 12
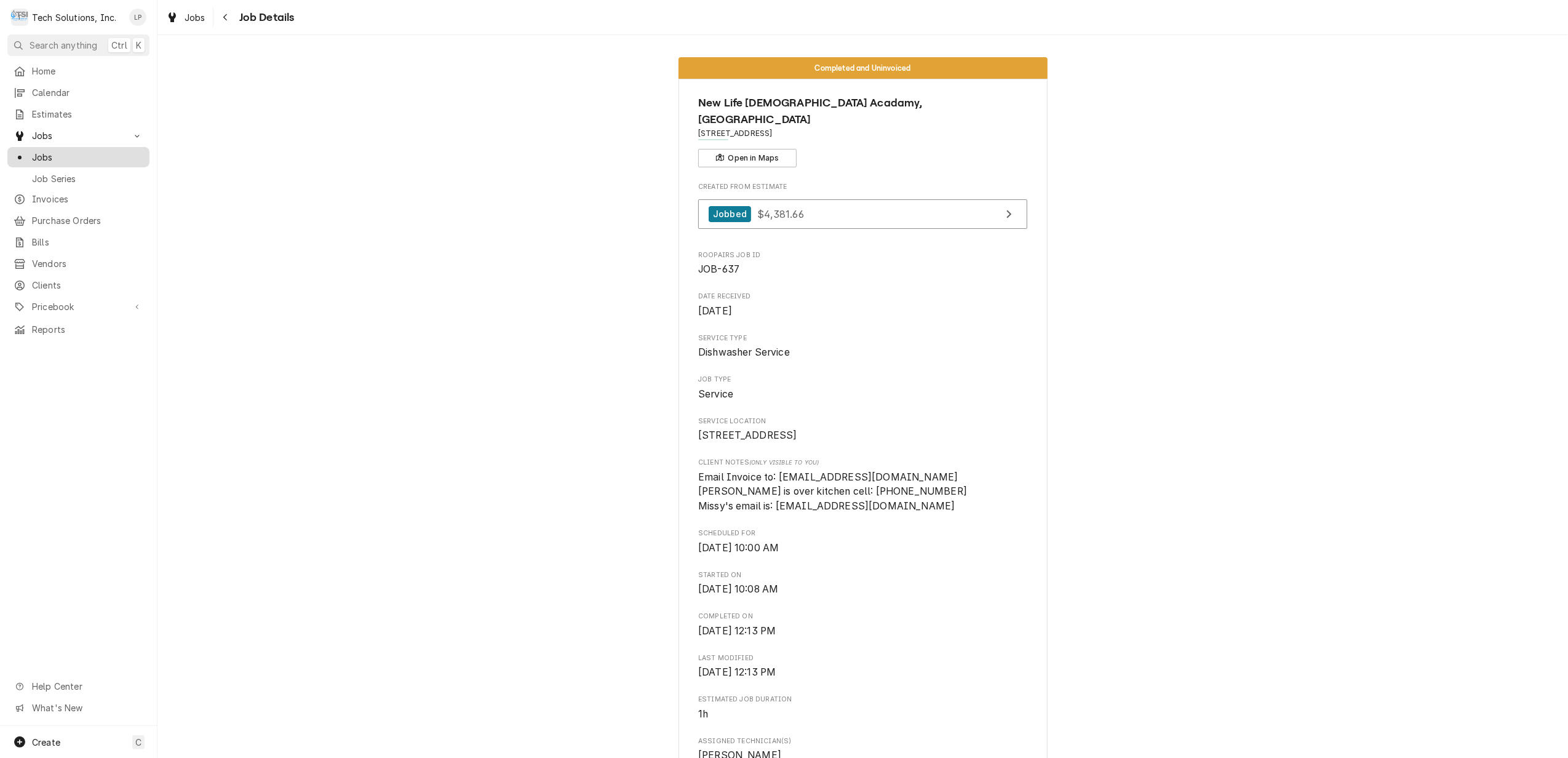
click at [43, 150] on span "Jobs" at bounding box center [88, 157] width 111 height 13
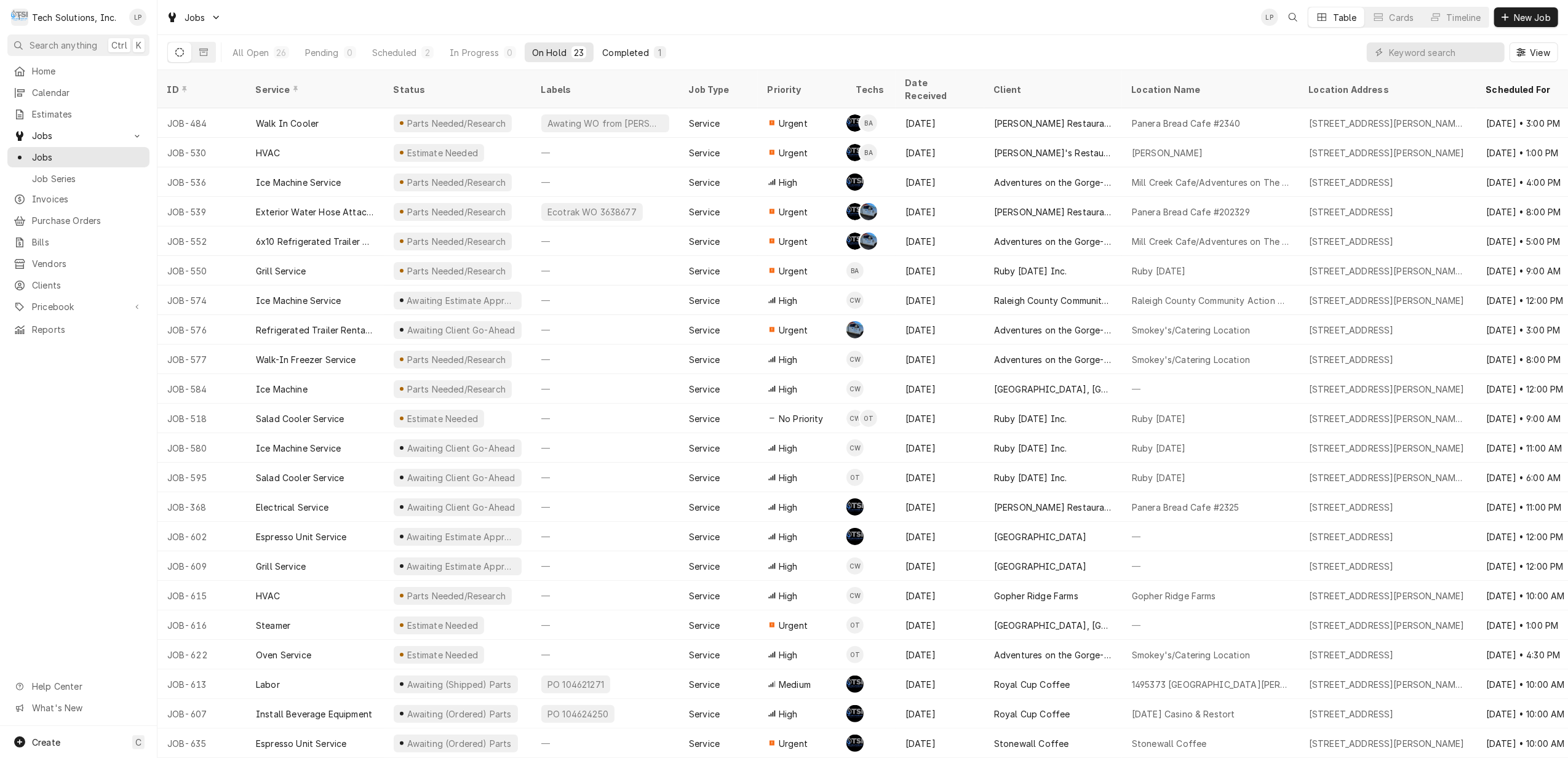
click at [619, 52] on div "Completed" at bounding box center [625, 53] width 46 height 13
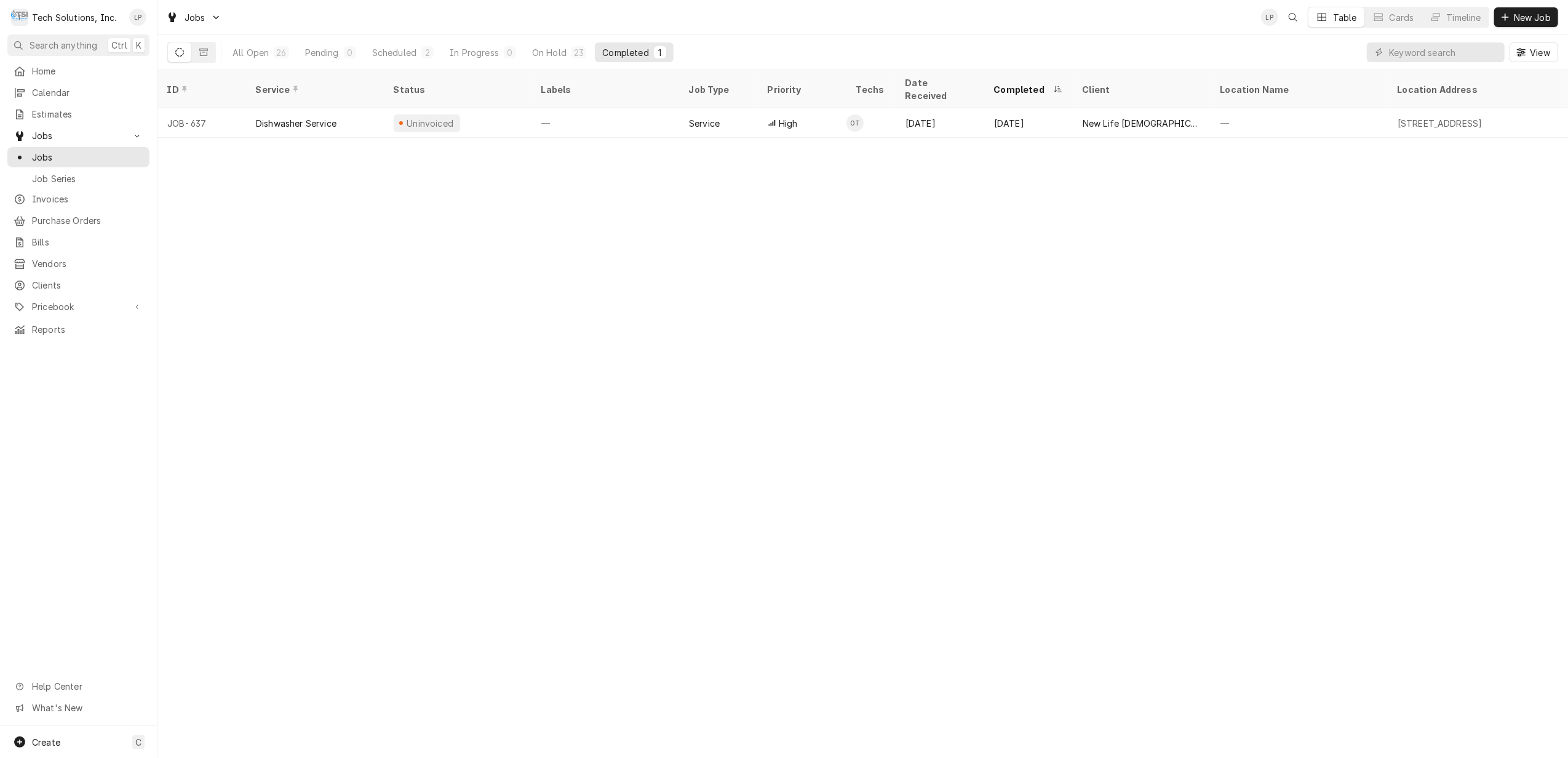
click at [523, 343] on div "ID Service Status Labels Job Type Priority Techs Date Received Completed Client…" at bounding box center [863, 413] width 1410 height 687
click at [258, 56] on div "All Open" at bounding box center [250, 53] width 36 height 13
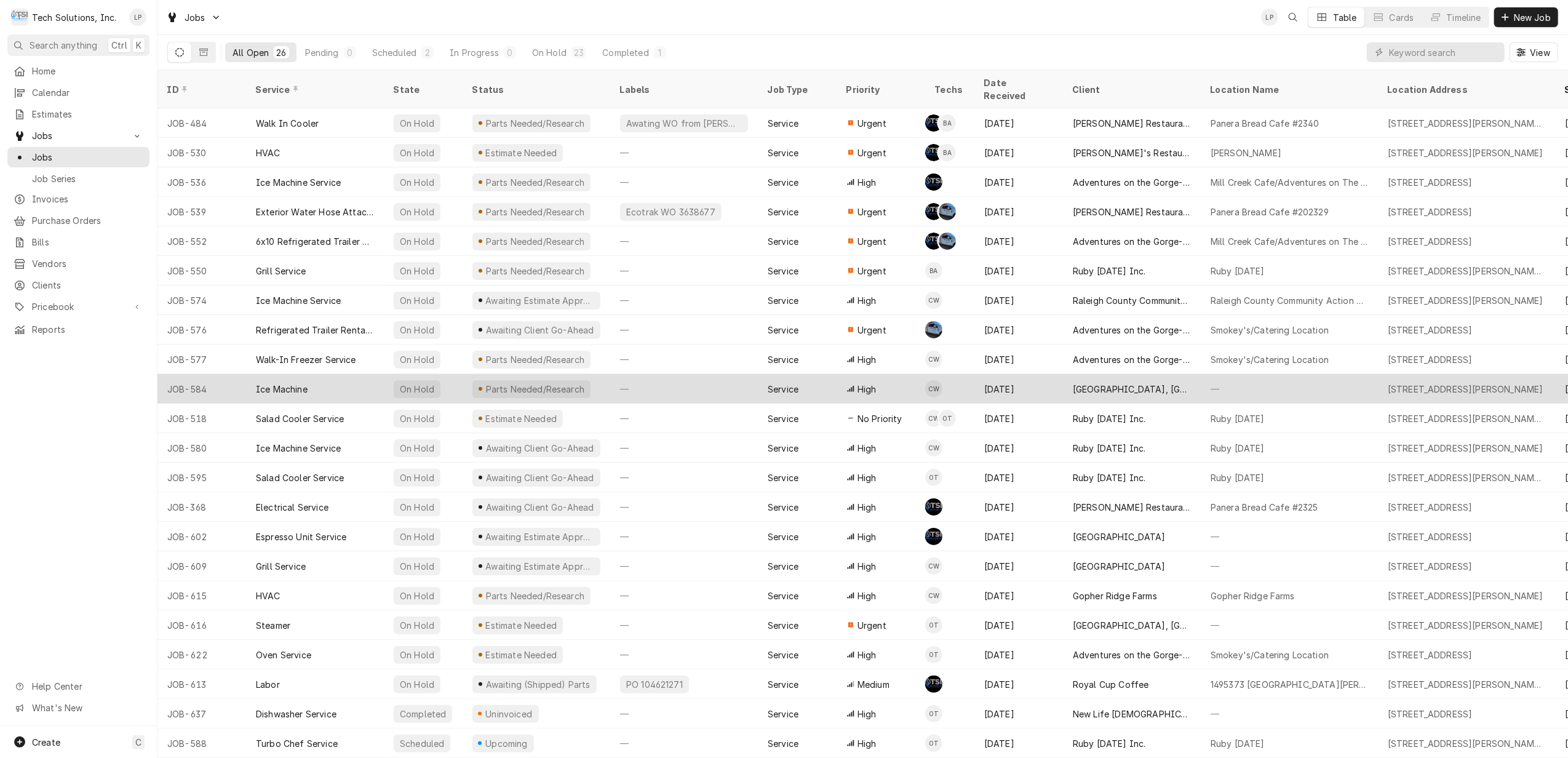
click at [351, 374] on div "Ice Machine" at bounding box center [315, 388] width 138 height 29
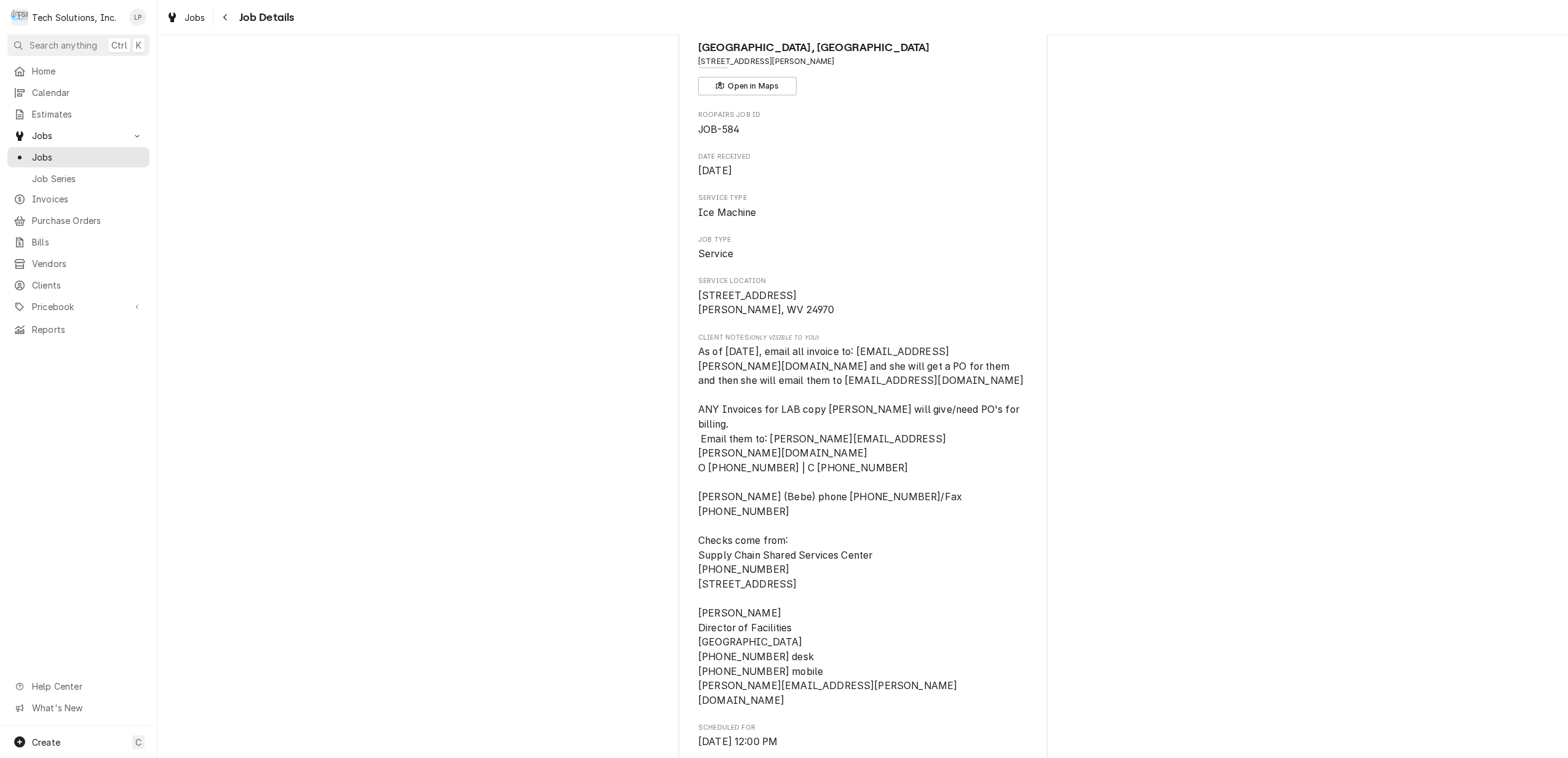
scroll to position [82, 0]
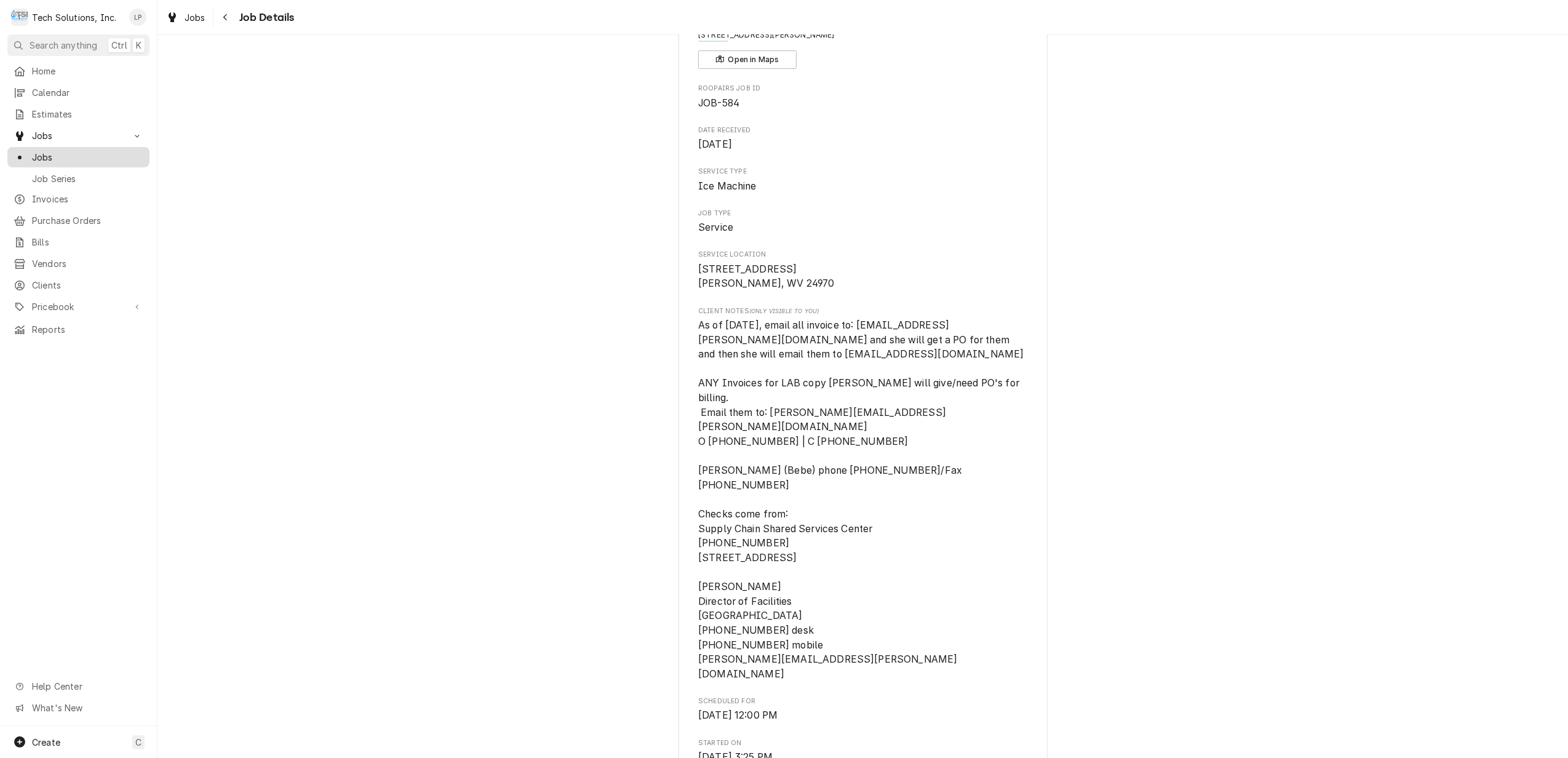
click at [41, 154] on span "Jobs" at bounding box center [88, 157] width 111 height 13
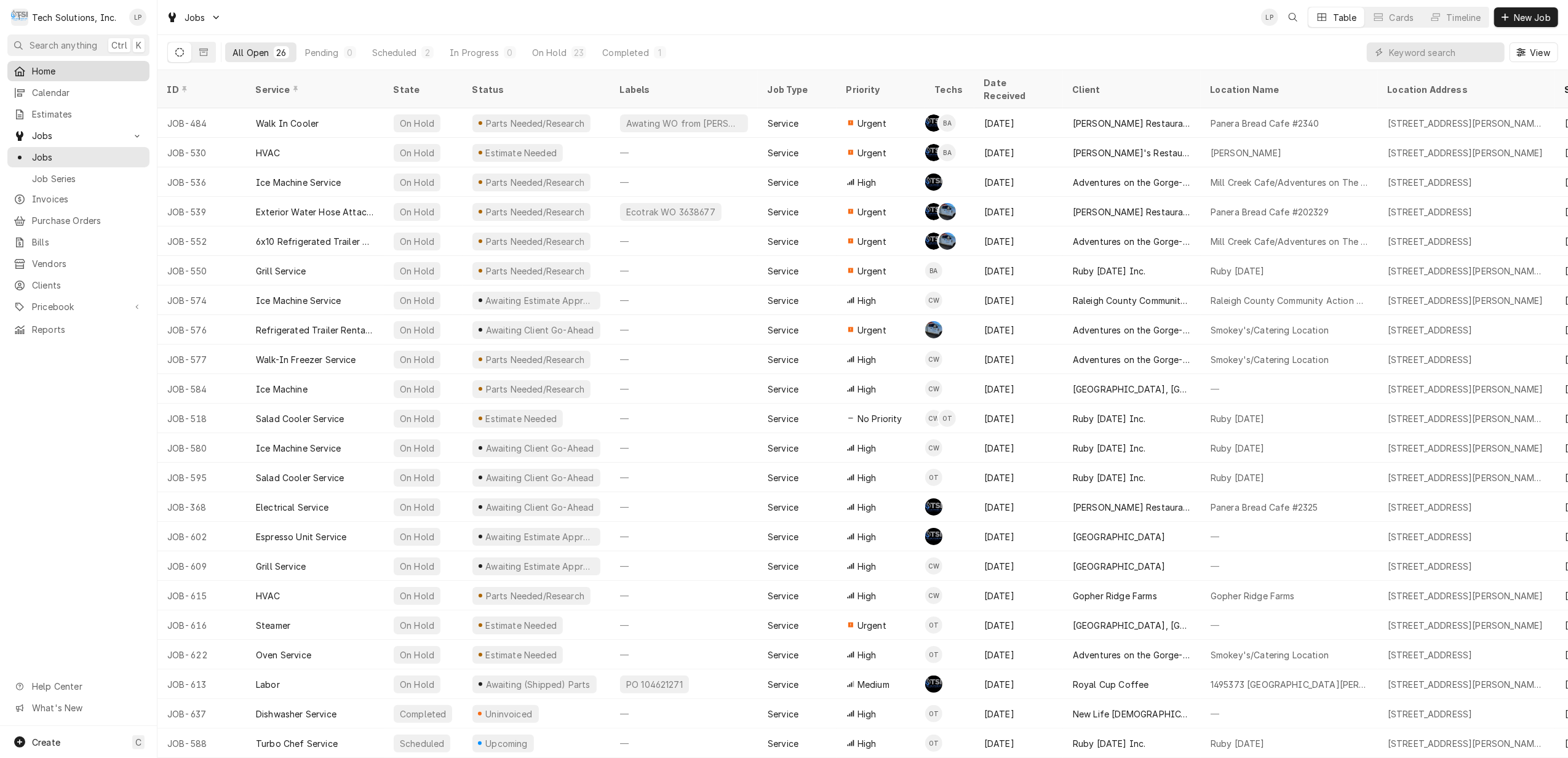
click at [50, 71] on span "Home" at bounding box center [88, 71] width 111 height 13
